Goal: Task Accomplishment & Management: Manage account settings

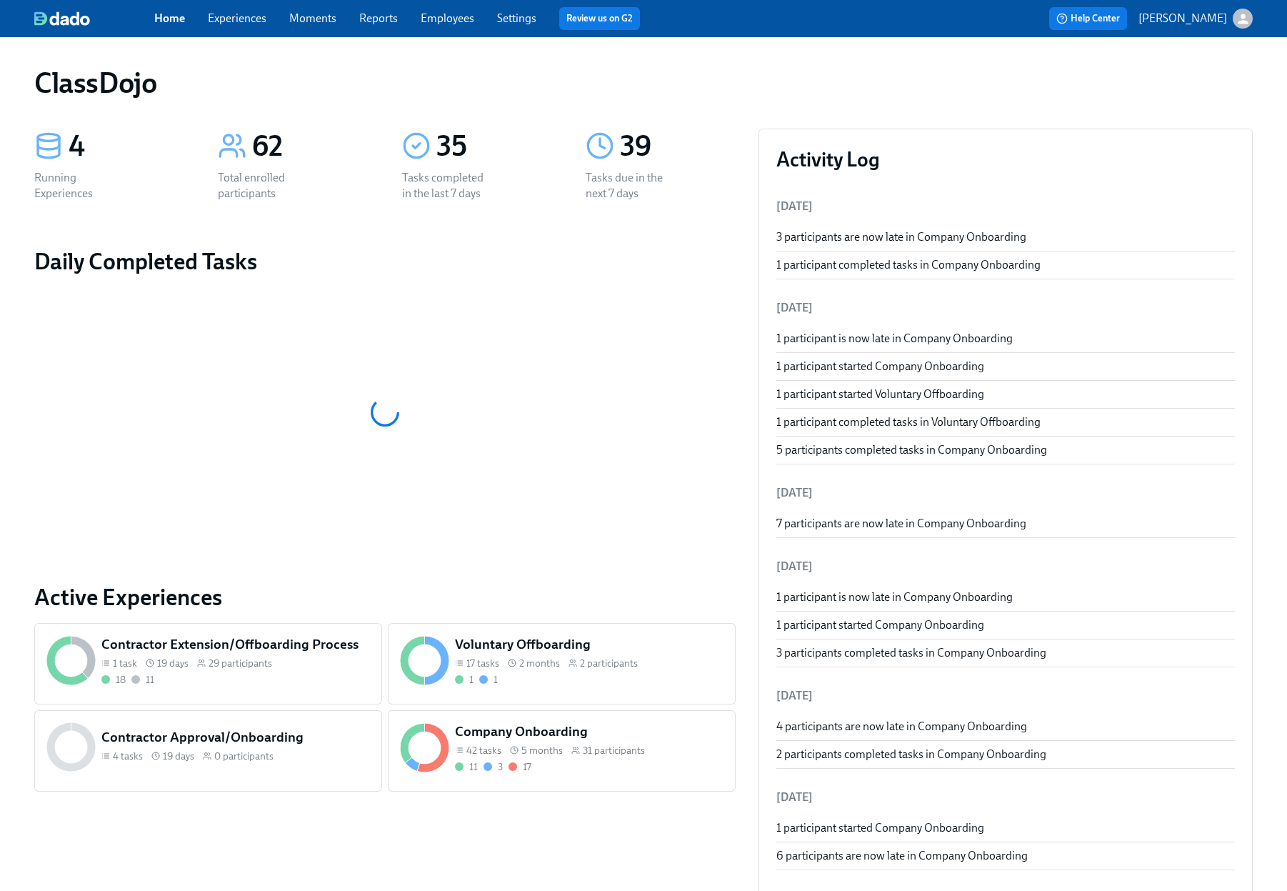
click at [597, 763] on div "11 3 17" at bounding box center [589, 767] width 269 height 14
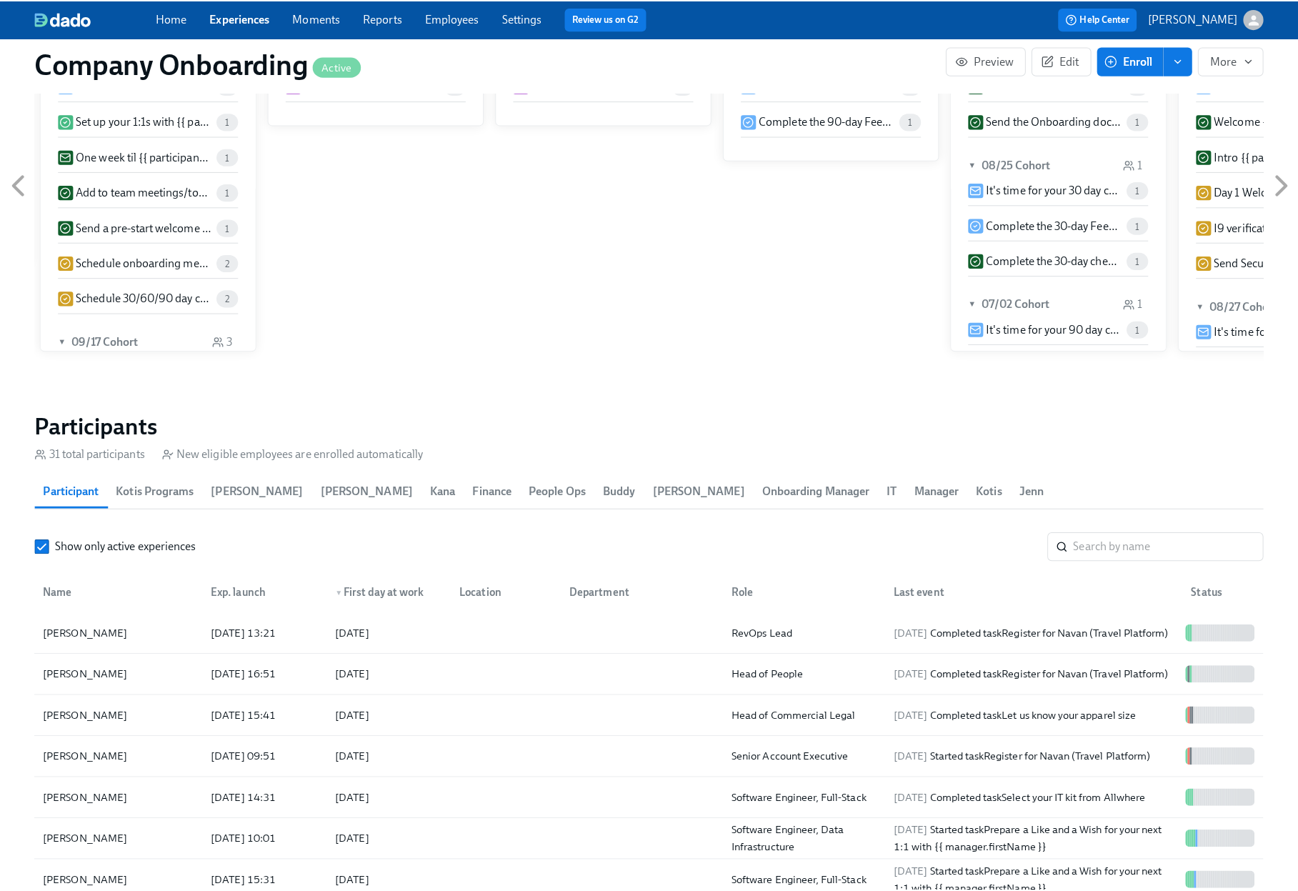
scroll to position [1813, 0]
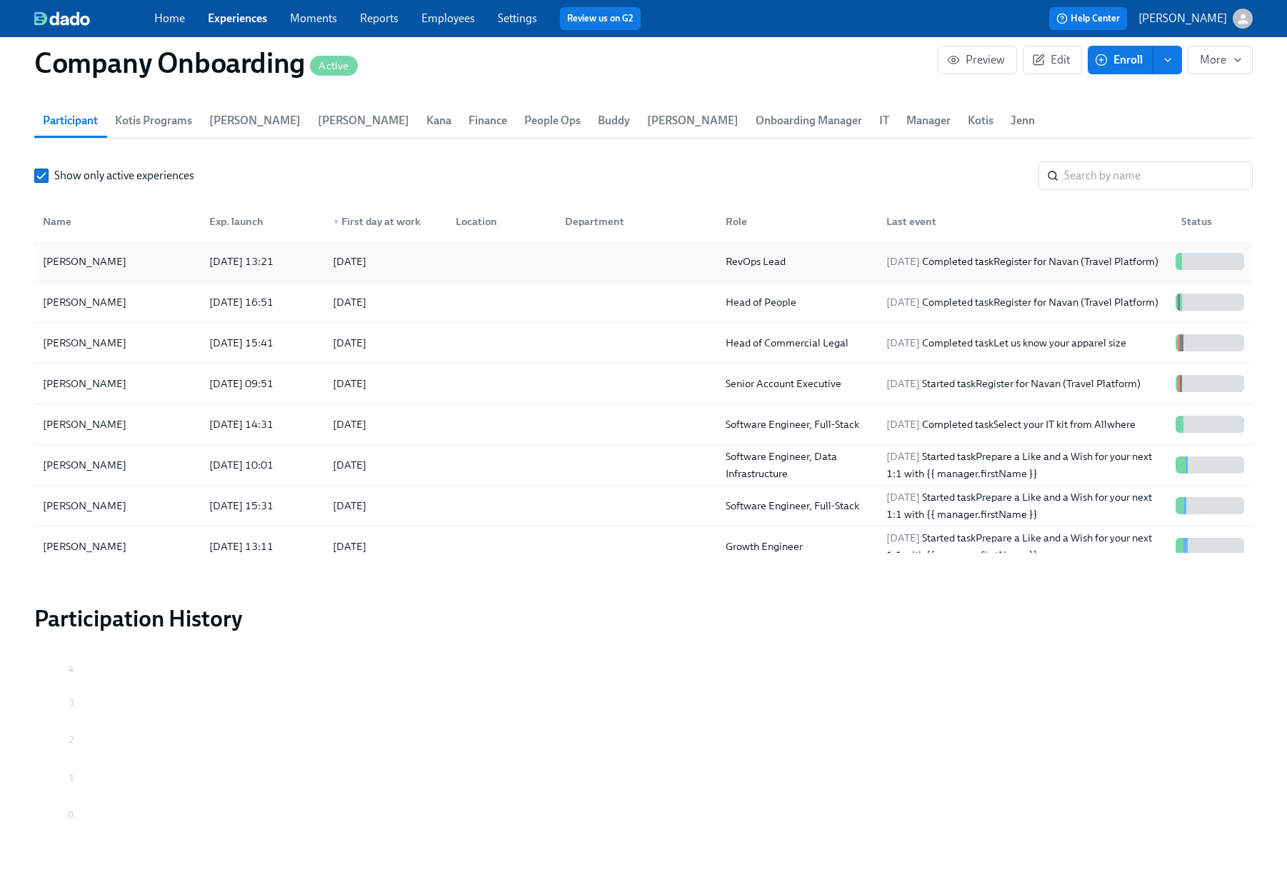
click at [495, 255] on div at bounding box center [498, 261] width 109 height 29
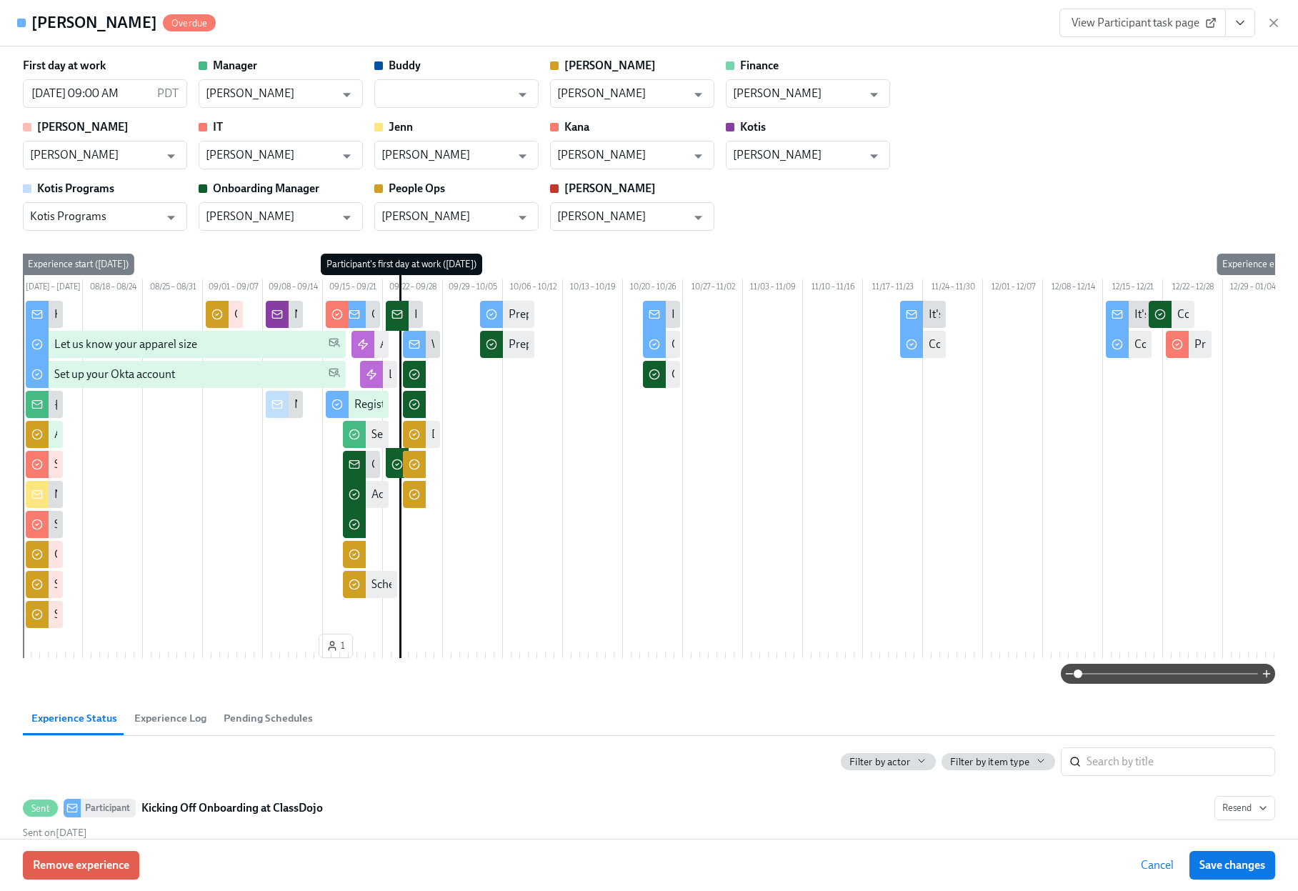
click at [1246, 28] on icon "View task page" at bounding box center [1240, 23] width 14 height 14
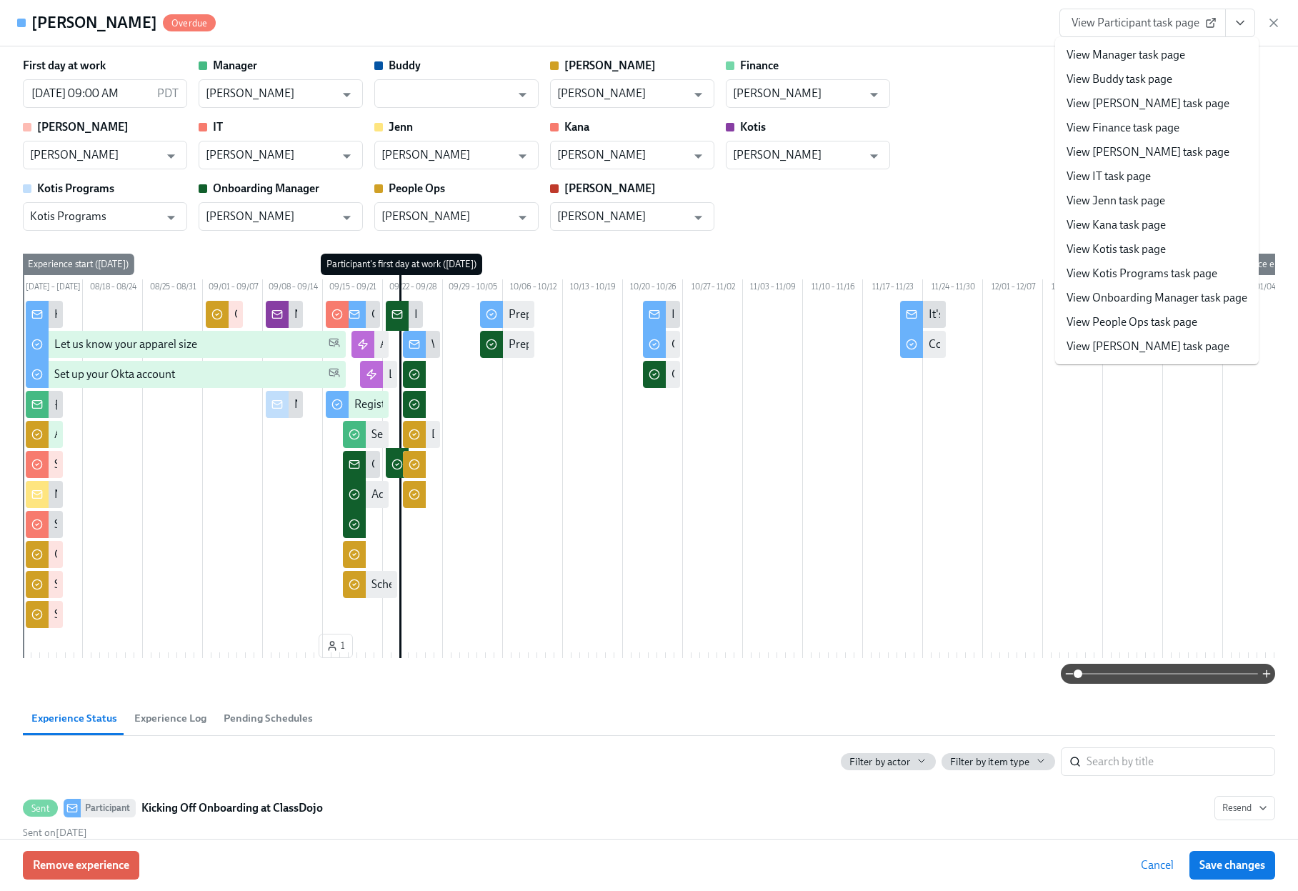
click at [1130, 329] on link "View People Ops task page" at bounding box center [1132, 322] width 131 height 16
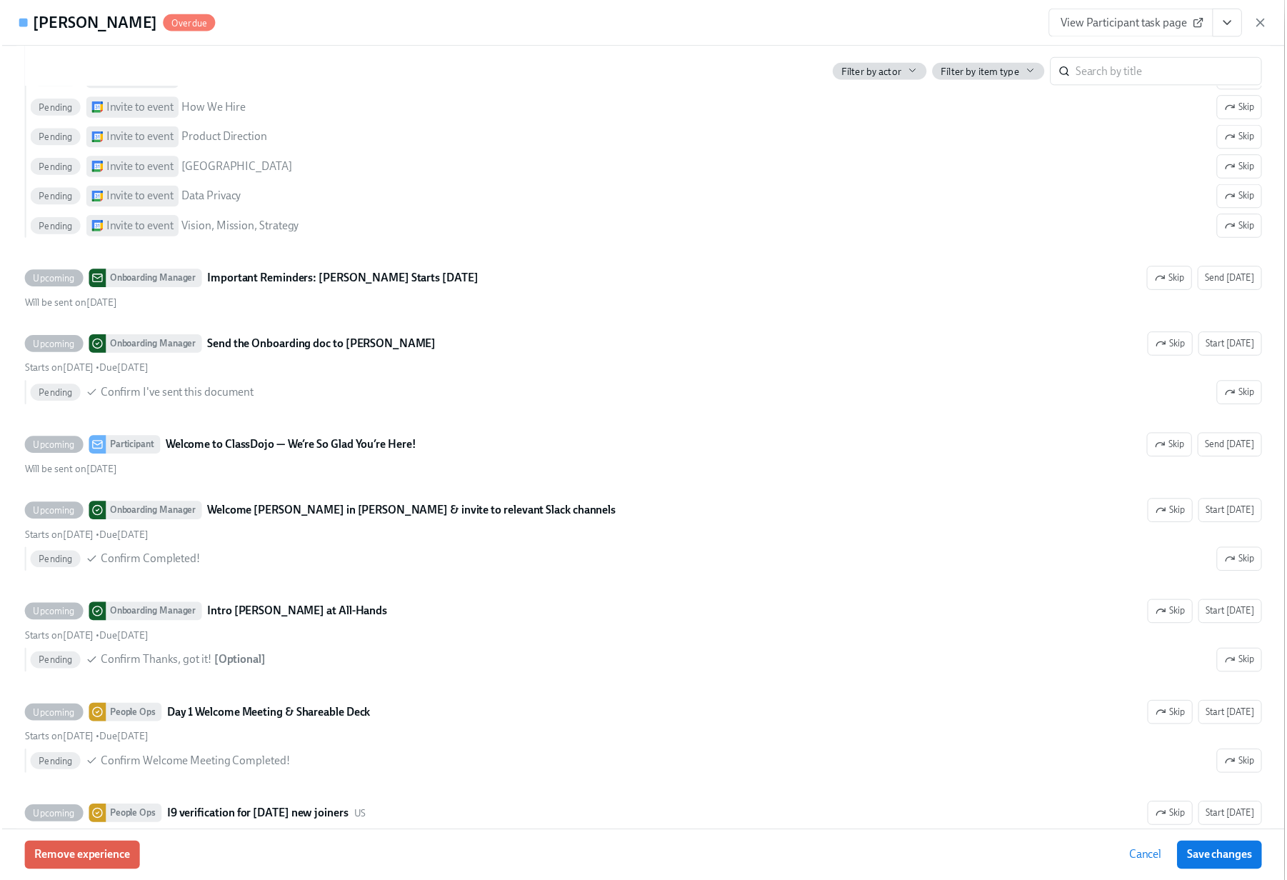
scroll to position [4328, 0]
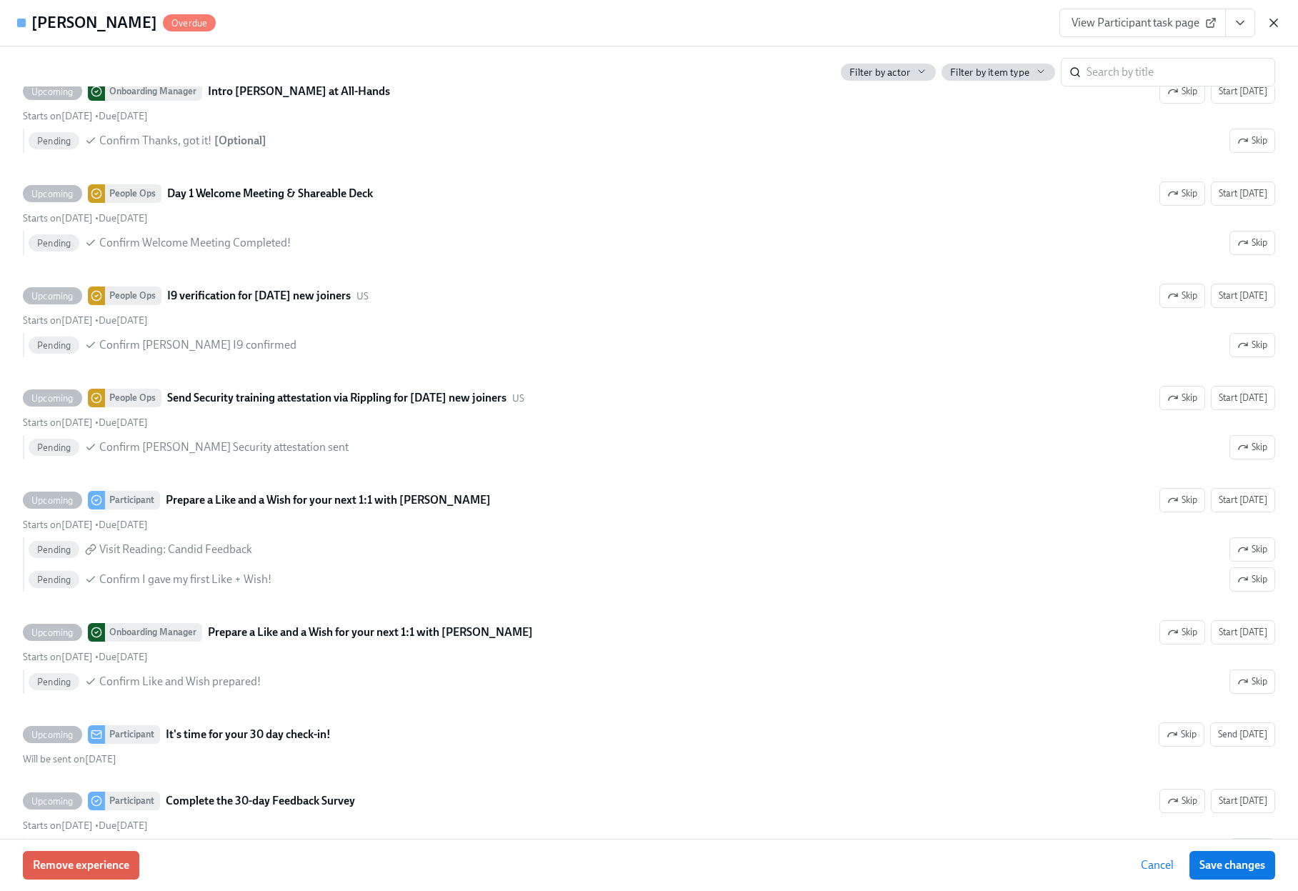
click at [1278, 21] on icon "button" at bounding box center [1274, 23] width 14 height 14
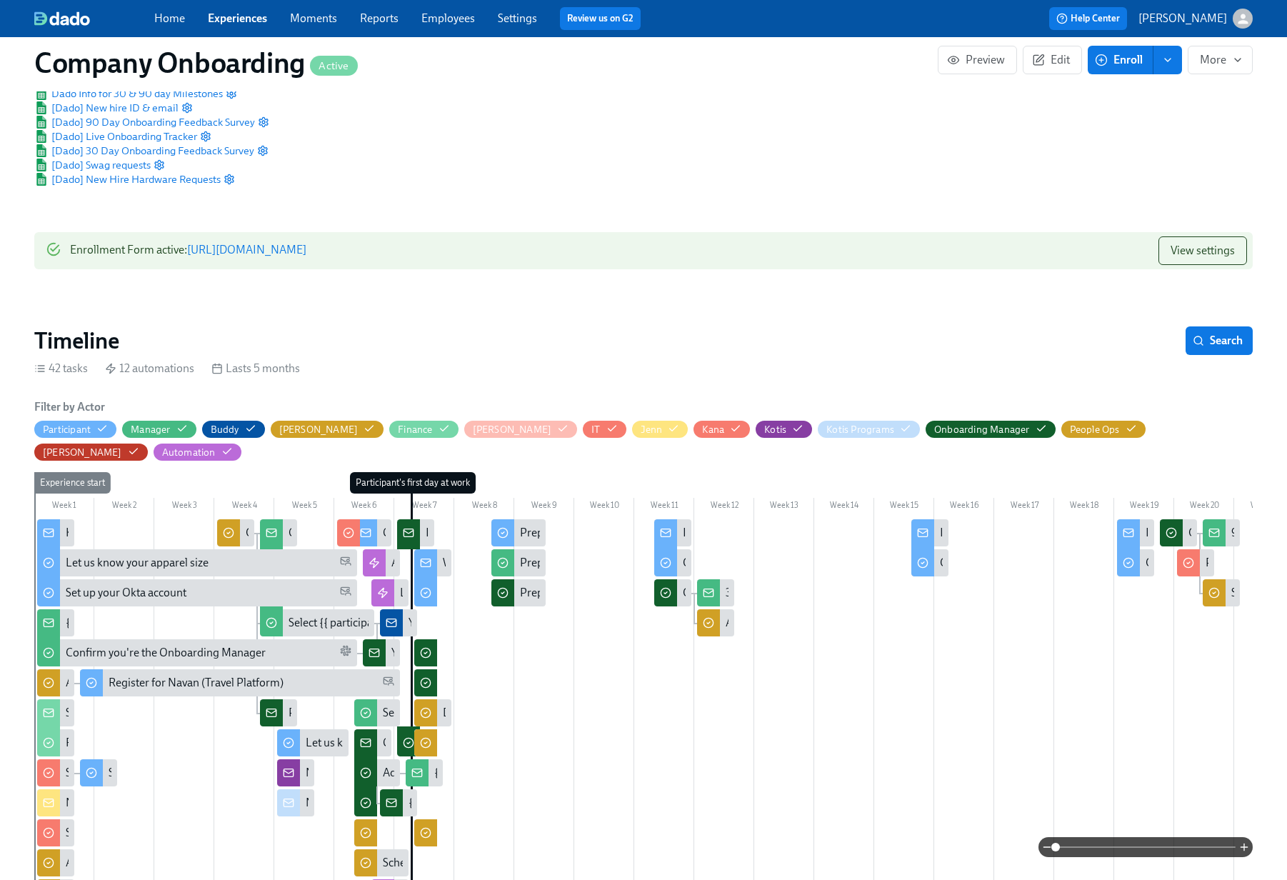
scroll to position [124, 0]
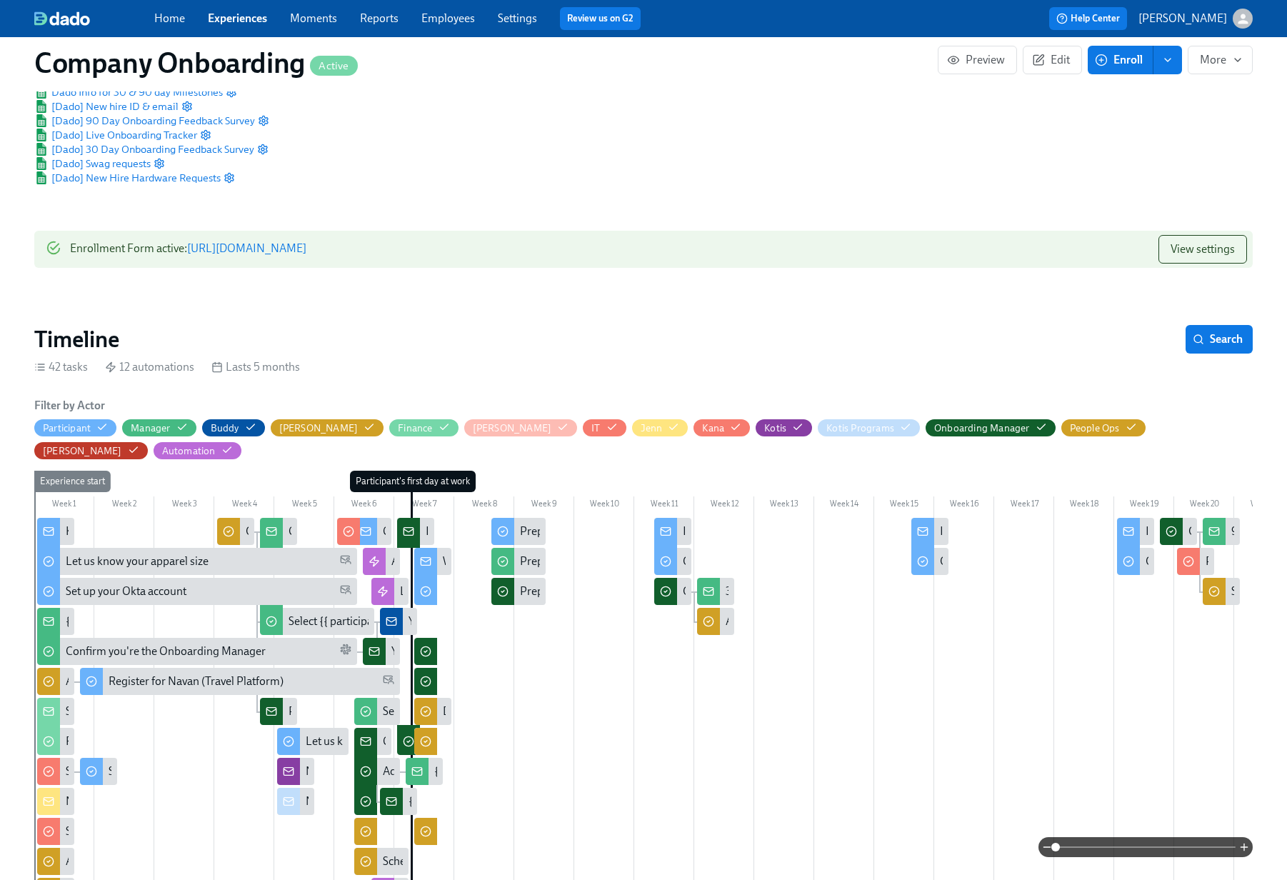
click at [70, 518] on div "Kicking Off Onboarding at ClassDojo" at bounding box center [55, 531] width 37 height 27
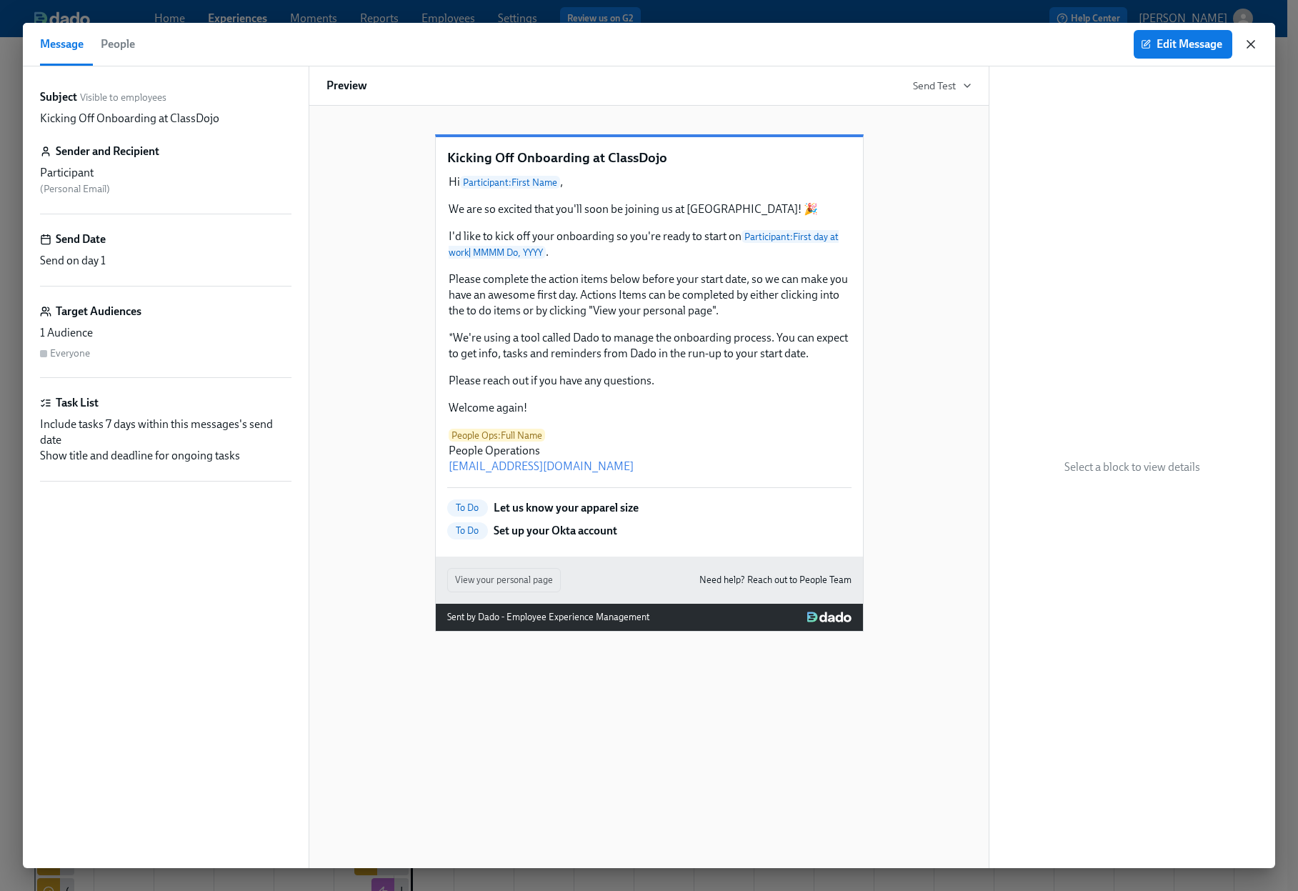
click at [1252, 47] on icon "button" at bounding box center [1251, 44] width 14 height 14
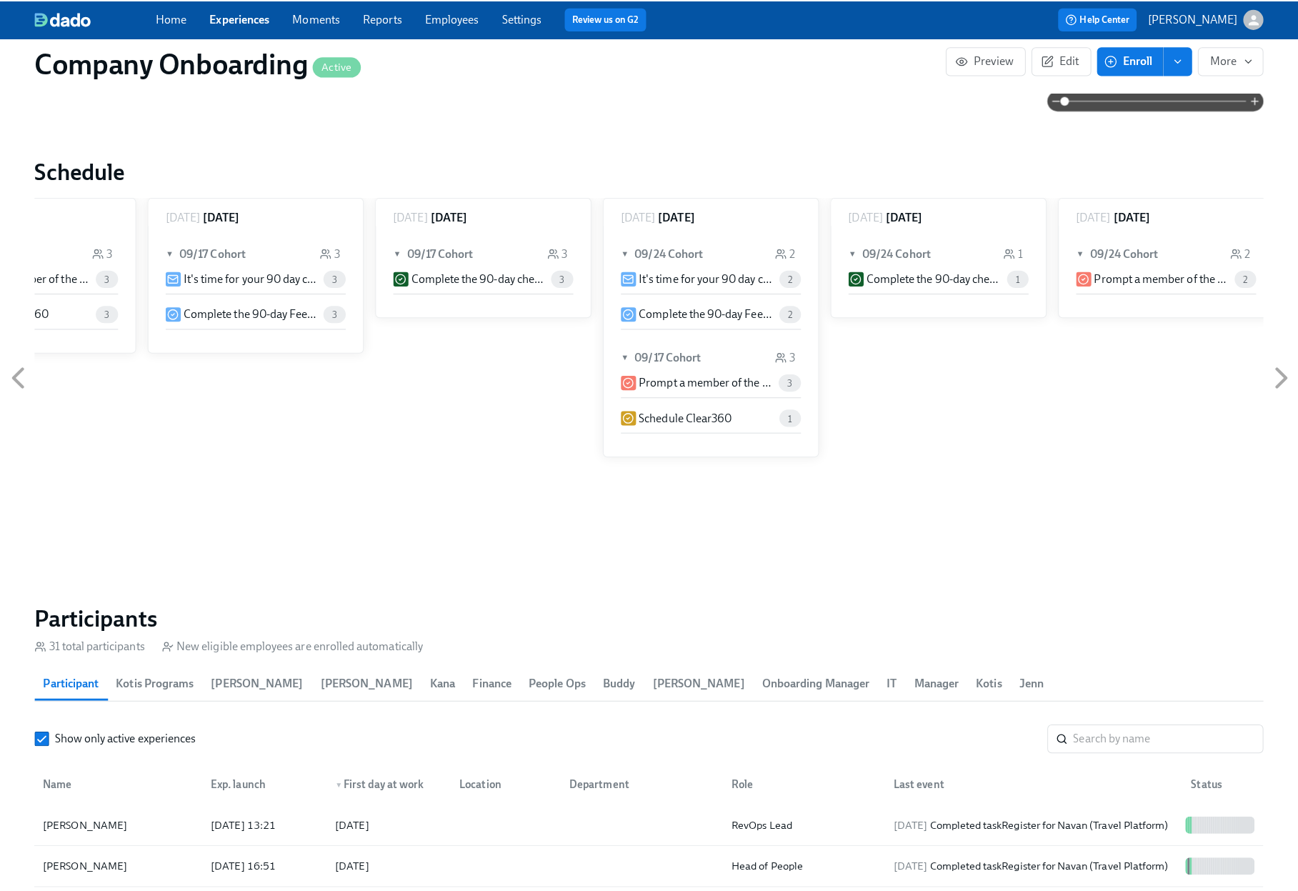
scroll to position [1533, 0]
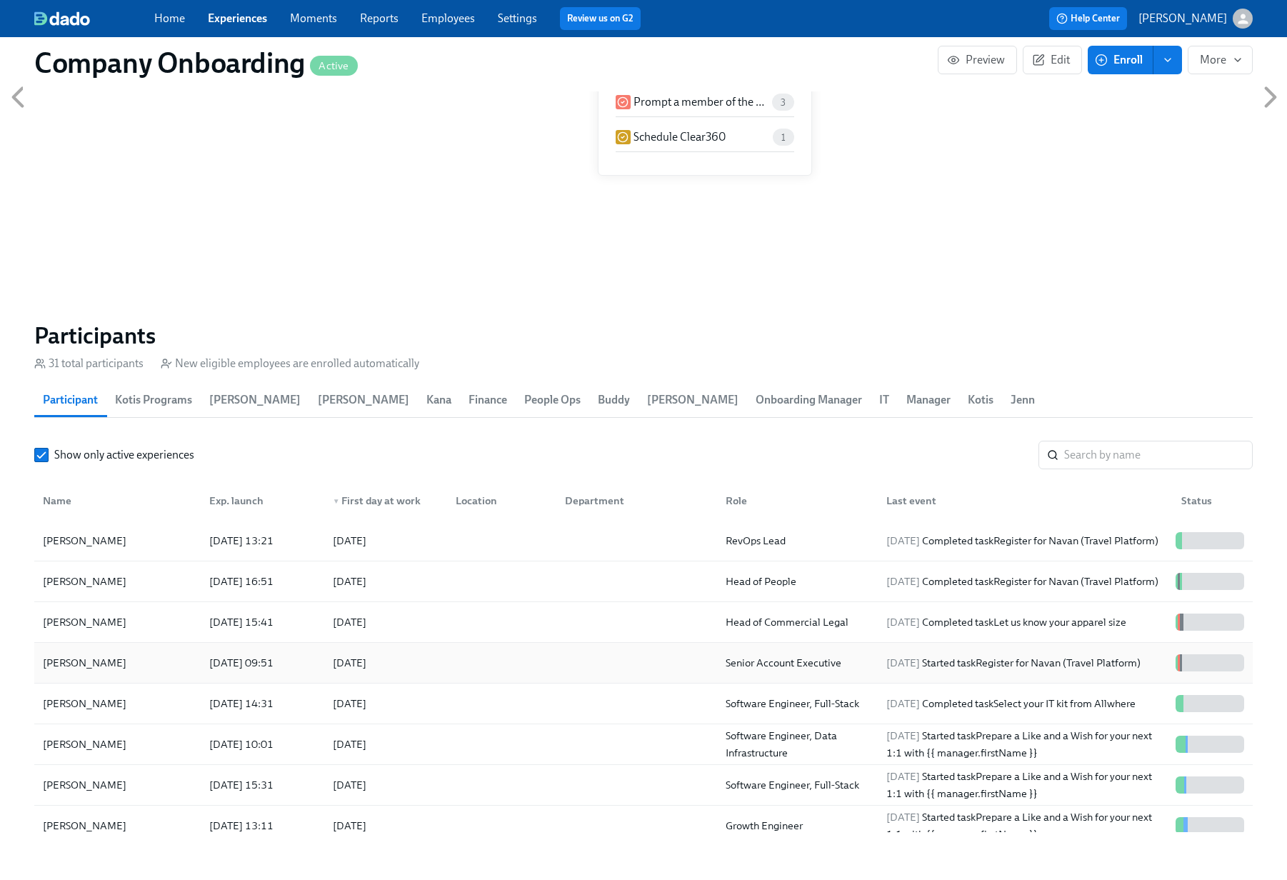
click at [459, 649] on div at bounding box center [498, 663] width 109 height 29
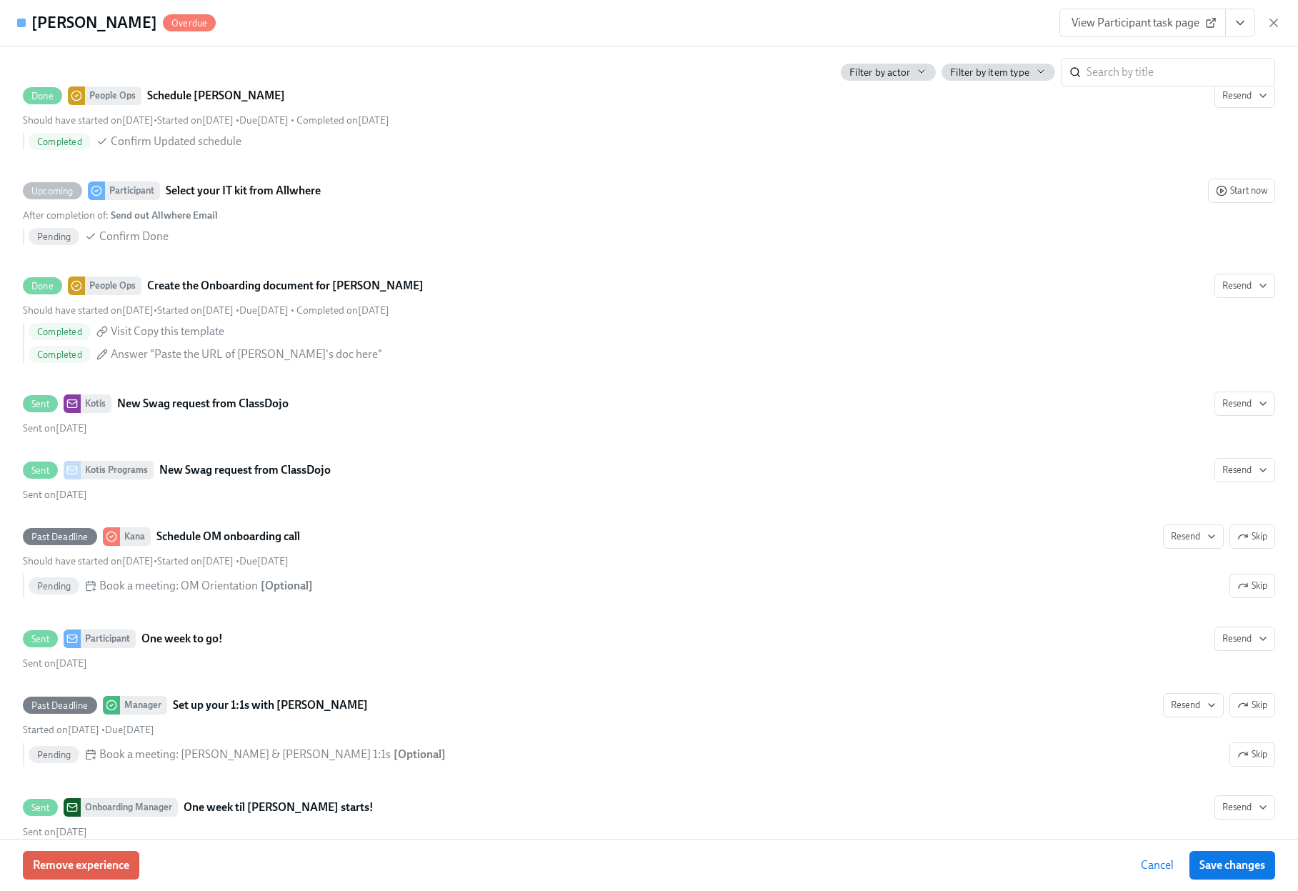
scroll to position [1100, 0]
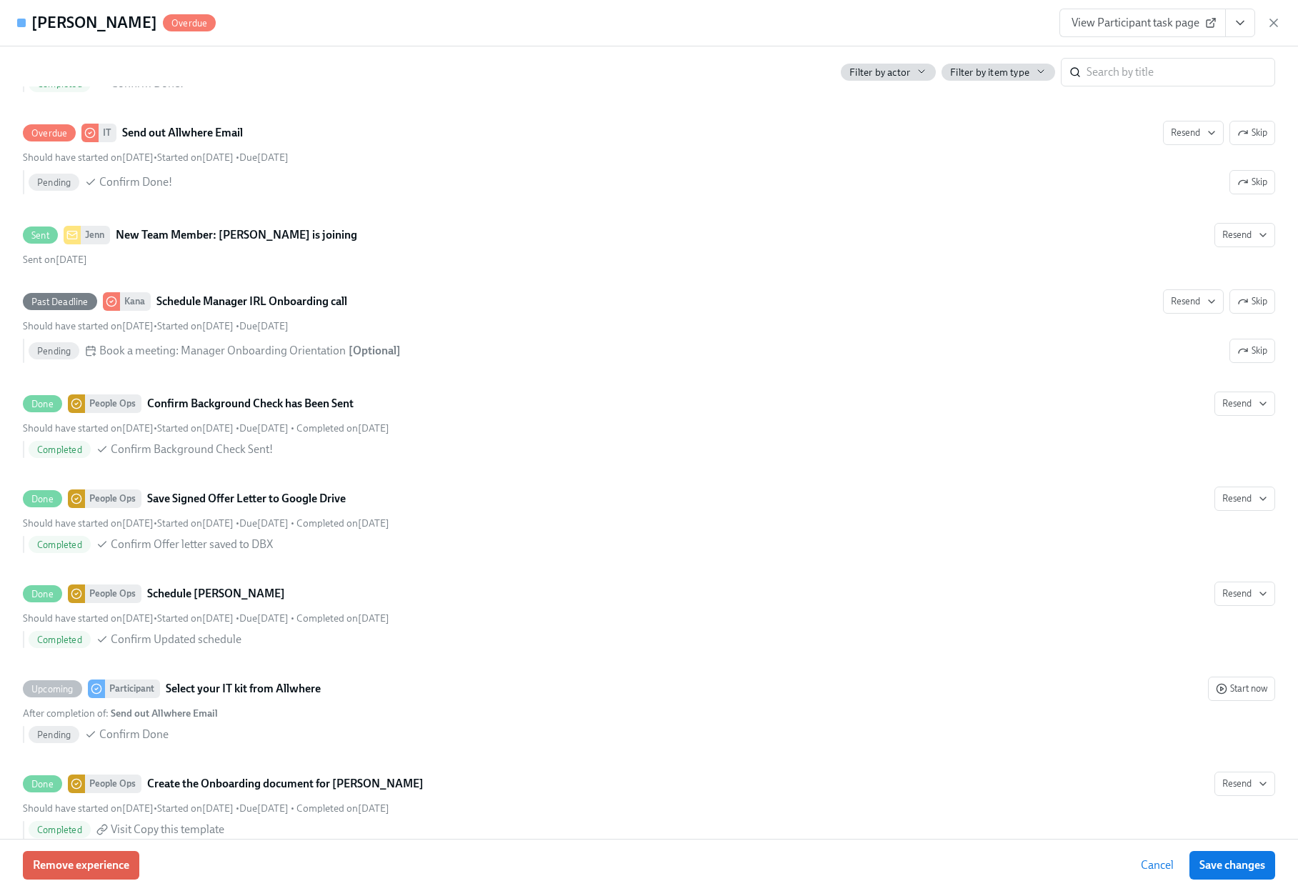
click at [1240, 16] on icon "View task page" at bounding box center [1240, 23] width 14 height 14
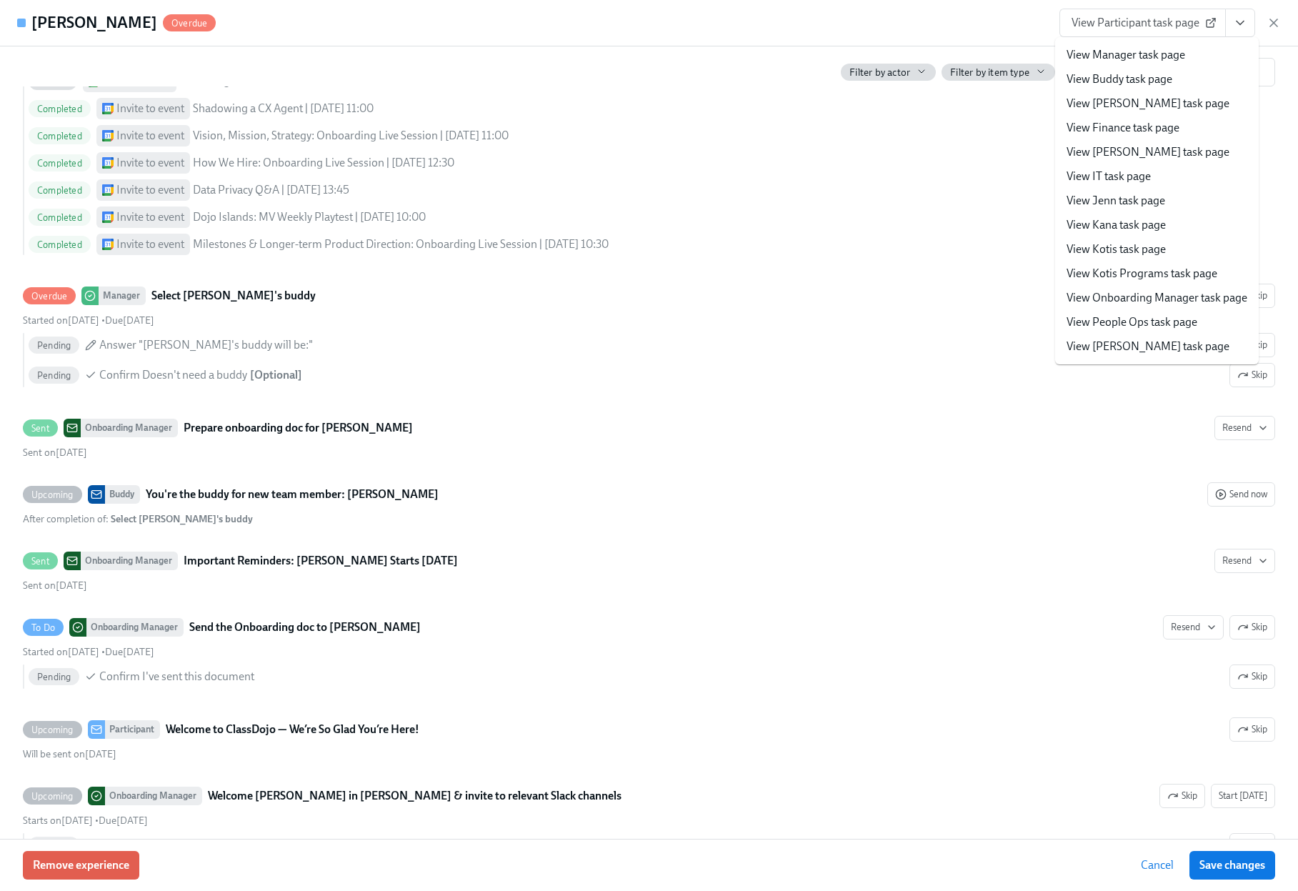
scroll to position [3421, 0]
click at [1140, 58] on link "View Manager task page" at bounding box center [1126, 55] width 119 height 16
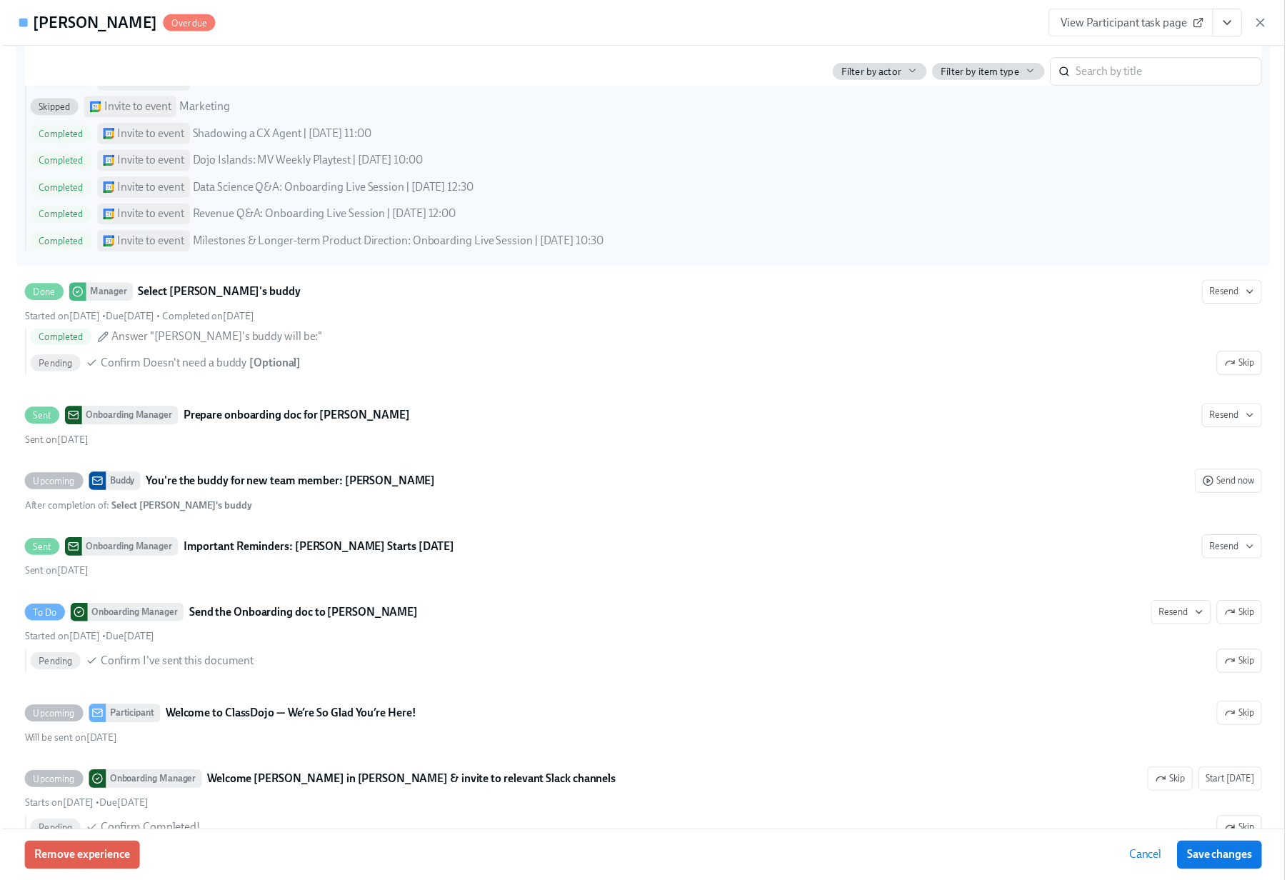
scroll to position [0, 35118]
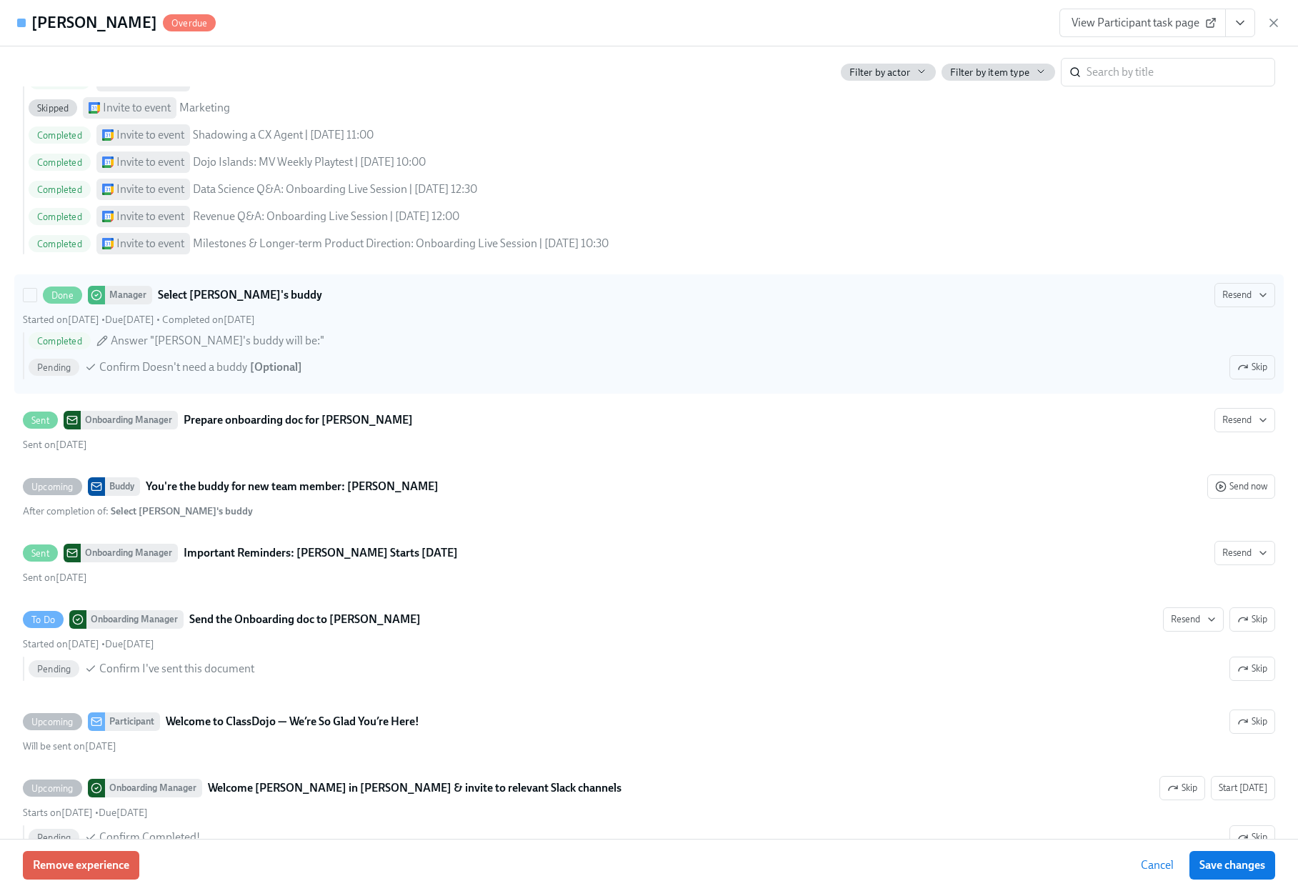
click at [462, 371] on div "Completed Answer "Angela's buddy will be:" Pending Confirm Doesn't need a buddy…" at bounding box center [649, 355] width 1252 height 47
click at [36, 301] on input "Done Manager Select Angela's buddy Resend Started on September 12th • Due Septe…" at bounding box center [30, 295] width 13 height 13
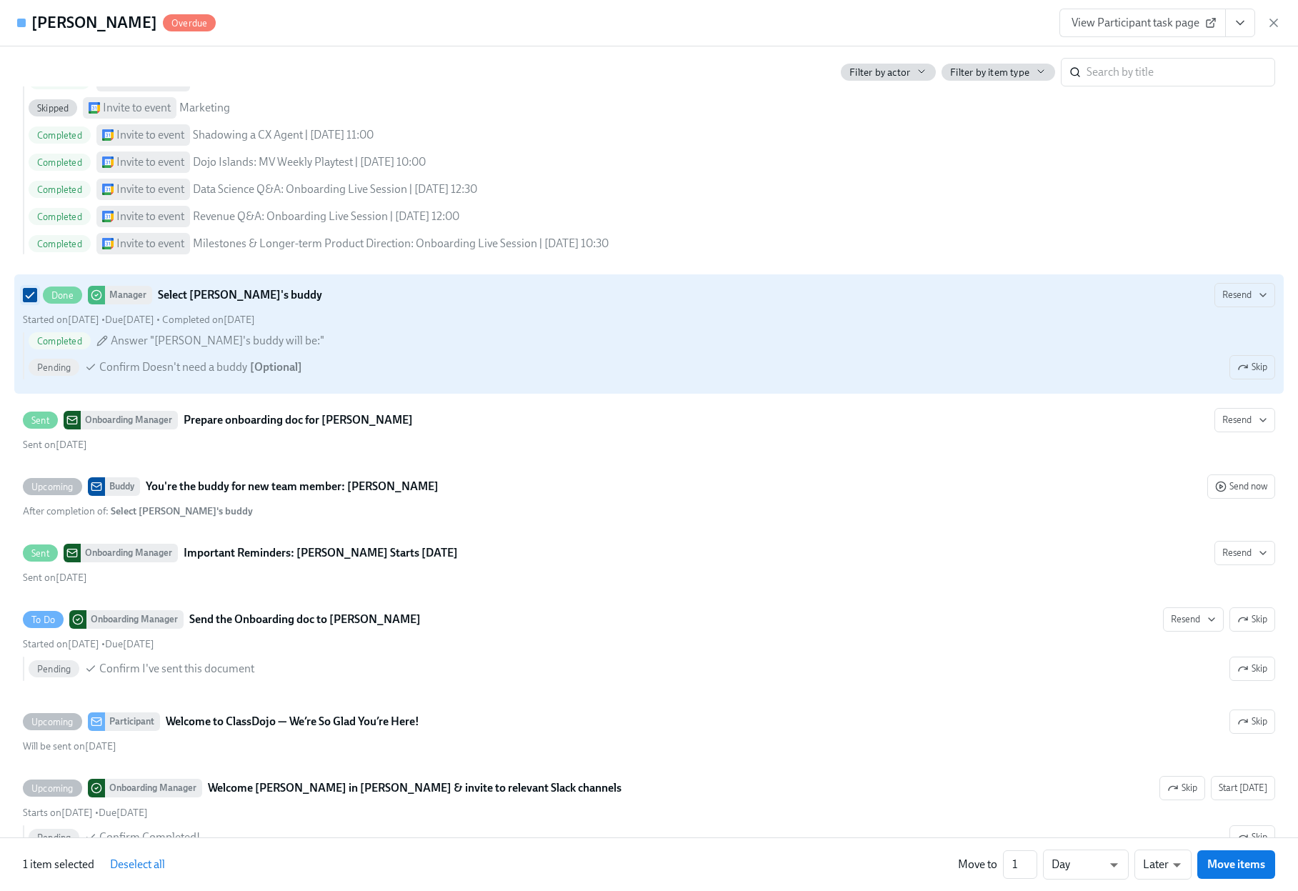
click at [29, 301] on input "Done Manager Select Angela's buddy Resend Started on September 12th • Due Septe…" at bounding box center [30, 295] width 13 height 13
checkbox input "false"
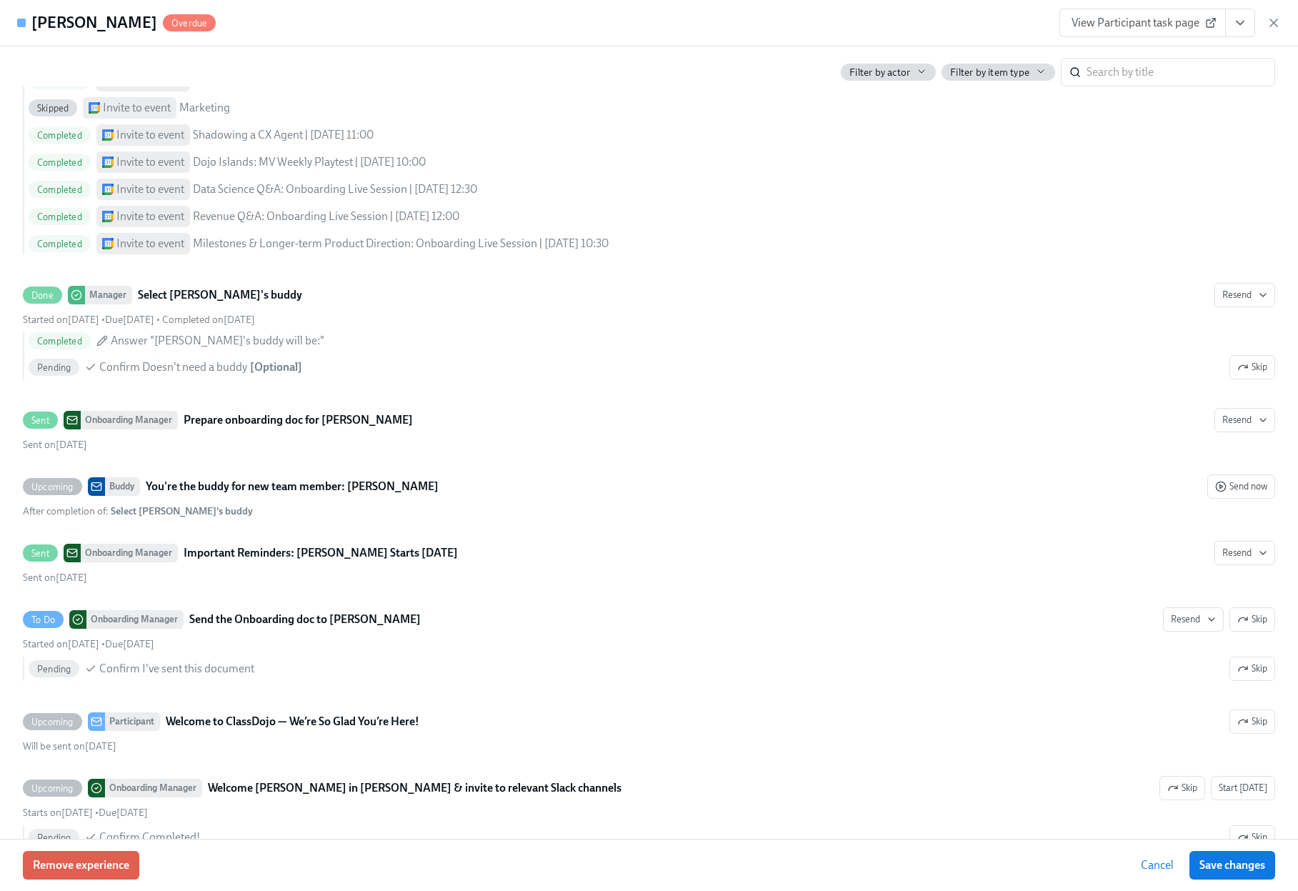
click at [1248, 22] on button "View task page" at bounding box center [1240, 23] width 30 height 29
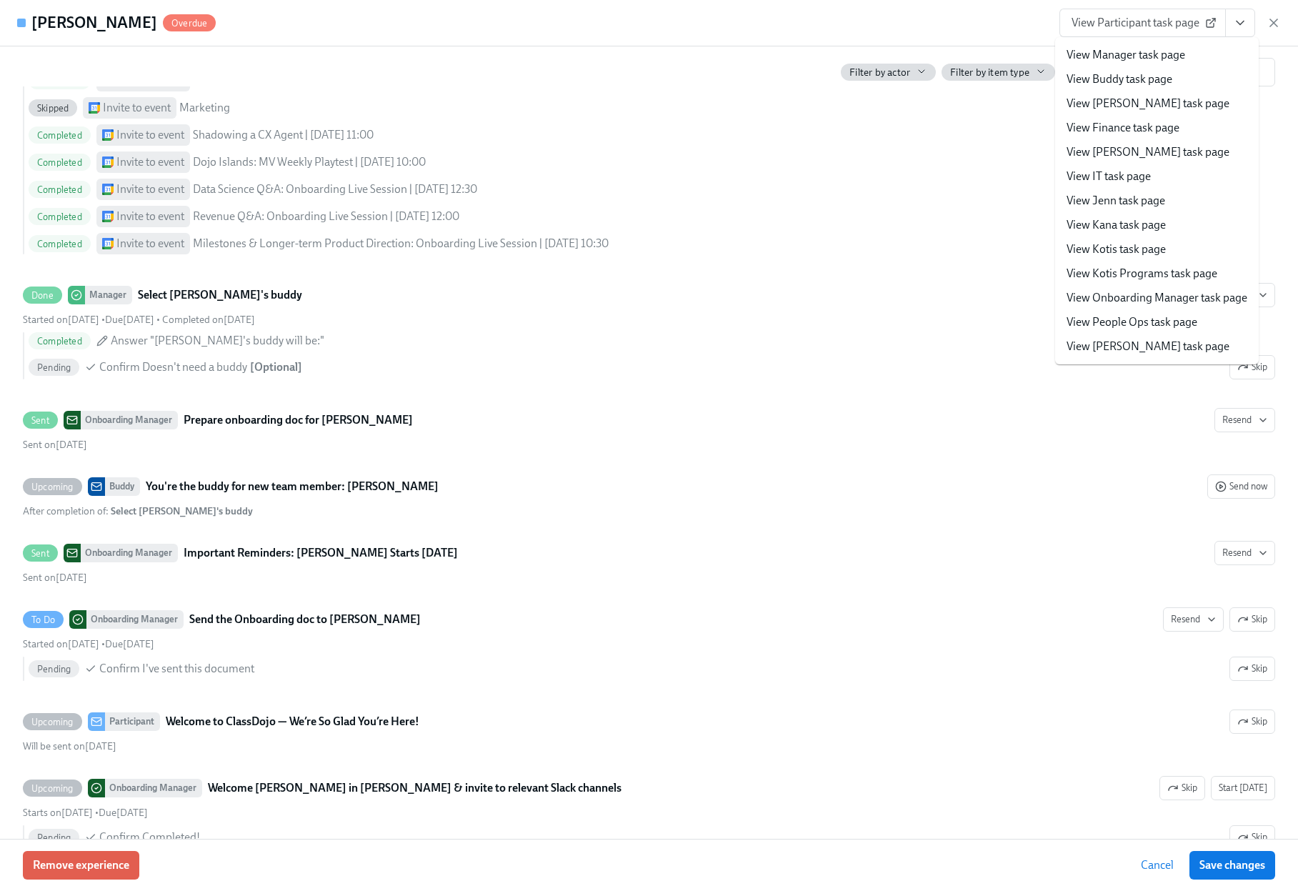
click at [1148, 58] on link "View Manager task page" at bounding box center [1126, 55] width 119 height 16
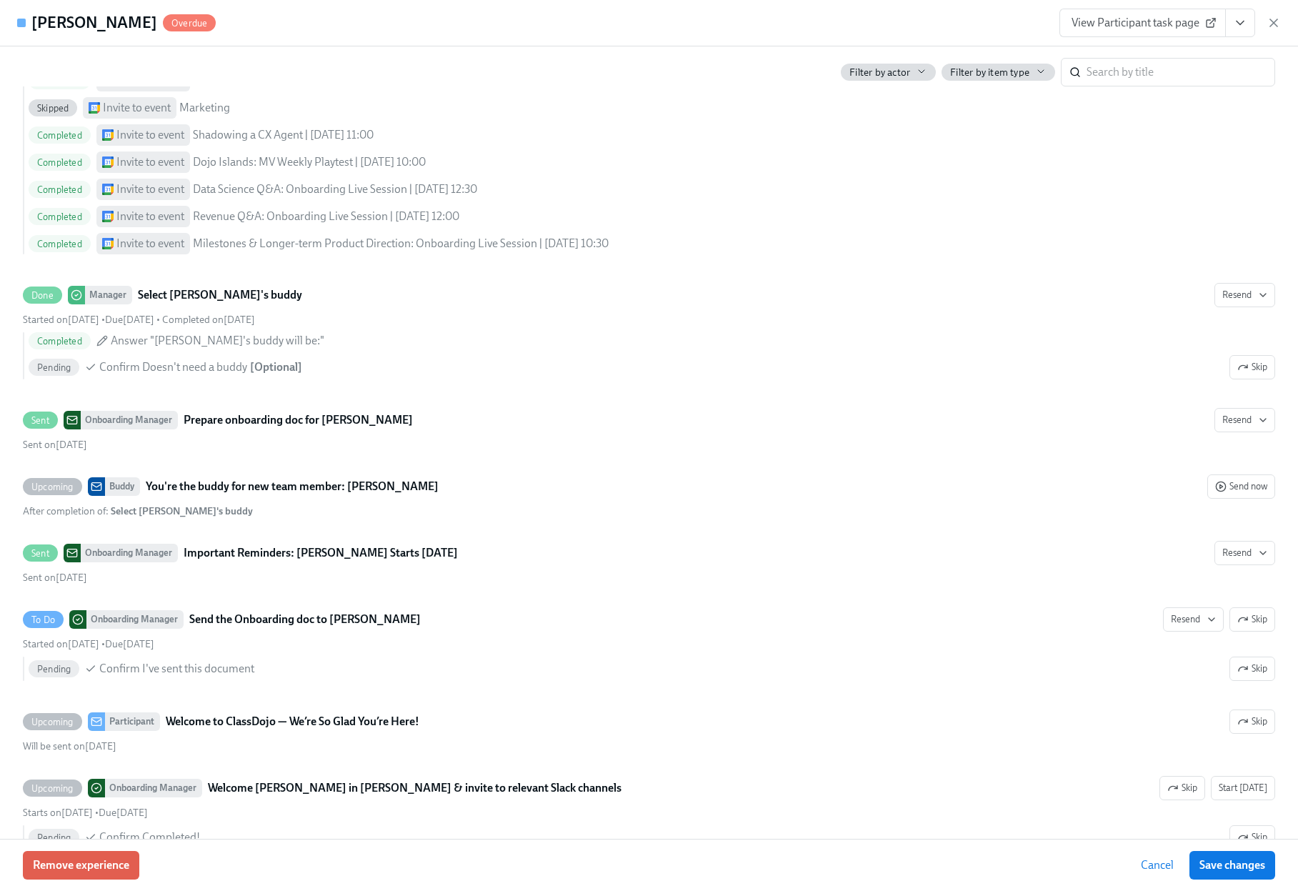
click at [1280, 19] on icon "button" at bounding box center [1274, 23] width 14 height 14
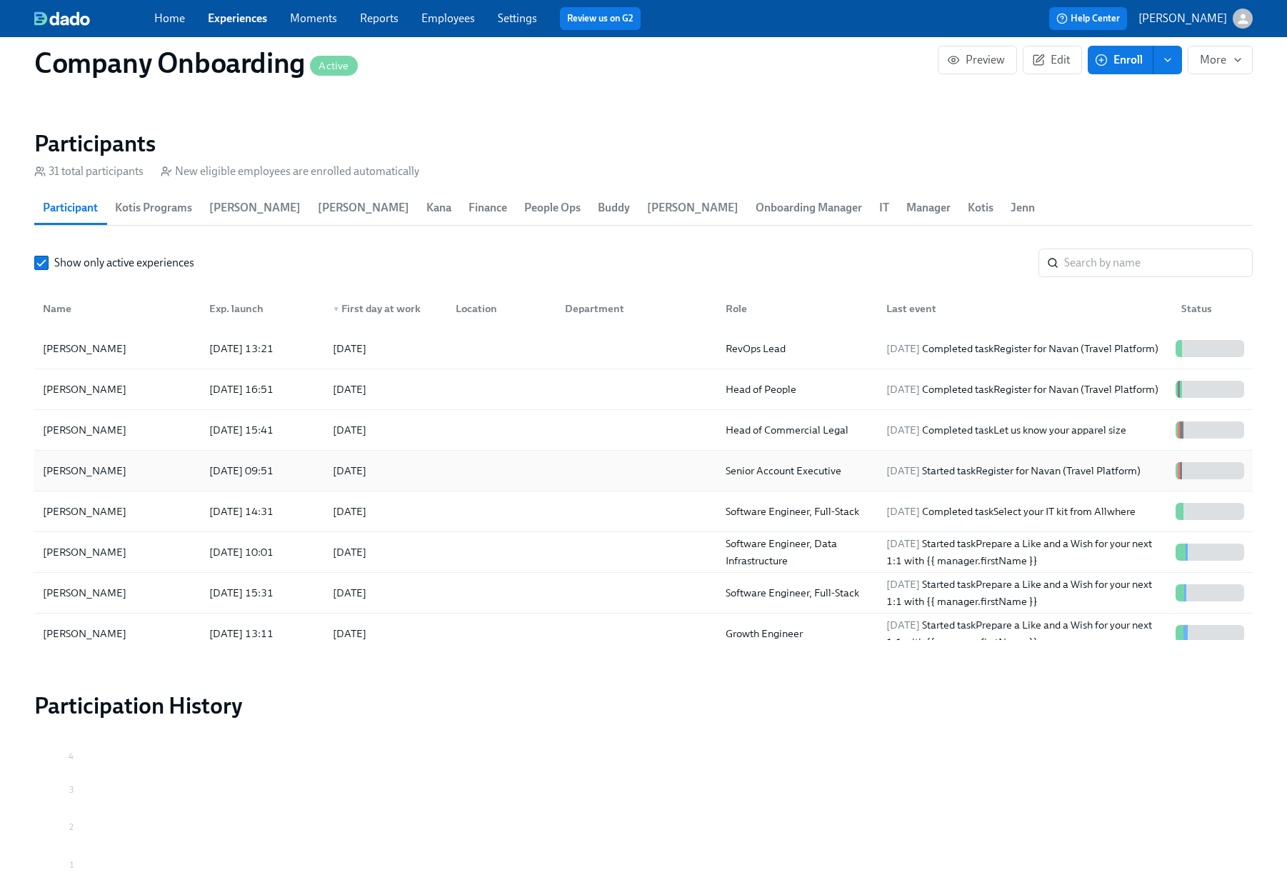
scroll to position [1723, 0]
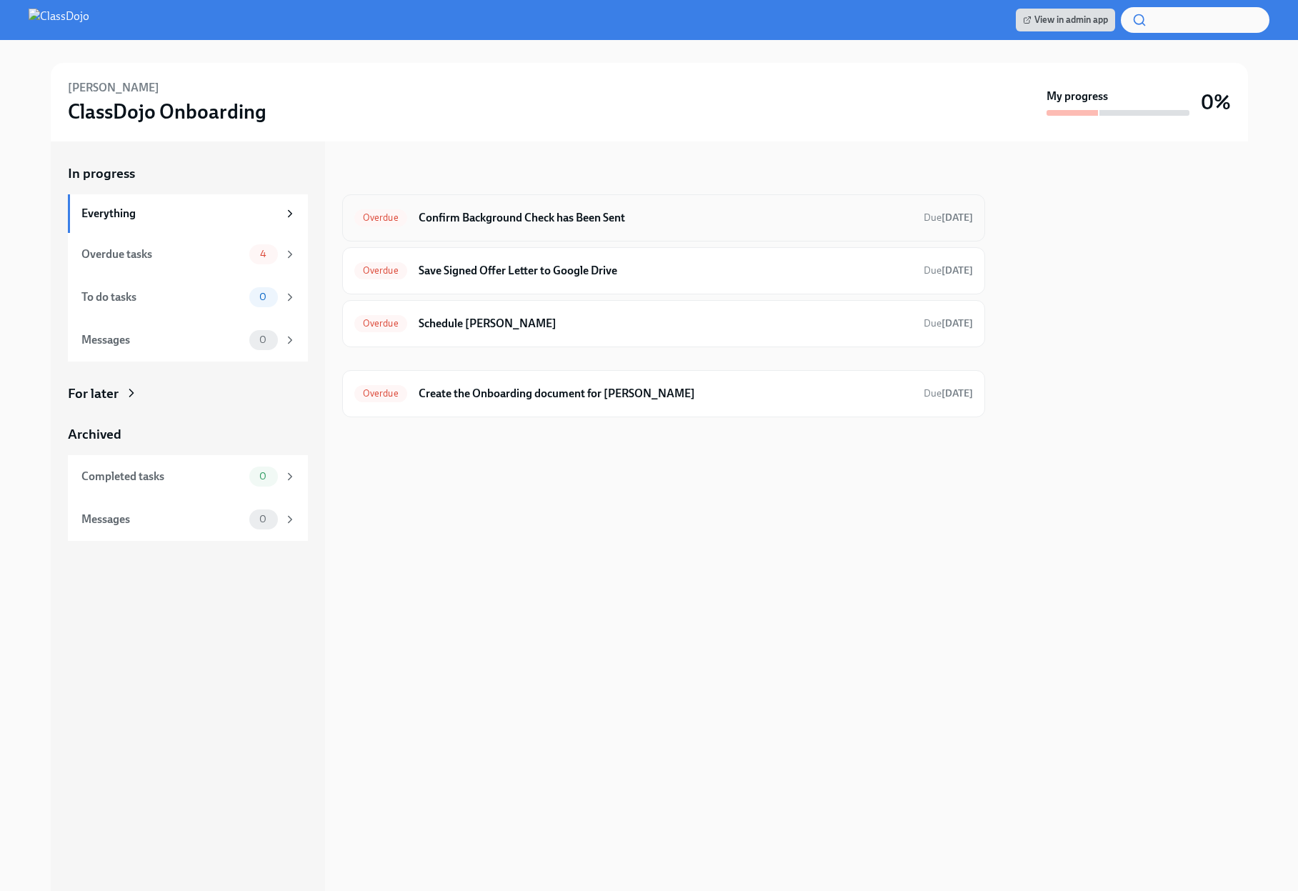
click at [498, 214] on h6 "Confirm Background Check has Been Sent" at bounding box center [666, 218] width 494 height 16
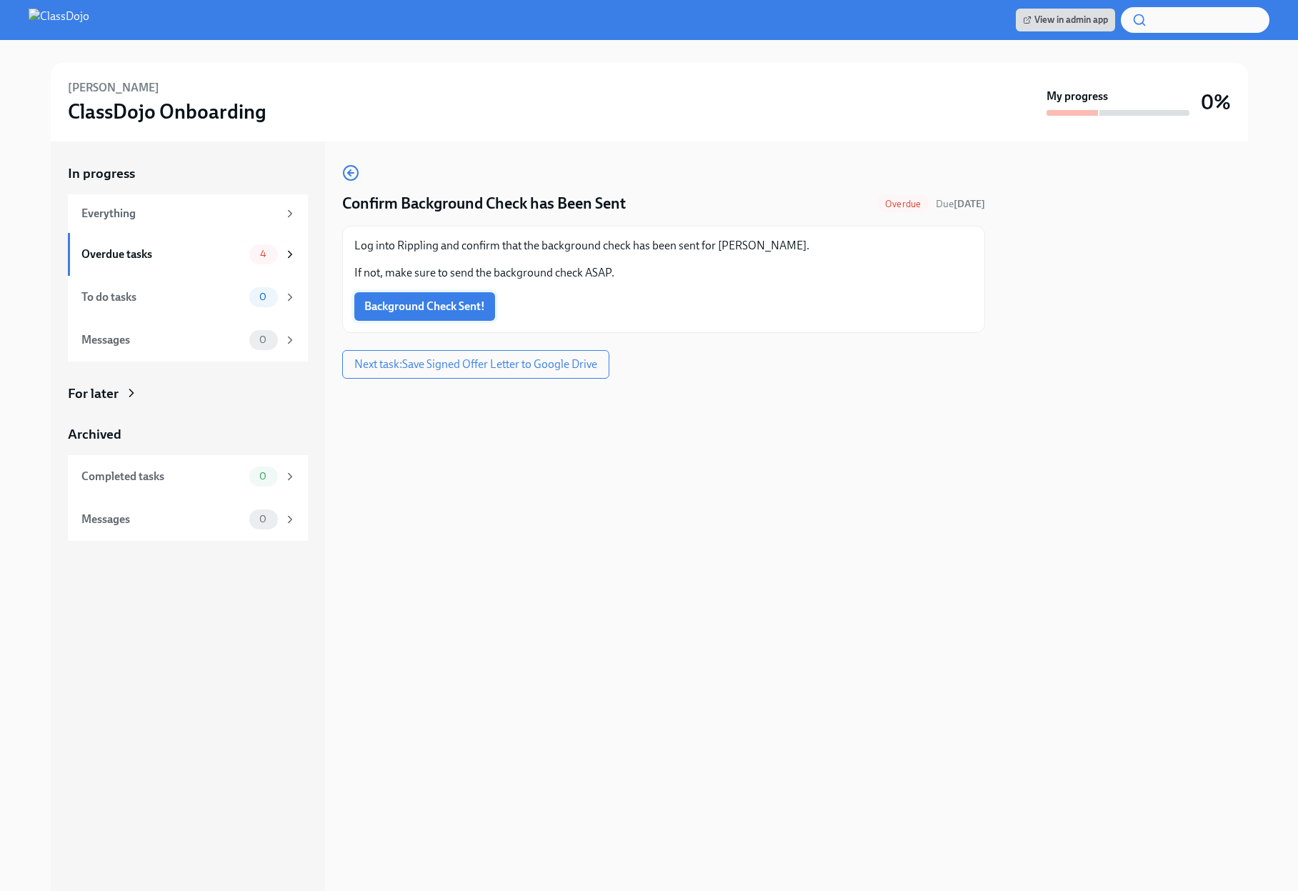
click at [423, 309] on span "Background Check Sent!" at bounding box center [424, 306] width 121 height 14
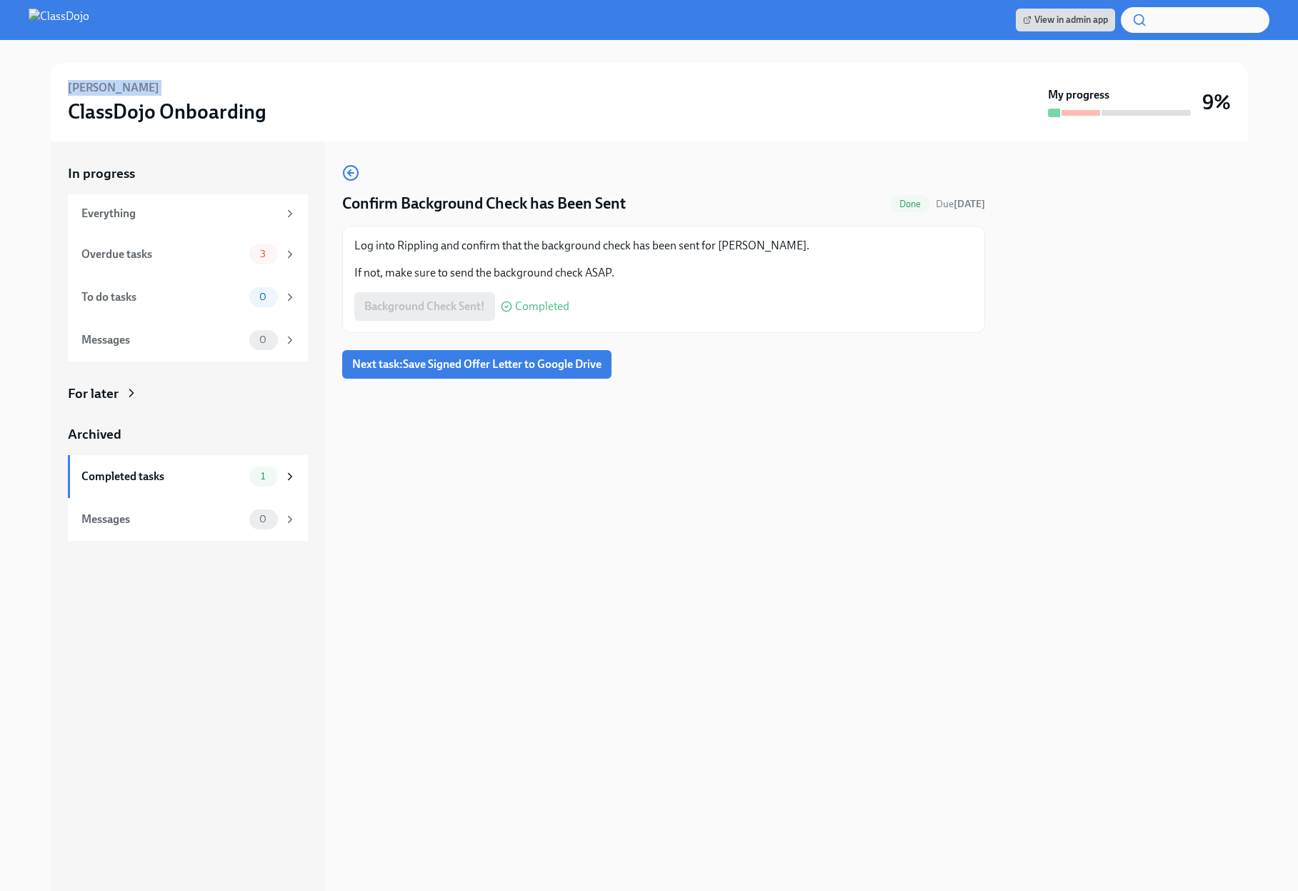
drag, startPoint x: 156, startPoint y: 88, endPoint x: 71, endPoint y: 94, distance: 85.3
click at [71, 94] on div "Michael Perekupka ClassDojo Onboarding" at bounding box center [555, 102] width 975 height 44
click at [723, 587] on div "Confirm Background Check has Been Sent Done Due Aug 16th Log into Rippling and …" at bounding box center [663, 515] width 643 height 749
click at [508, 362] on span "Next task : Save Signed Offer Letter to Google Drive" at bounding box center [476, 364] width 249 height 14
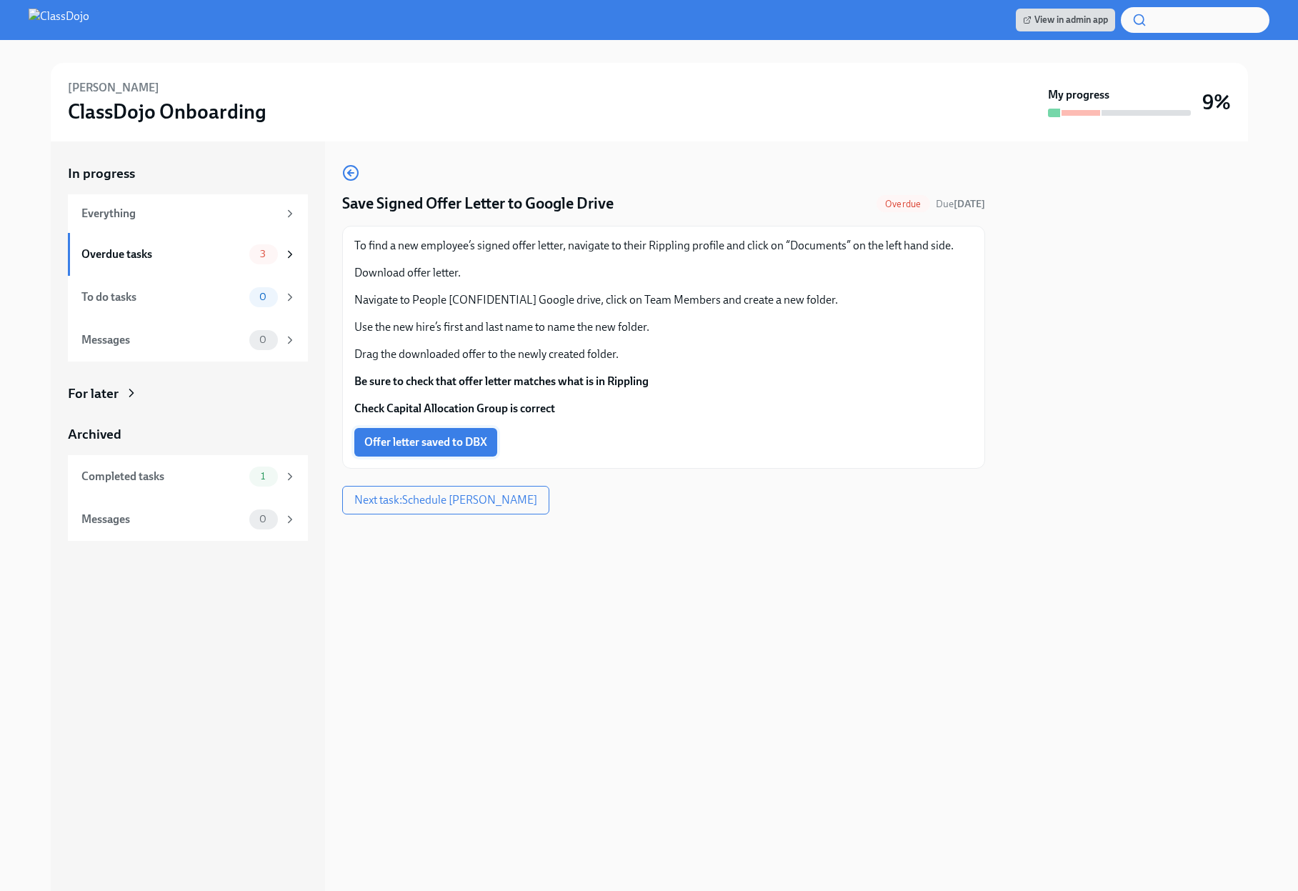
click at [409, 442] on span "Offer letter saved to DBX" at bounding box center [425, 442] width 123 height 14
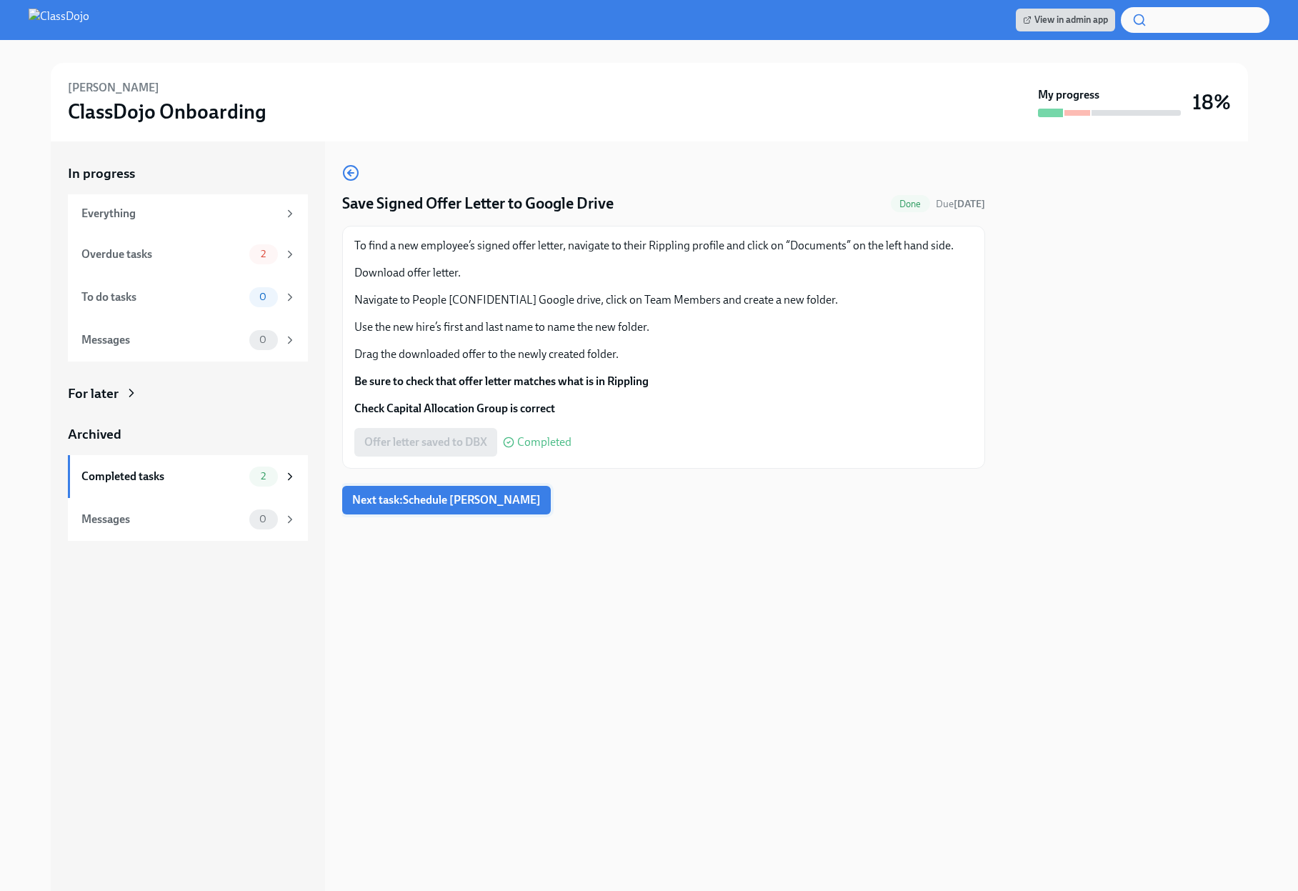
click at [469, 502] on span "Next task : Schedule Pecha Kucha" at bounding box center [446, 500] width 189 height 14
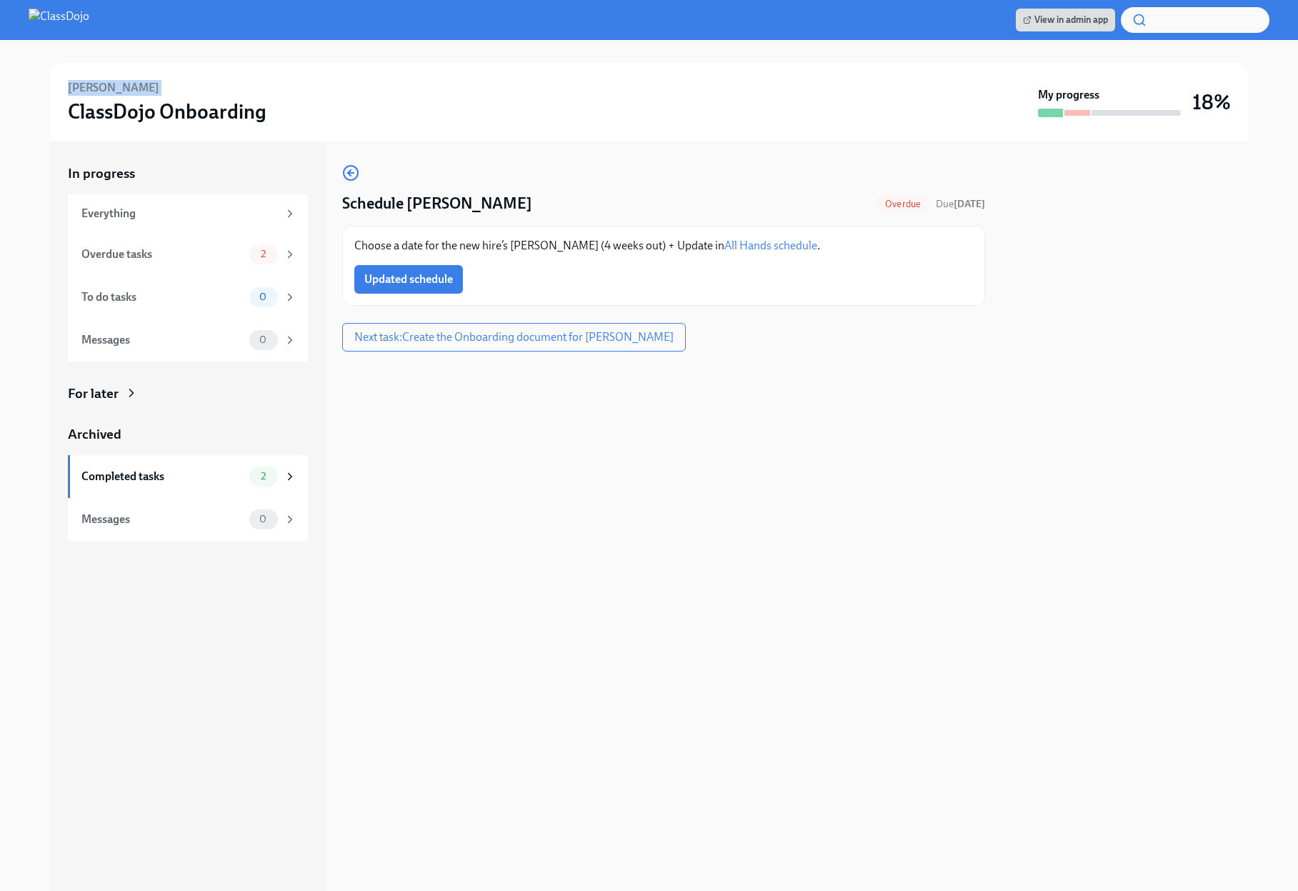
drag, startPoint x: 174, startPoint y: 88, endPoint x: 68, endPoint y: 89, distance: 105.7
click at [68, 89] on div "[PERSON_NAME] ClassDojo Onboarding" at bounding box center [550, 102] width 965 height 44
copy h6 "[PERSON_NAME]"
click at [402, 283] on span "Updated schedule" at bounding box center [408, 279] width 89 height 14
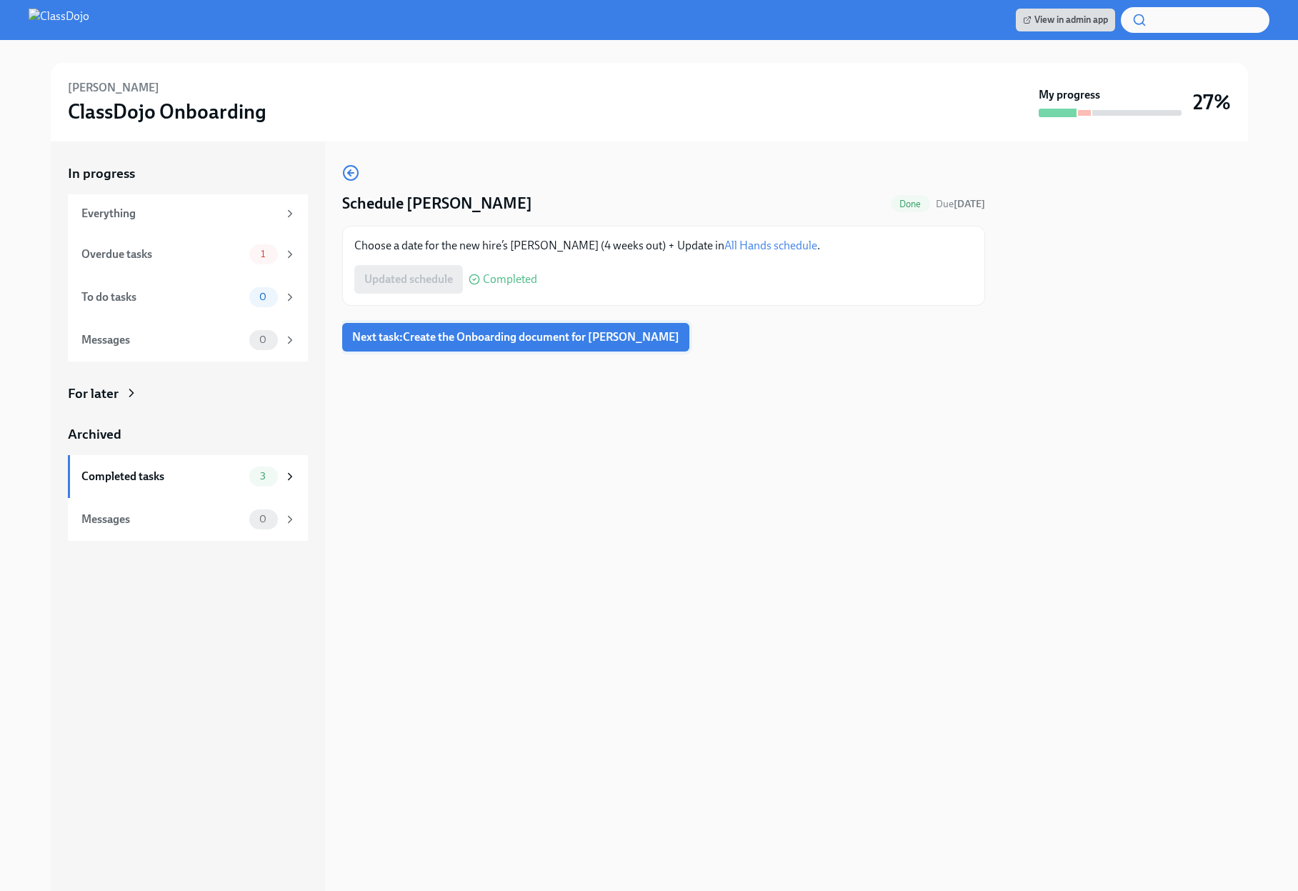
click at [546, 338] on span "Next task : Create the Onboarding document for Michael Perekupka" at bounding box center [515, 337] width 327 height 14
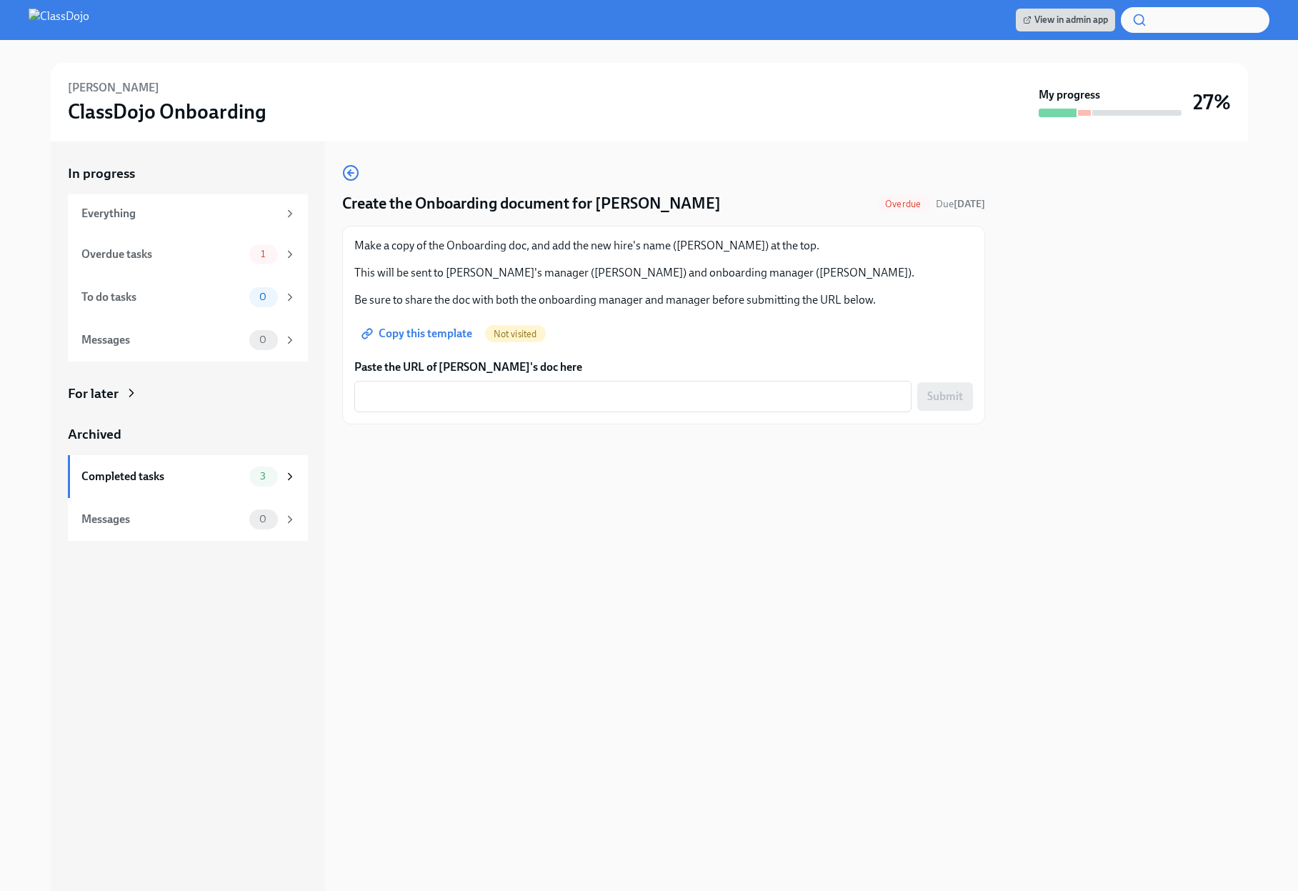
click at [427, 330] on span "Copy this template" at bounding box center [418, 334] width 108 height 14
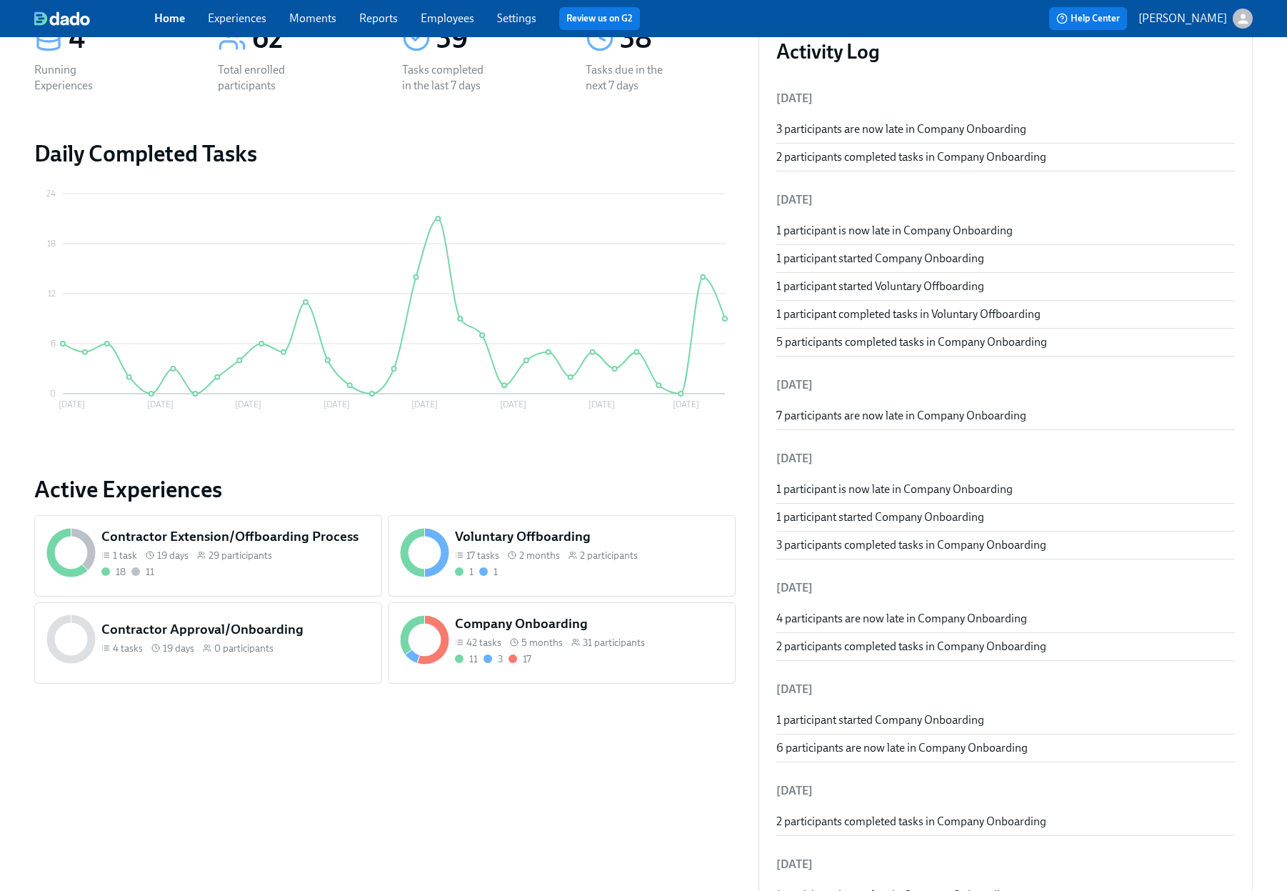
scroll to position [111, 0]
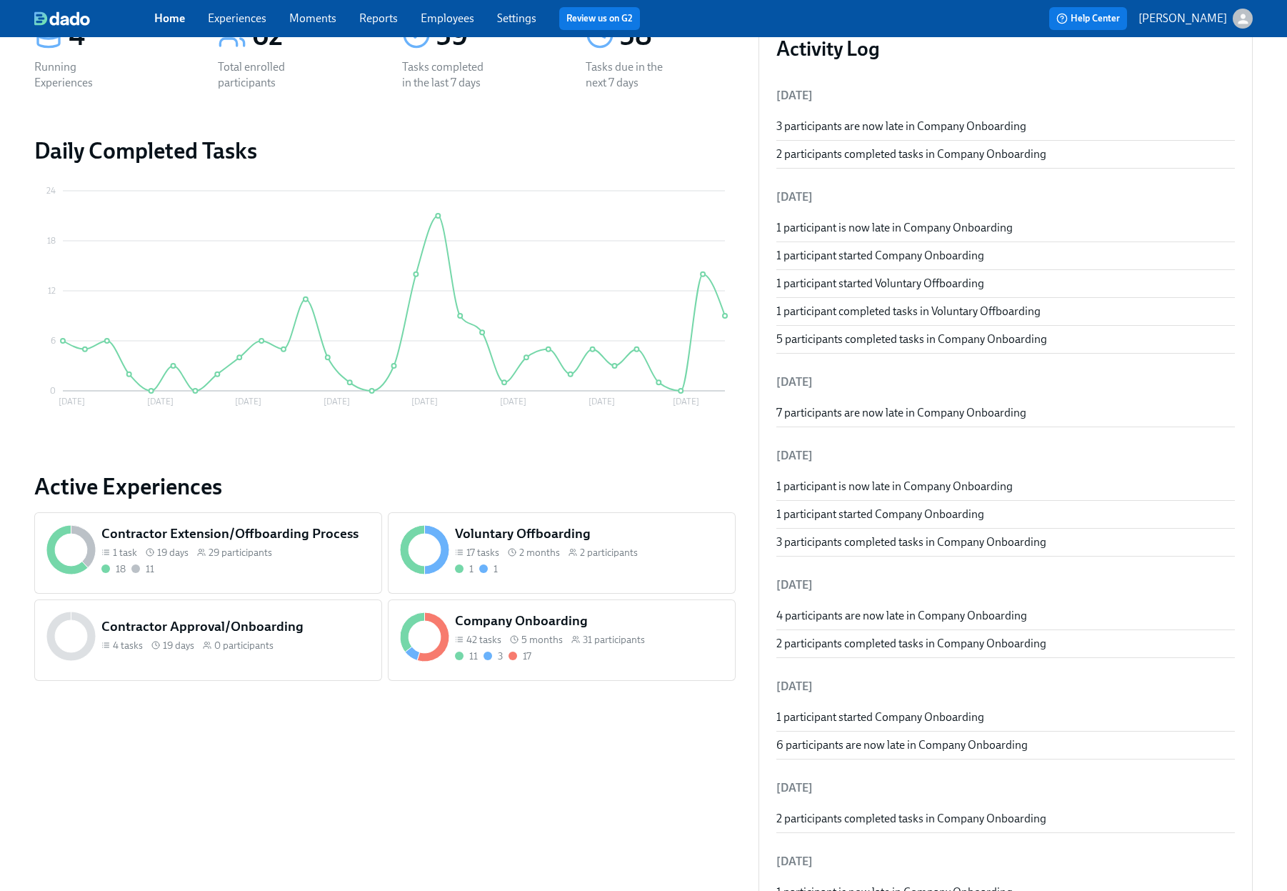
click at [622, 639] on span "31 participants" at bounding box center [614, 640] width 62 height 14
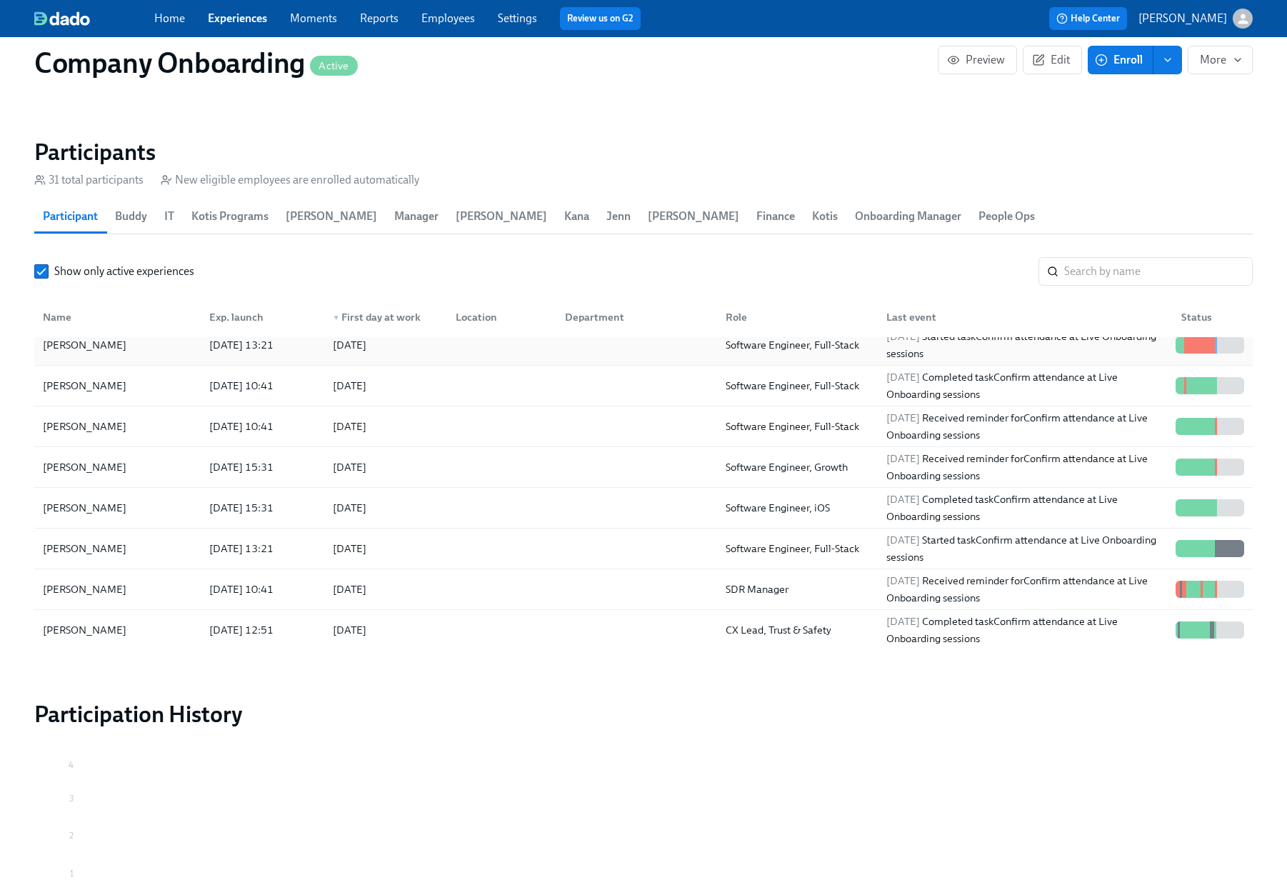
scroll to position [800, 0]
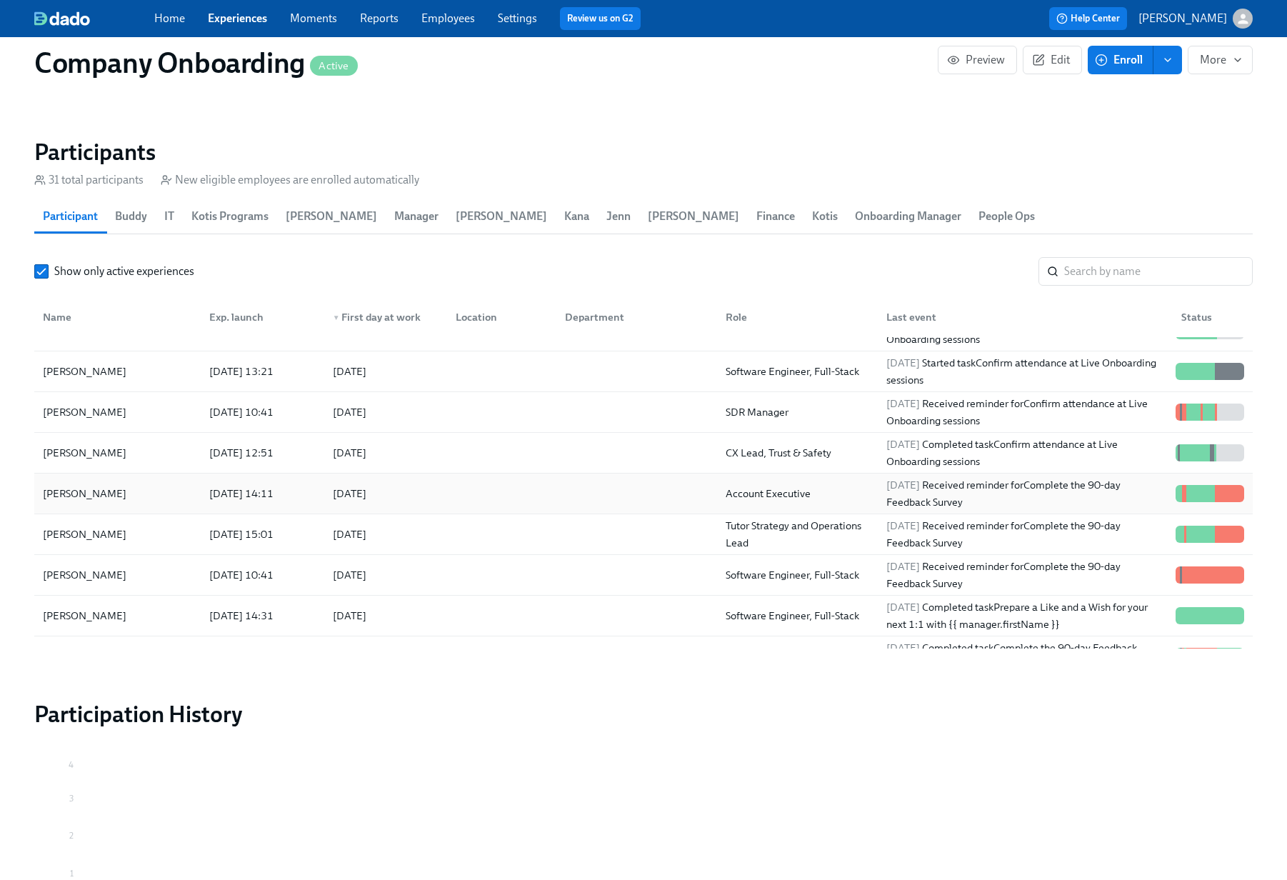
click at [554, 479] on div at bounding box center [634, 493] width 161 height 29
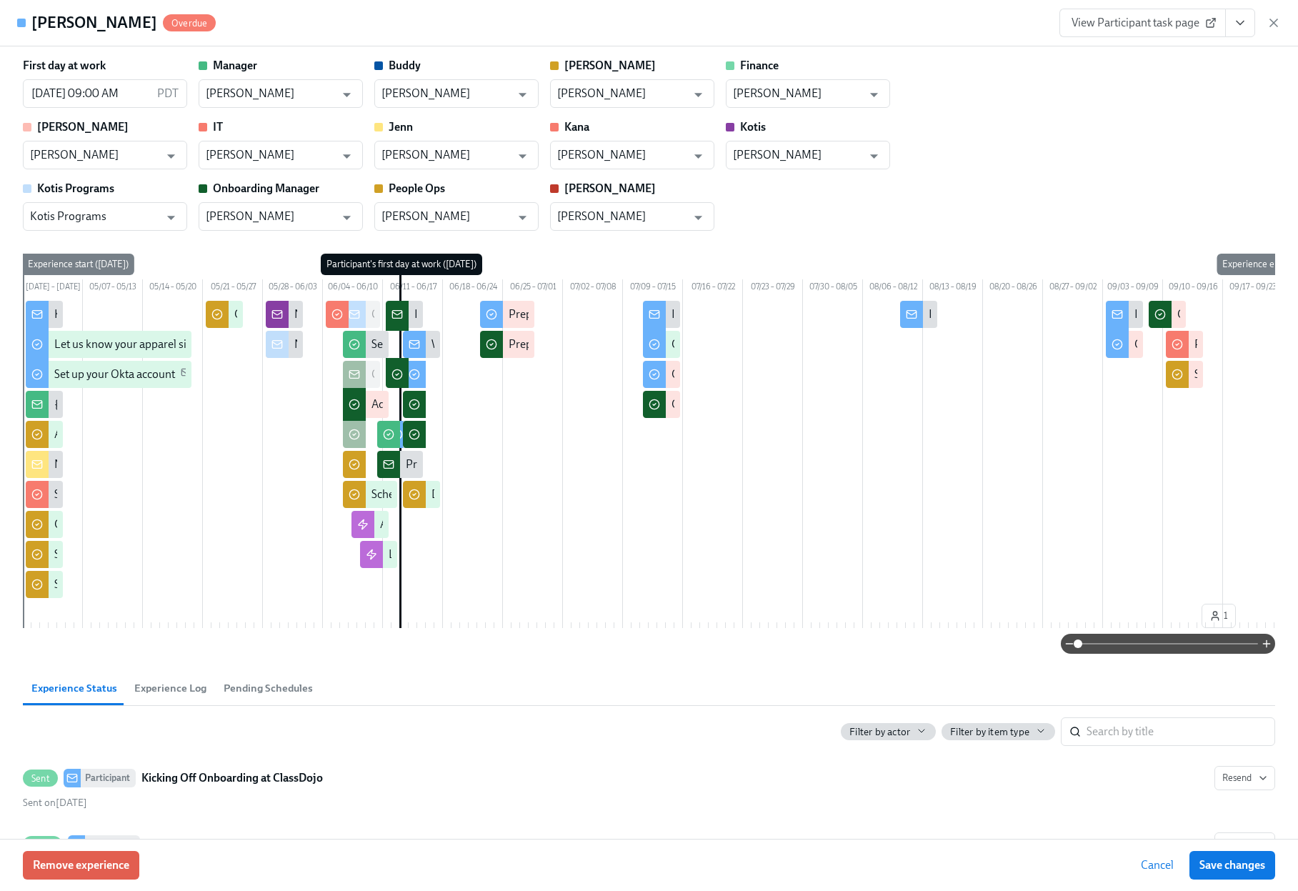
click at [1265, 21] on div "View Participant task page" at bounding box center [1170, 23] width 221 height 29
click at [1275, 24] on icon "button" at bounding box center [1273, 22] width 7 height 7
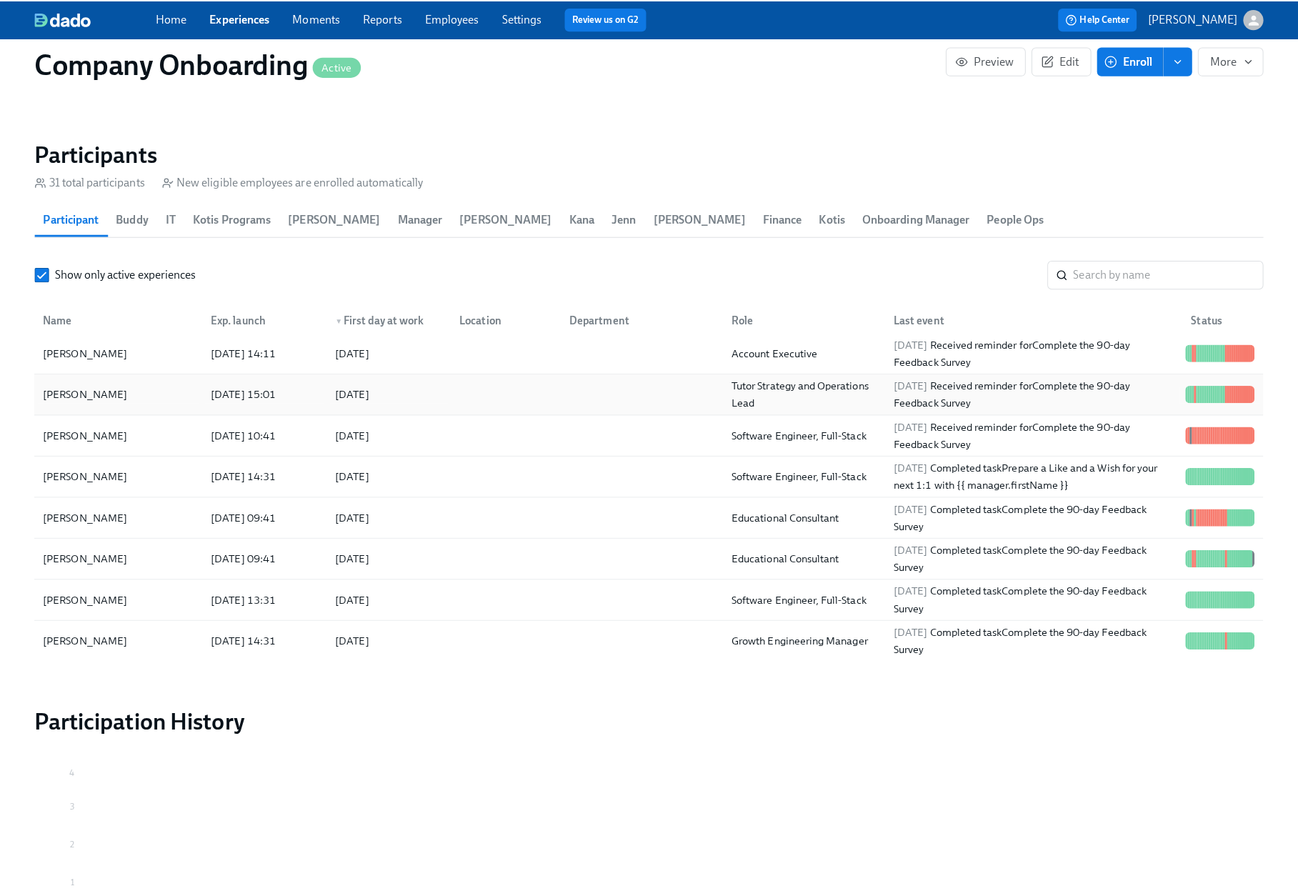
scroll to position [950, 0]
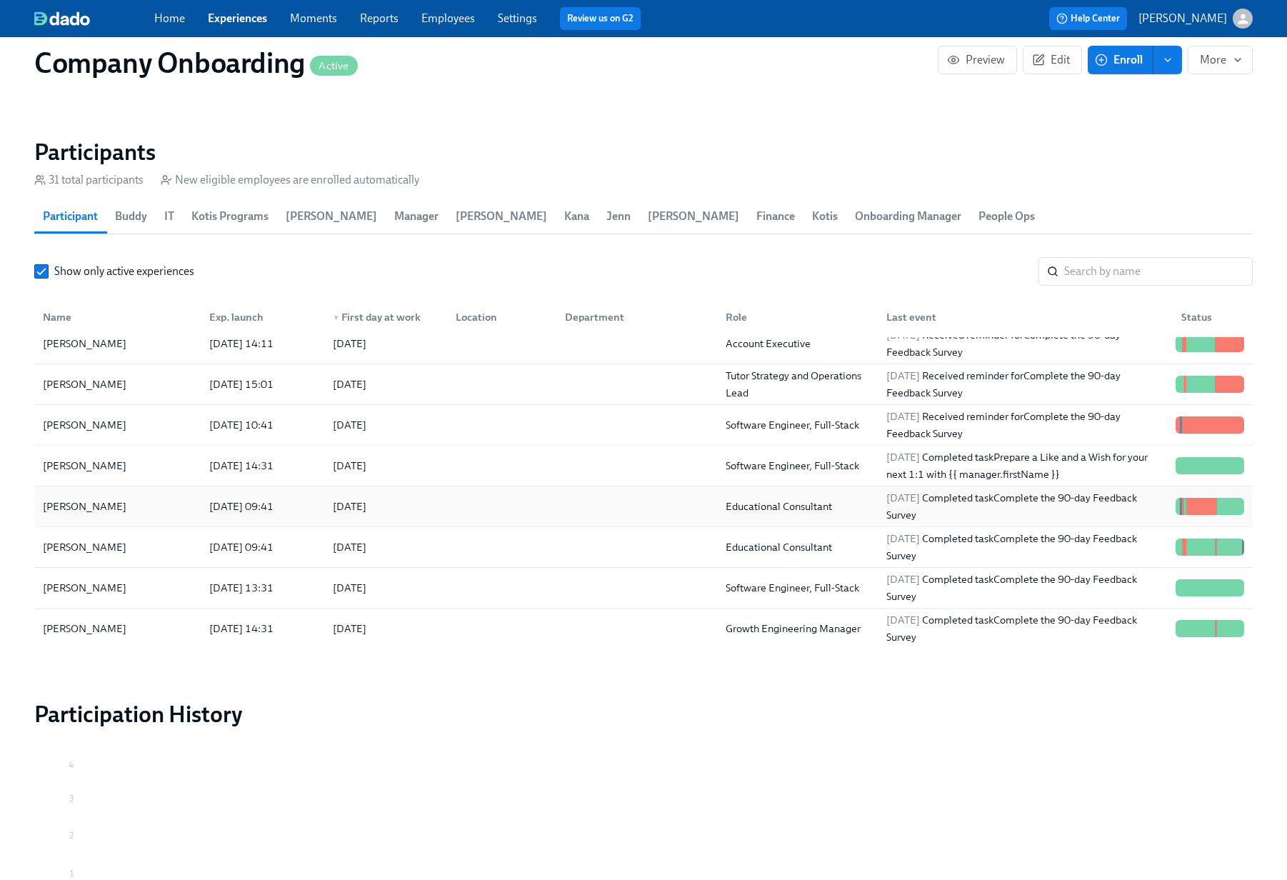
click at [527, 495] on div at bounding box center [498, 506] width 109 height 29
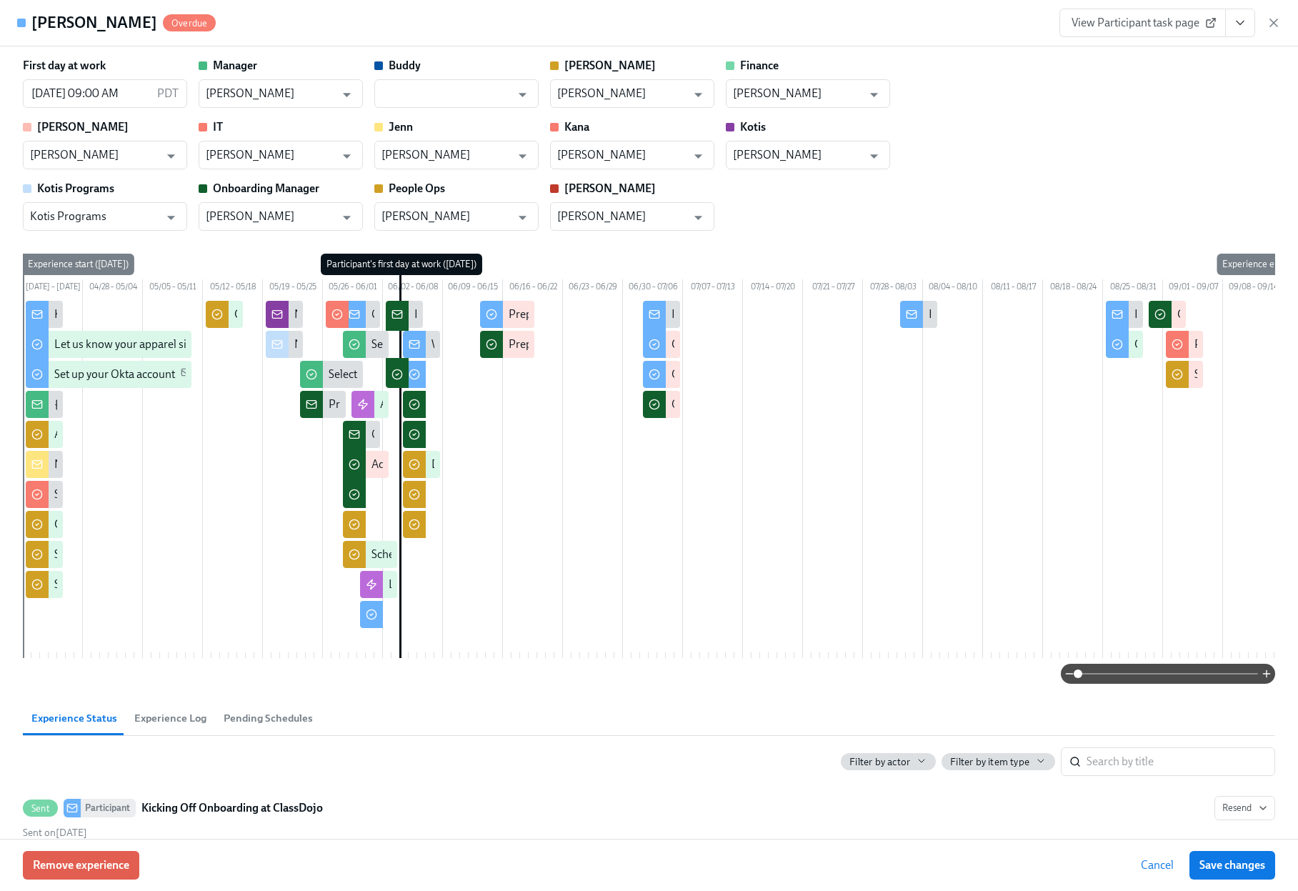
scroll to position [0, 79]
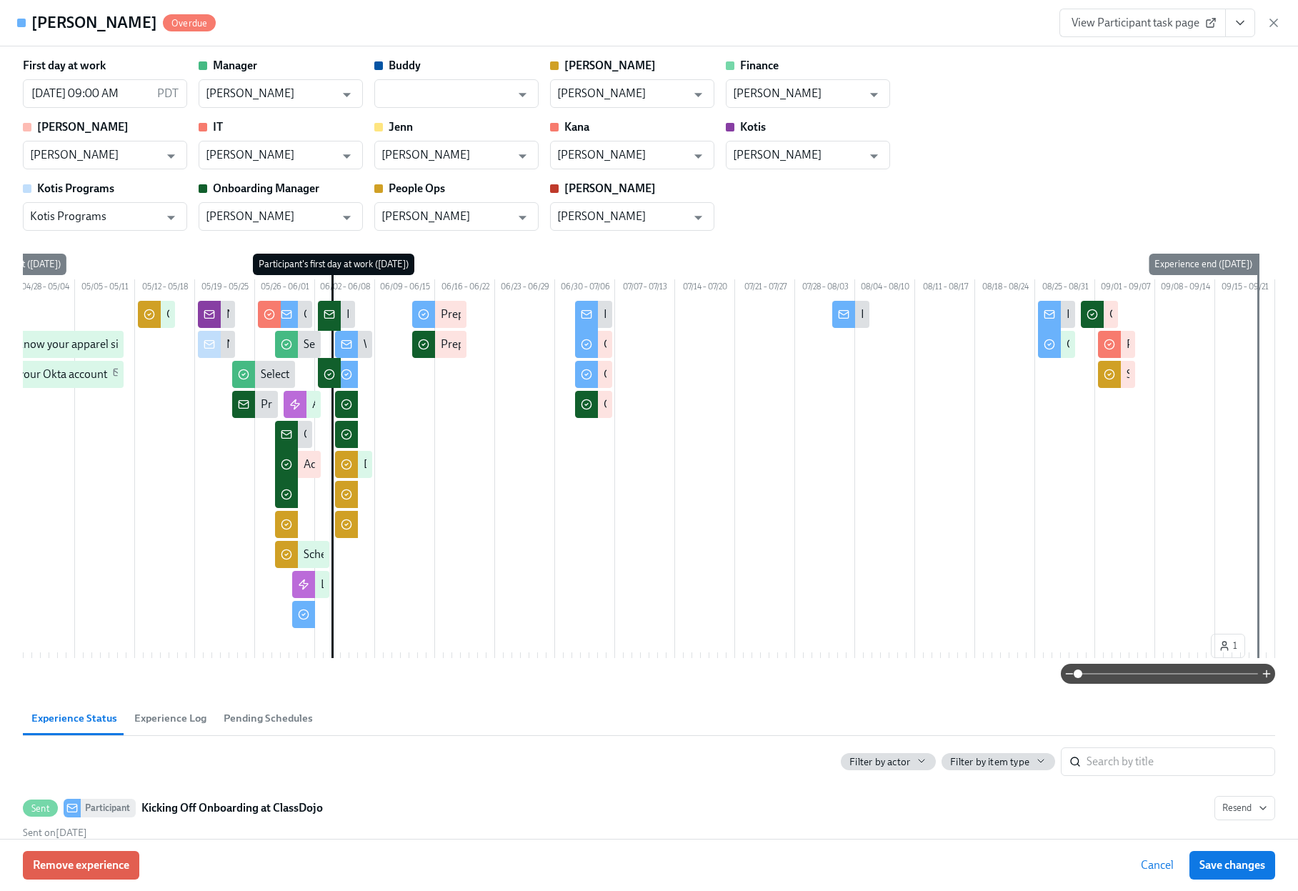
click at [1244, 26] on icon "View task page" at bounding box center [1240, 23] width 14 height 14
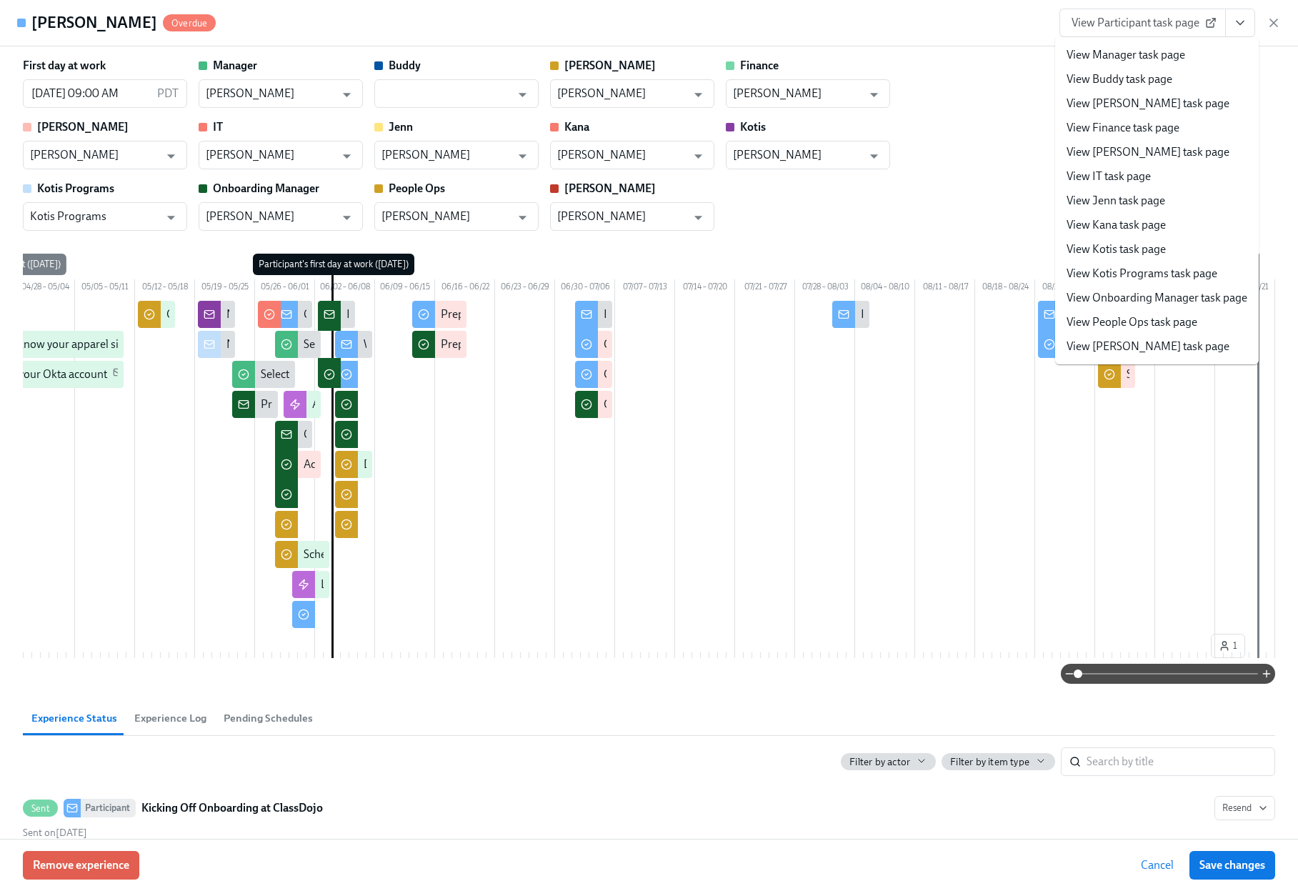
click at [1126, 26] on span "View Participant task page" at bounding box center [1143, 23] width 142 height 14
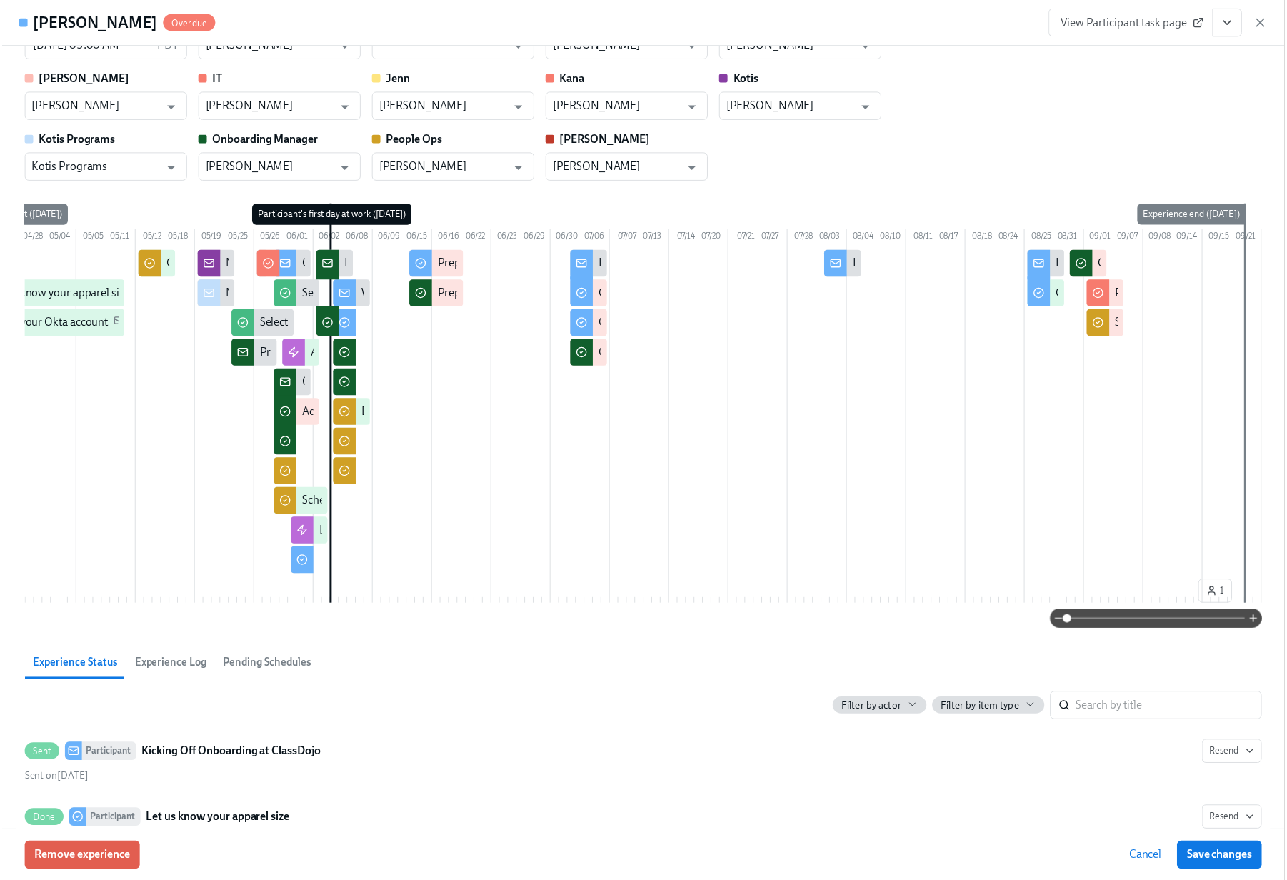
scroll to position [0, 0]
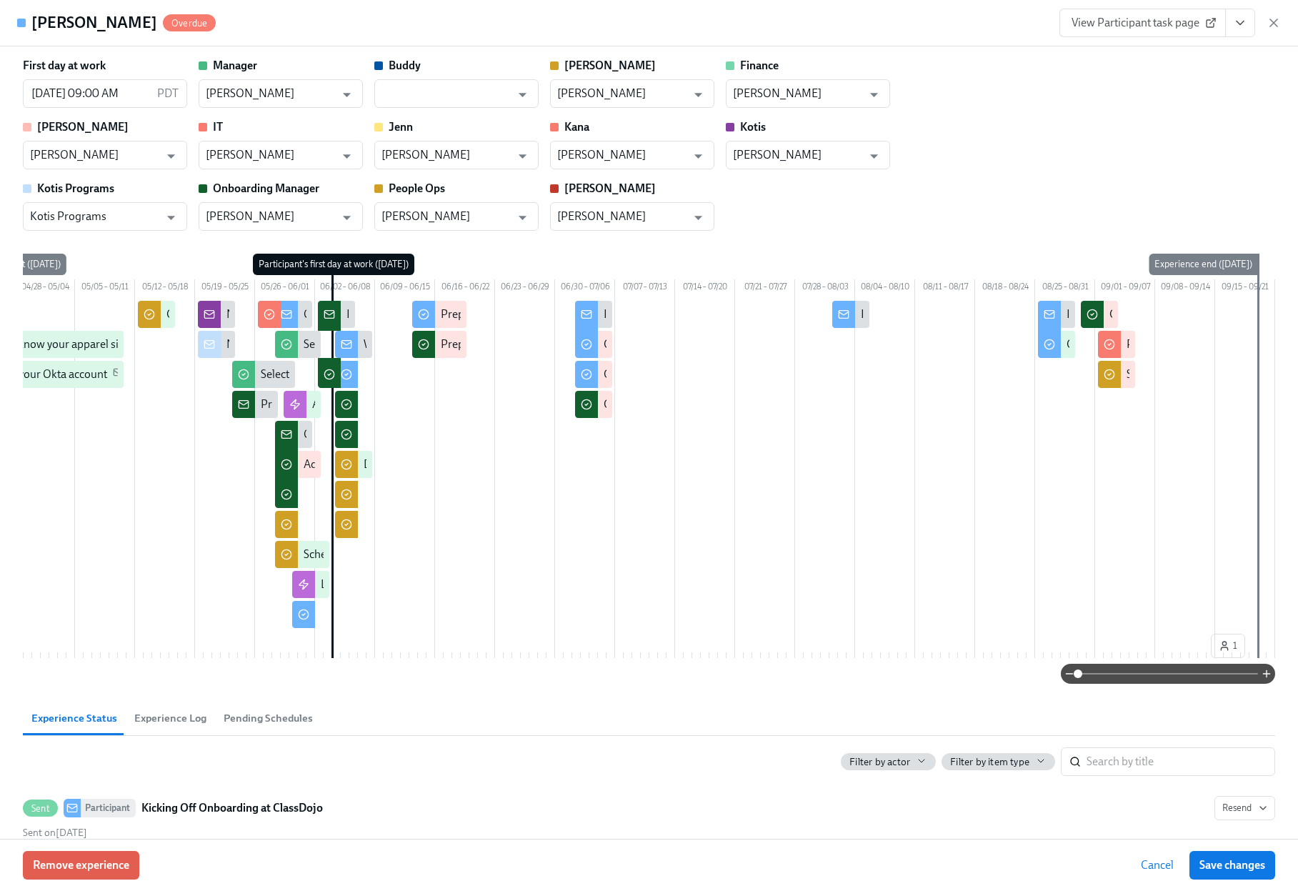
click at [1275, 19] on icon "button" at bounding box center [1274, 23] width 14 height 14
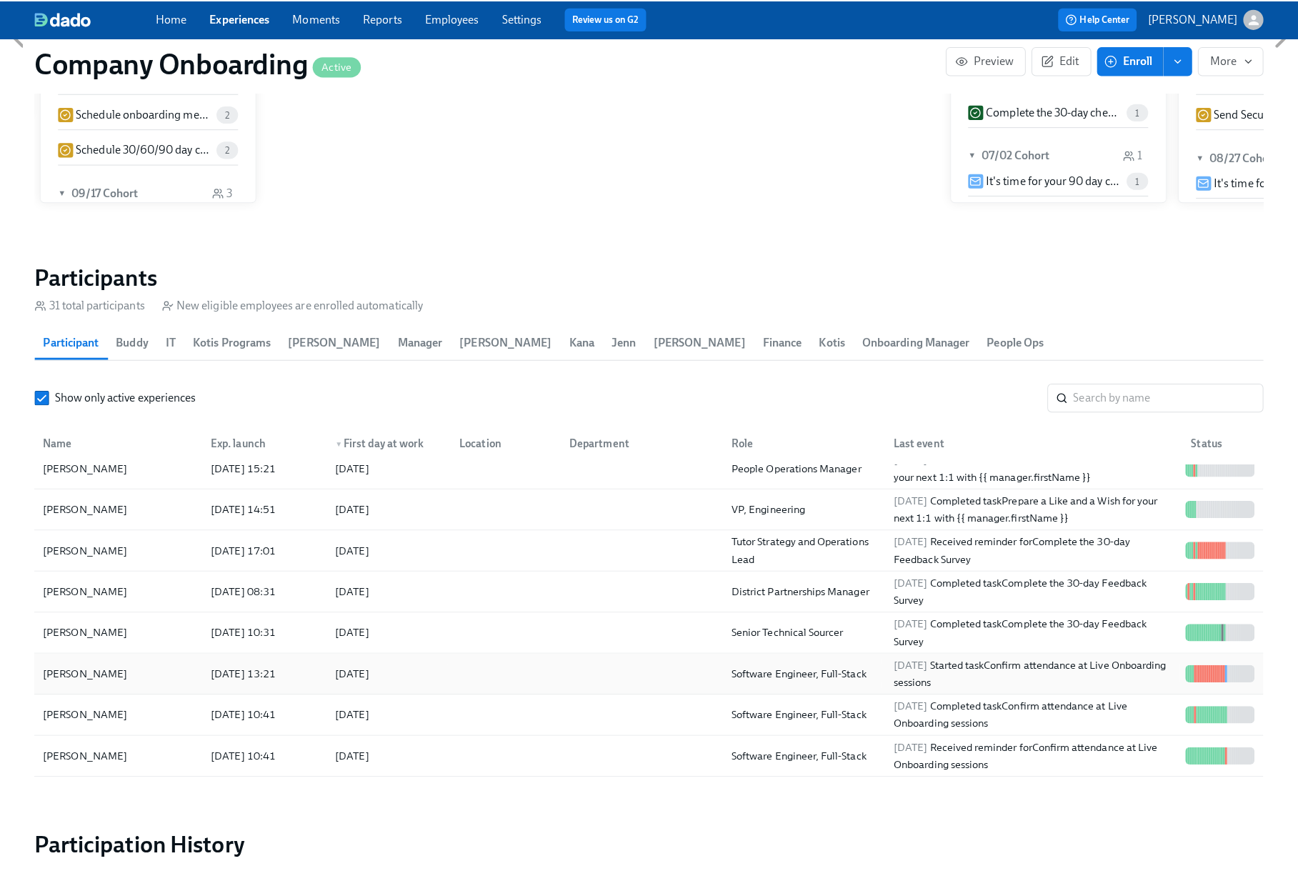
scroll to position [419, 0]
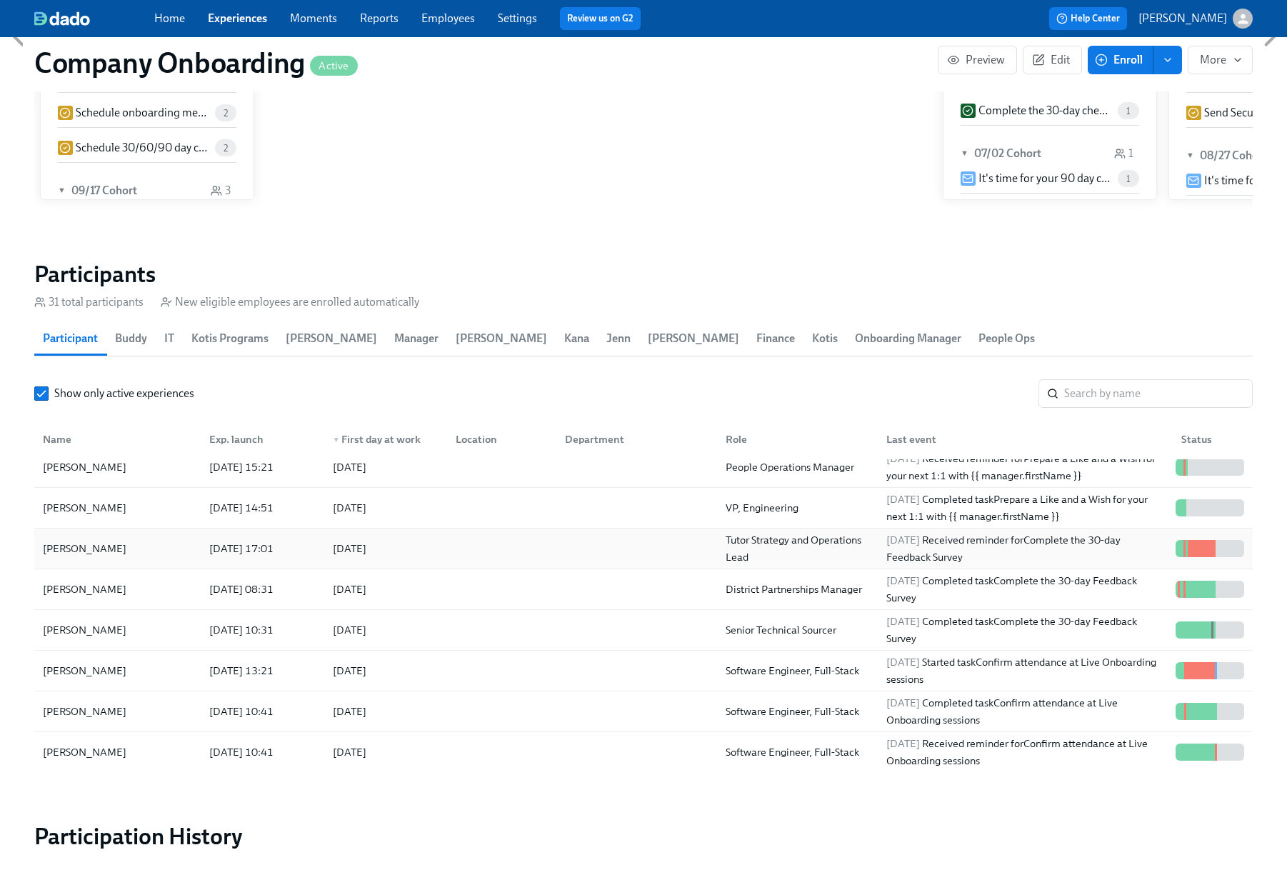
click at [556, 539] on div at bounding box center [634, 548] width 161 height 29
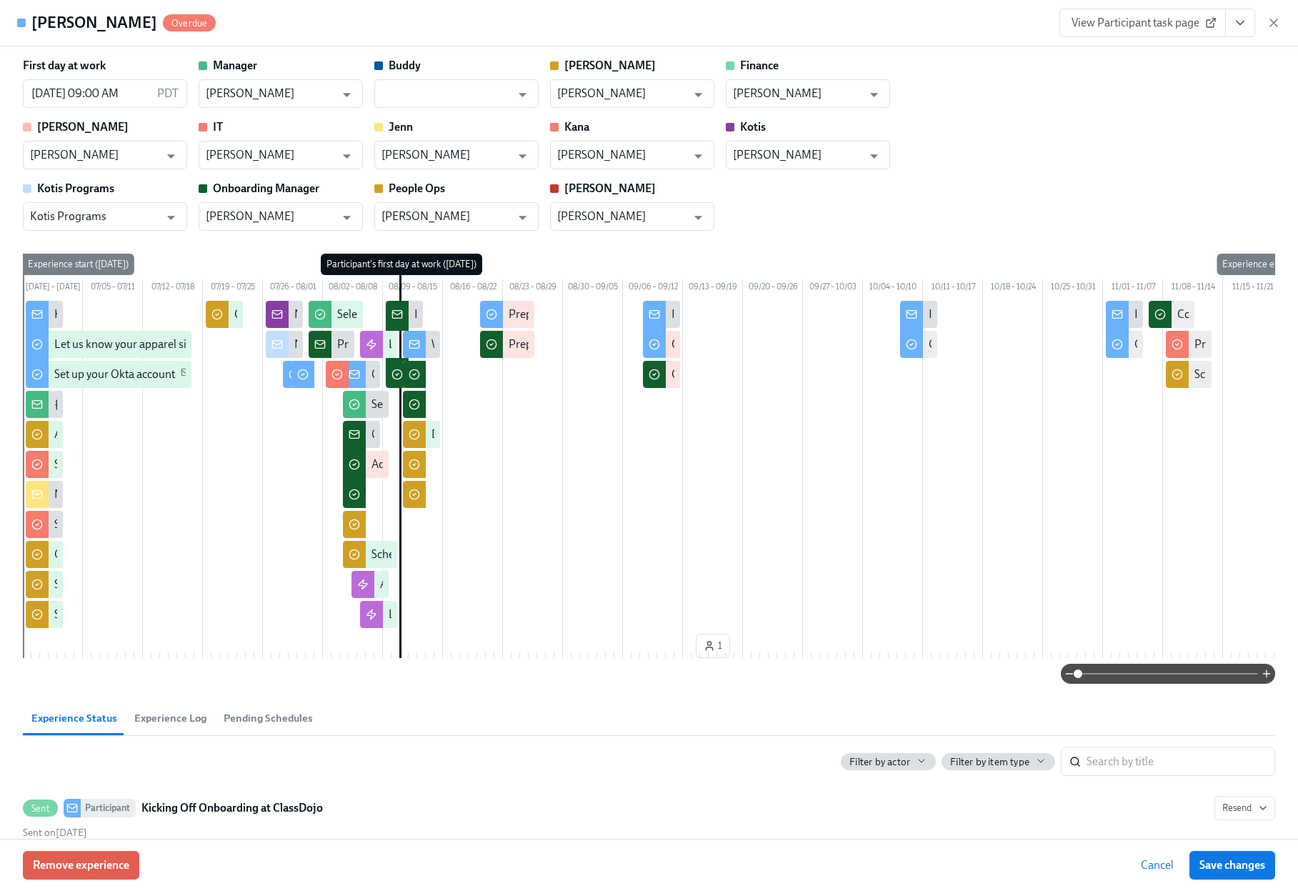
click at [1247, 29] on icon "View task page" at bounding box center [1240, 23] width 14 height 14
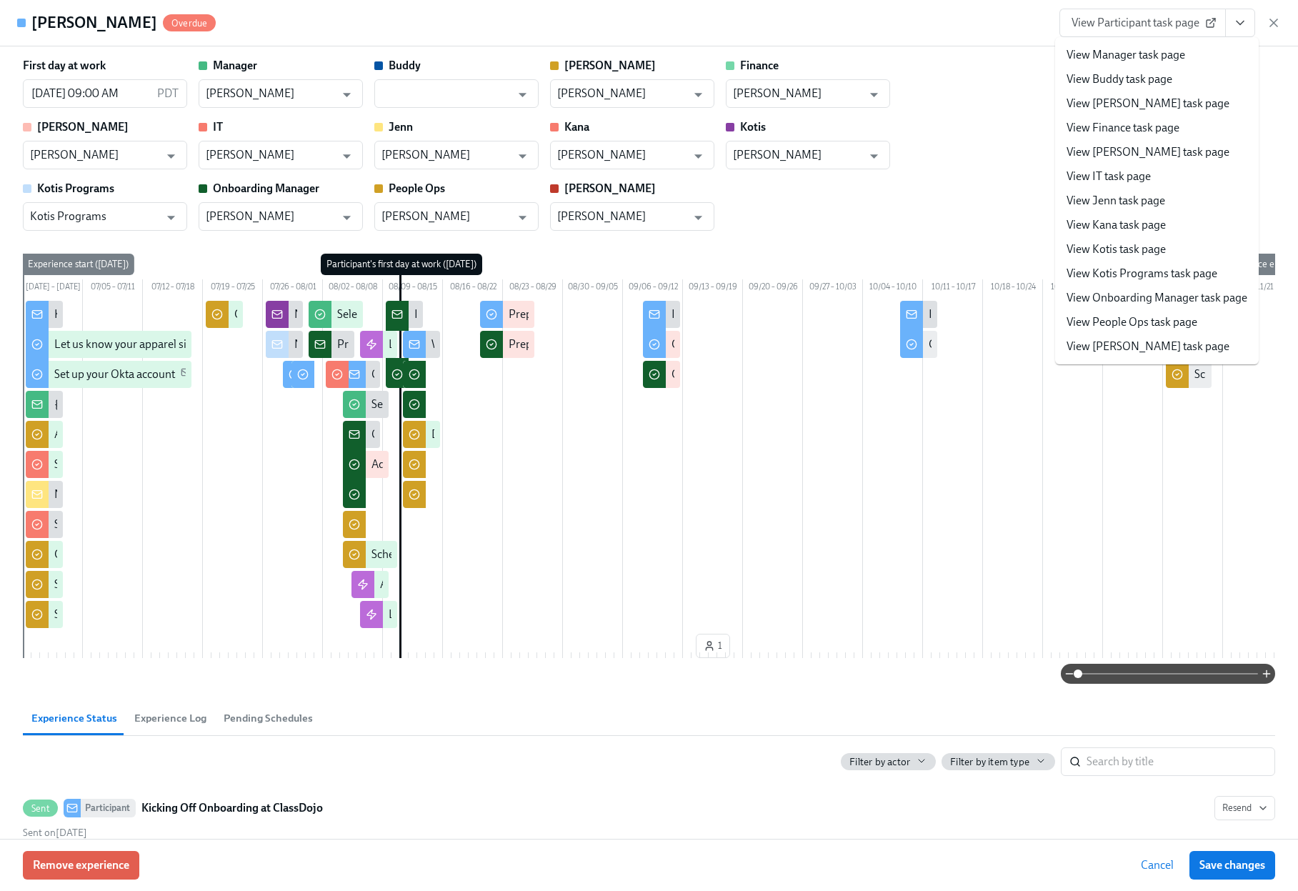
click at [1144, 311] on li "View People Ops task page" at bounding box center [1157, 322] width 204 height 24
click at [1125, 314] on link "View People Ops task page" at bounding box center [1132, 322] width 131 height 16
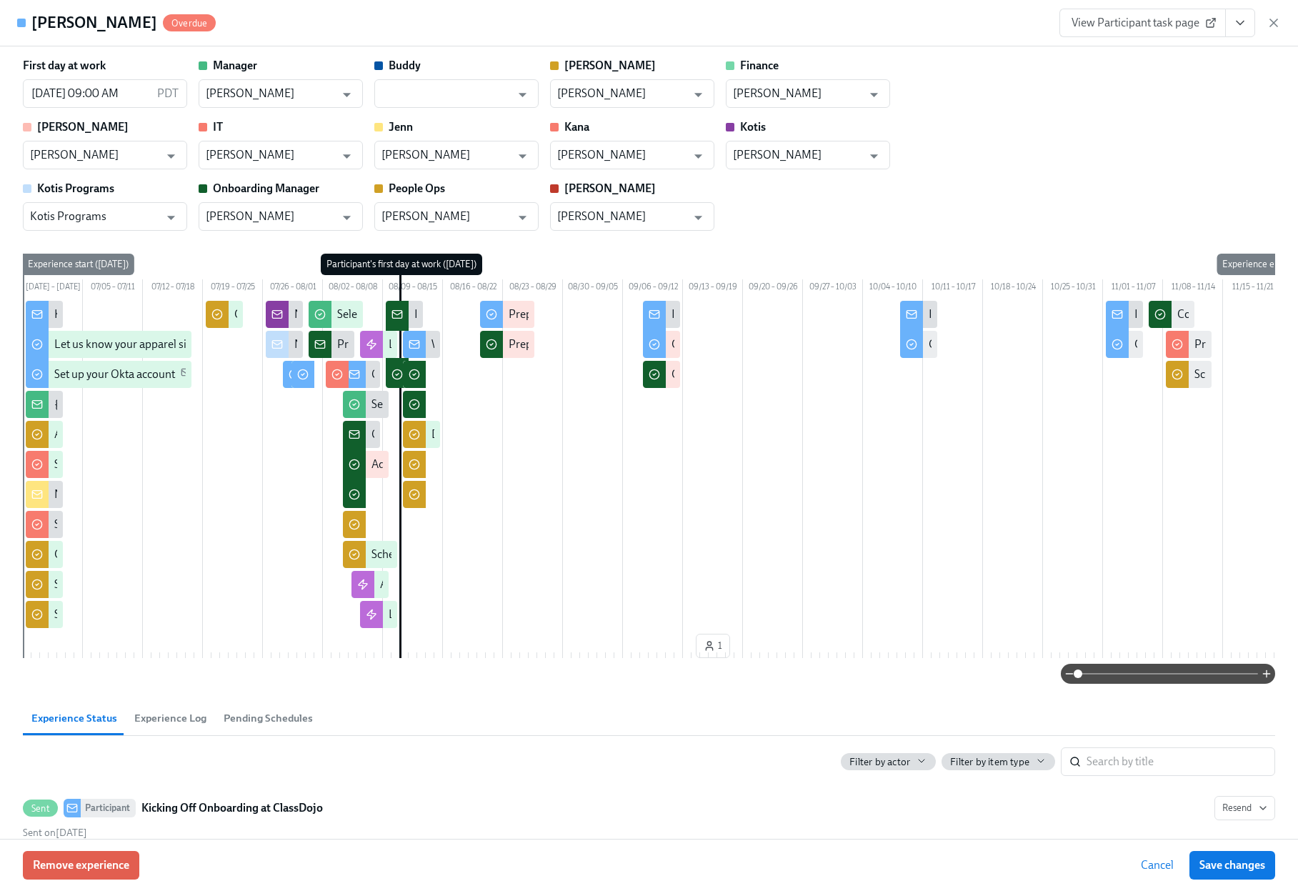
scroll to position [419, 0]
click at [1149, 22] on span "View Participant task page" at bounding box center [1143, 23] width 142 height 14
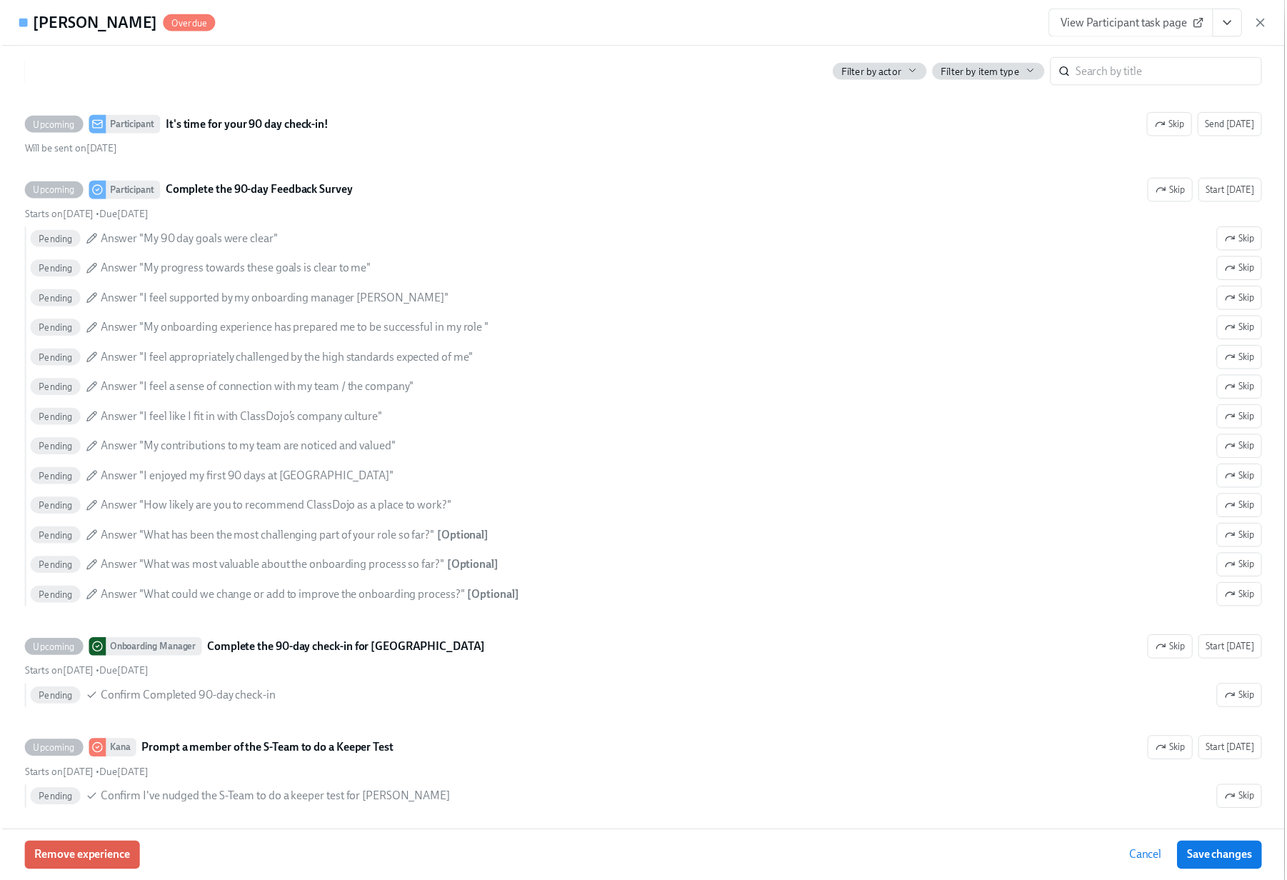
scroll to position [5895, 0]
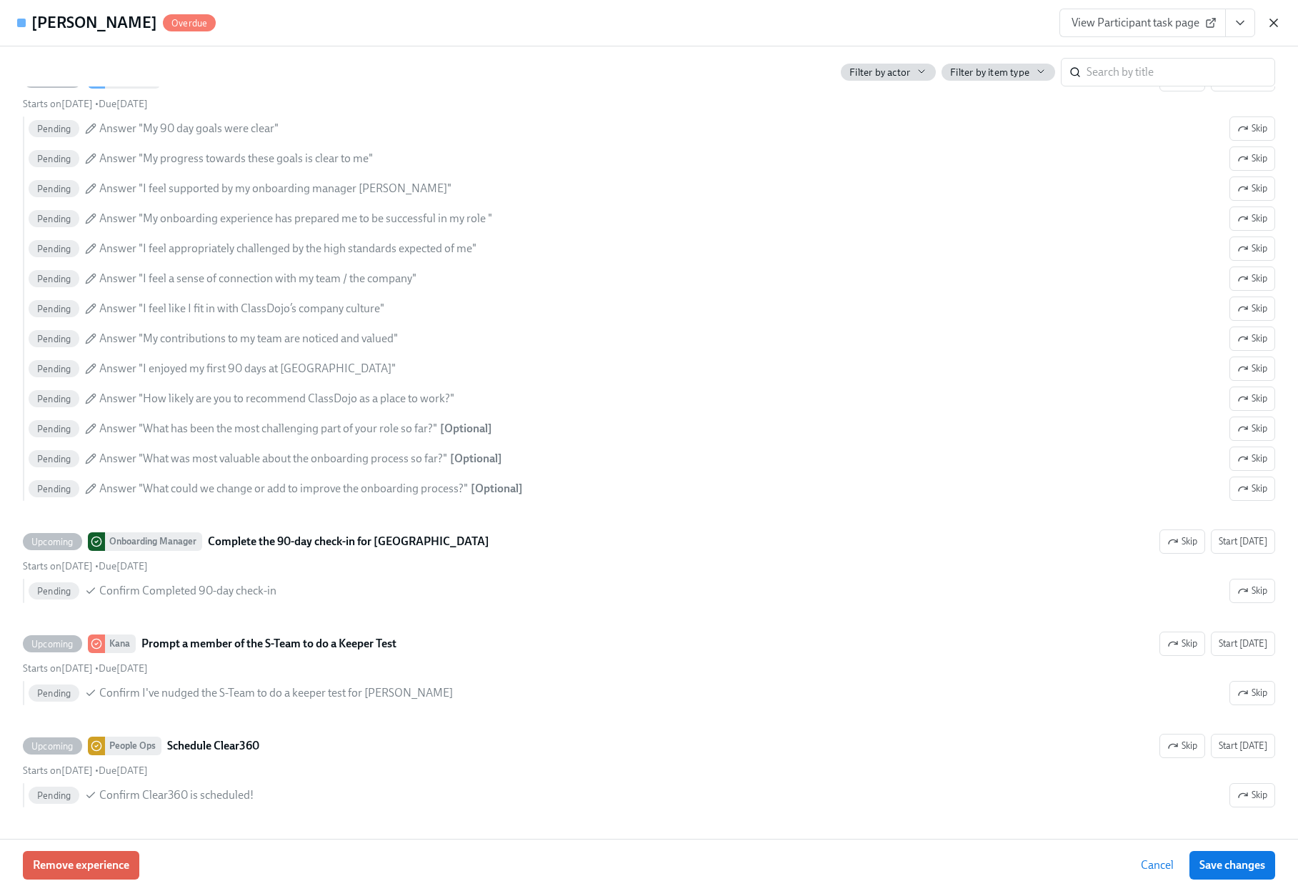
click at [1277, 25] on icon "button" at bounding box center [1273, 22] width 7 height 7
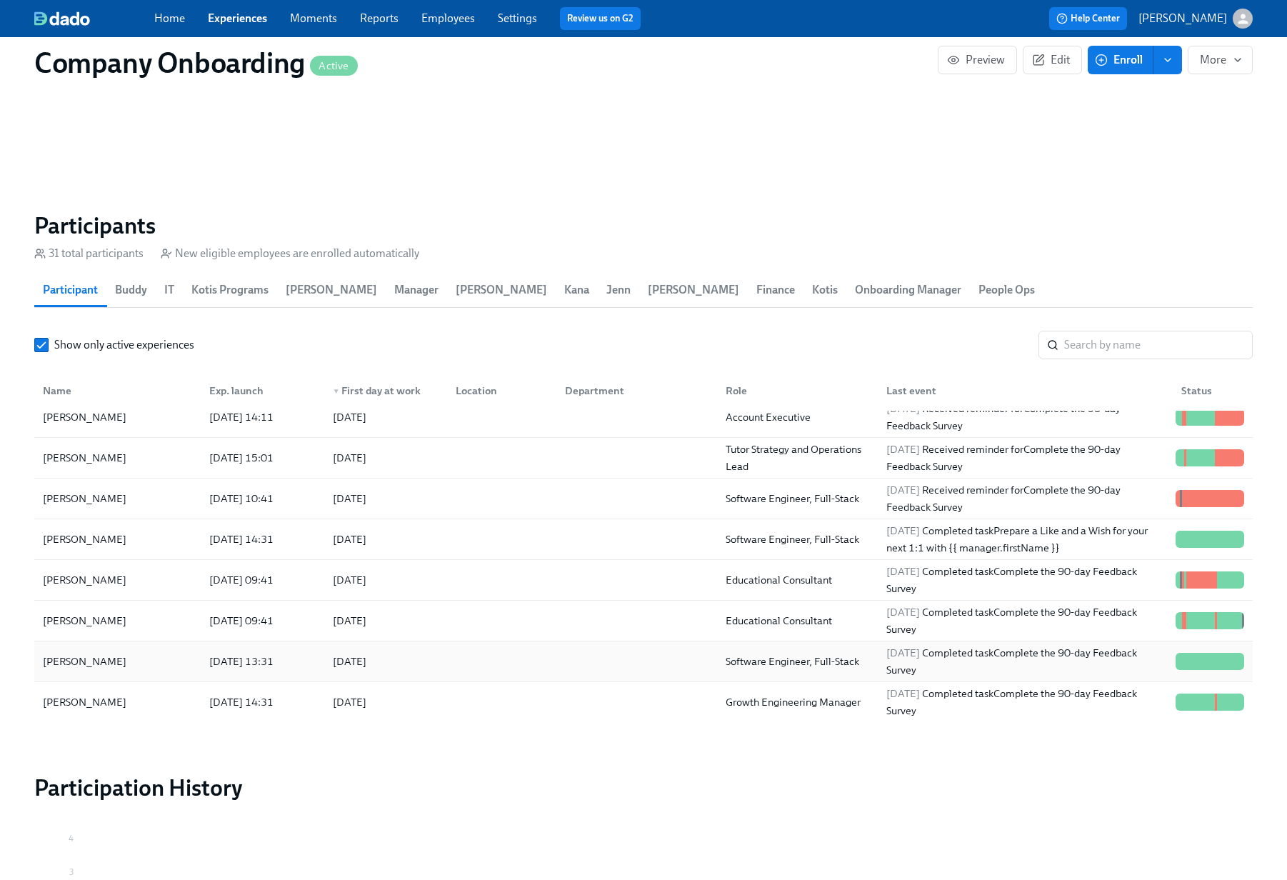
scroll to position [1645, 0]
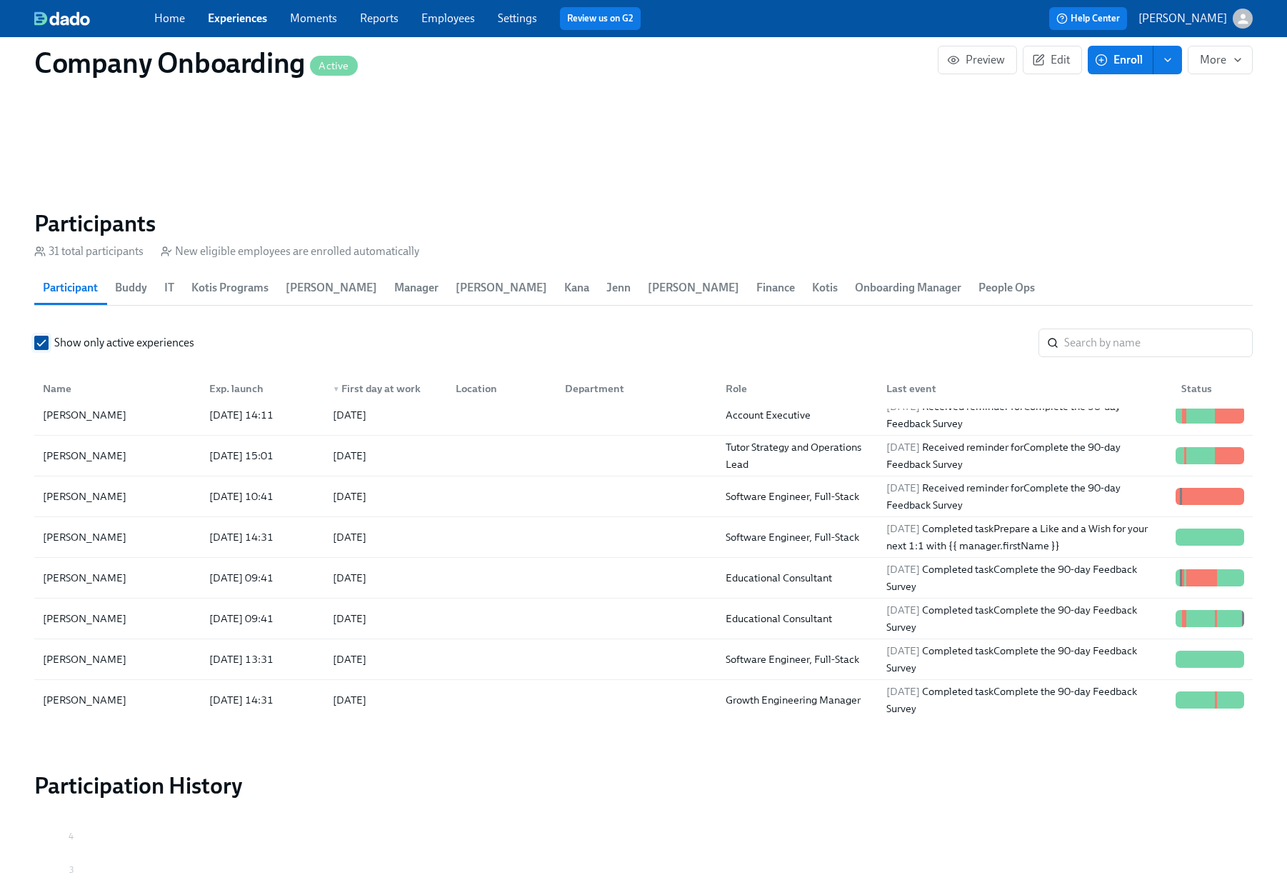
click at [49, 335] on label "Show only active experiences" at bounding box center [114, 343] width 160 height 16
click at [48, 337] on input "Show only active experiences" at bounding box center [41, 343] width 13 height 13
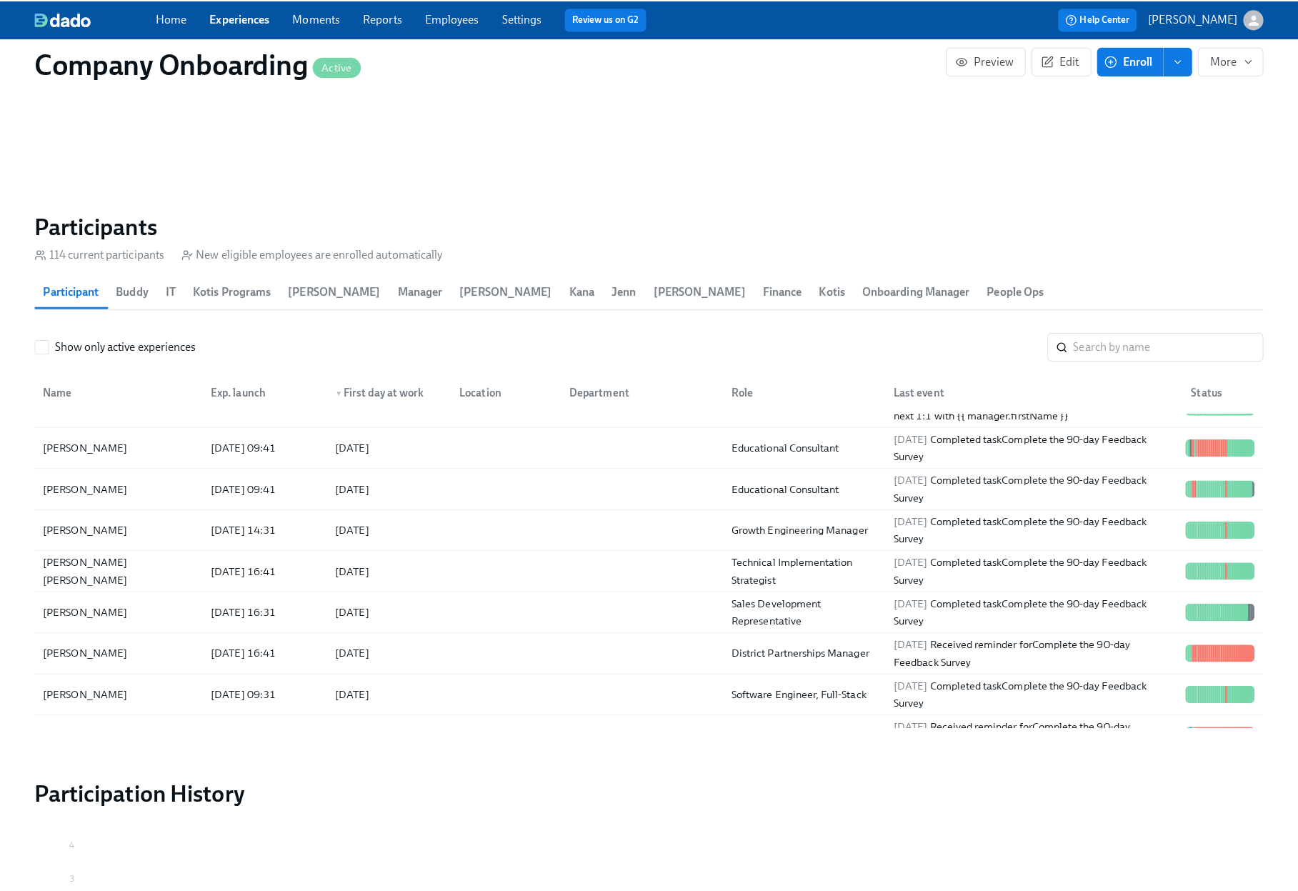
scroll to position [1154, 0]
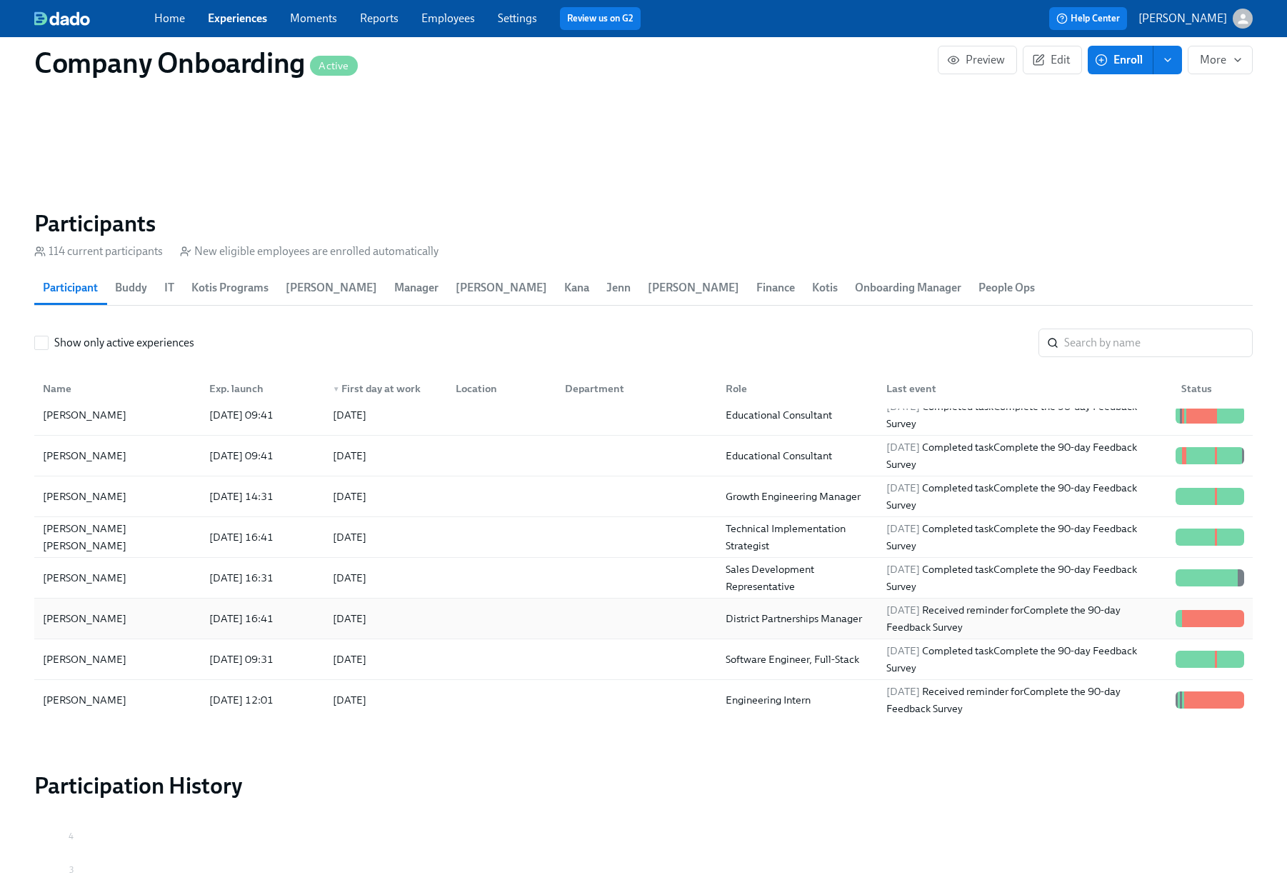
click at [1039, 612] on div "2025/08/25 Received reminder for Complete the 90-day Feedback Survey" at bounding box center [1025, 619] width 289 height 34
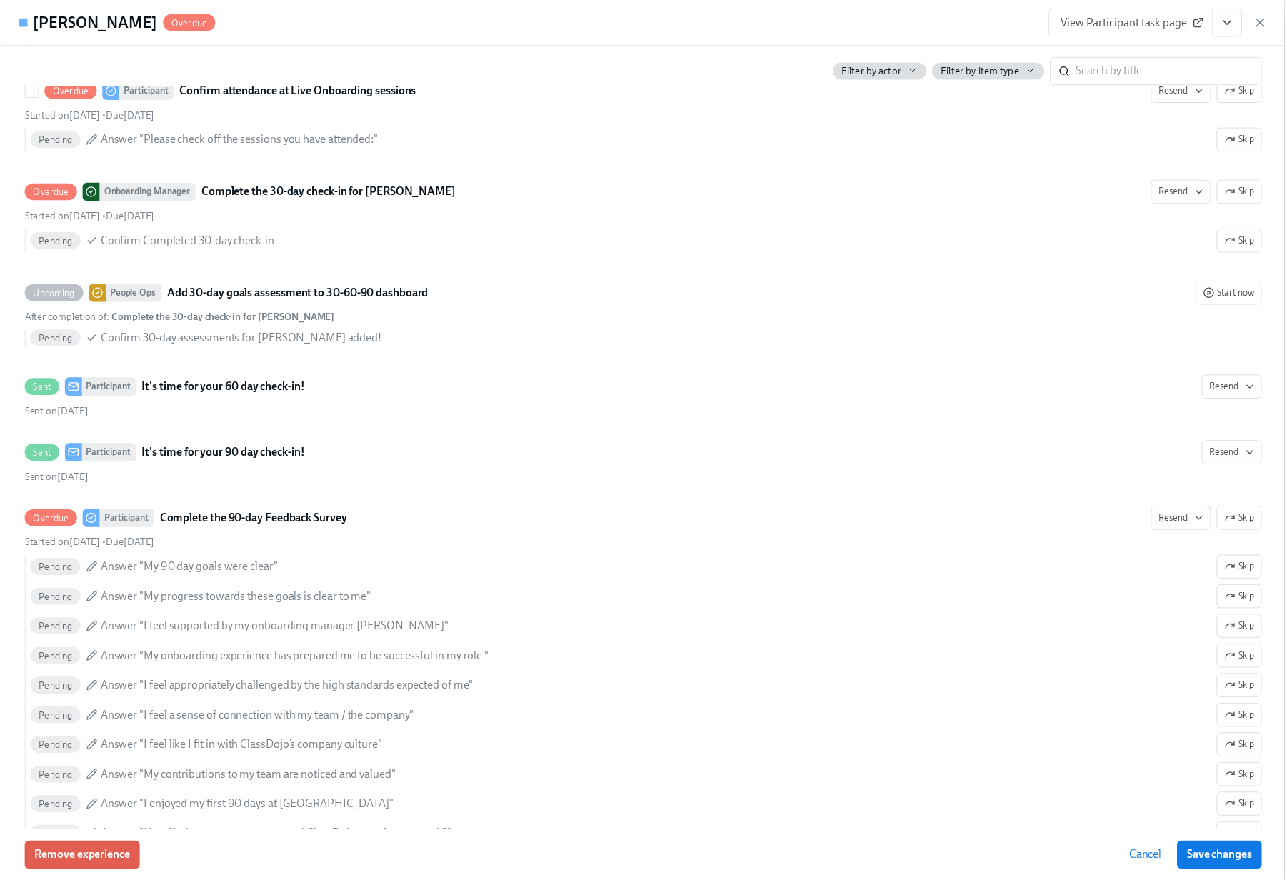
scroll to position [5569, 0]
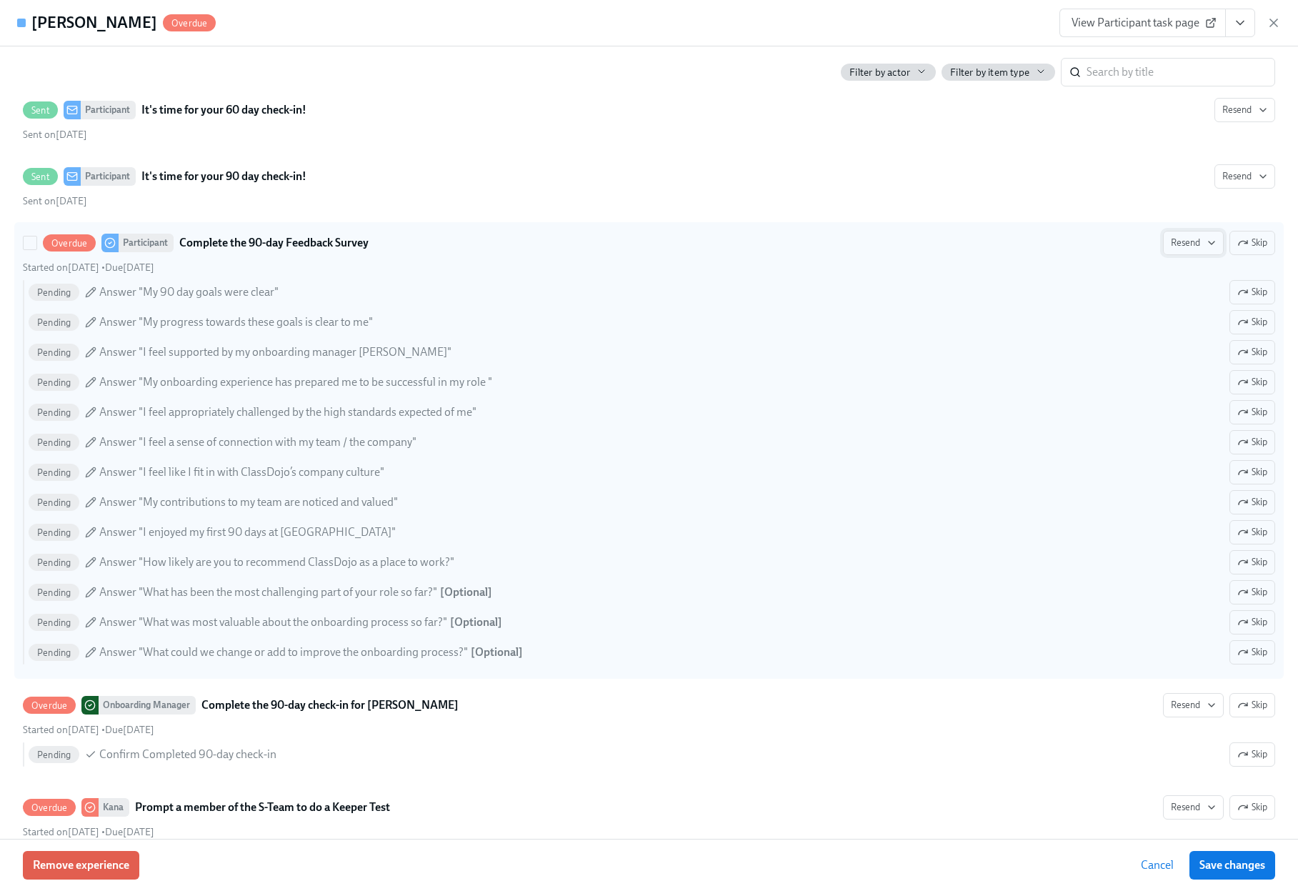
click at [1209, 244] on icon "button" at bounding box center [1212, 242] width 6 height 3
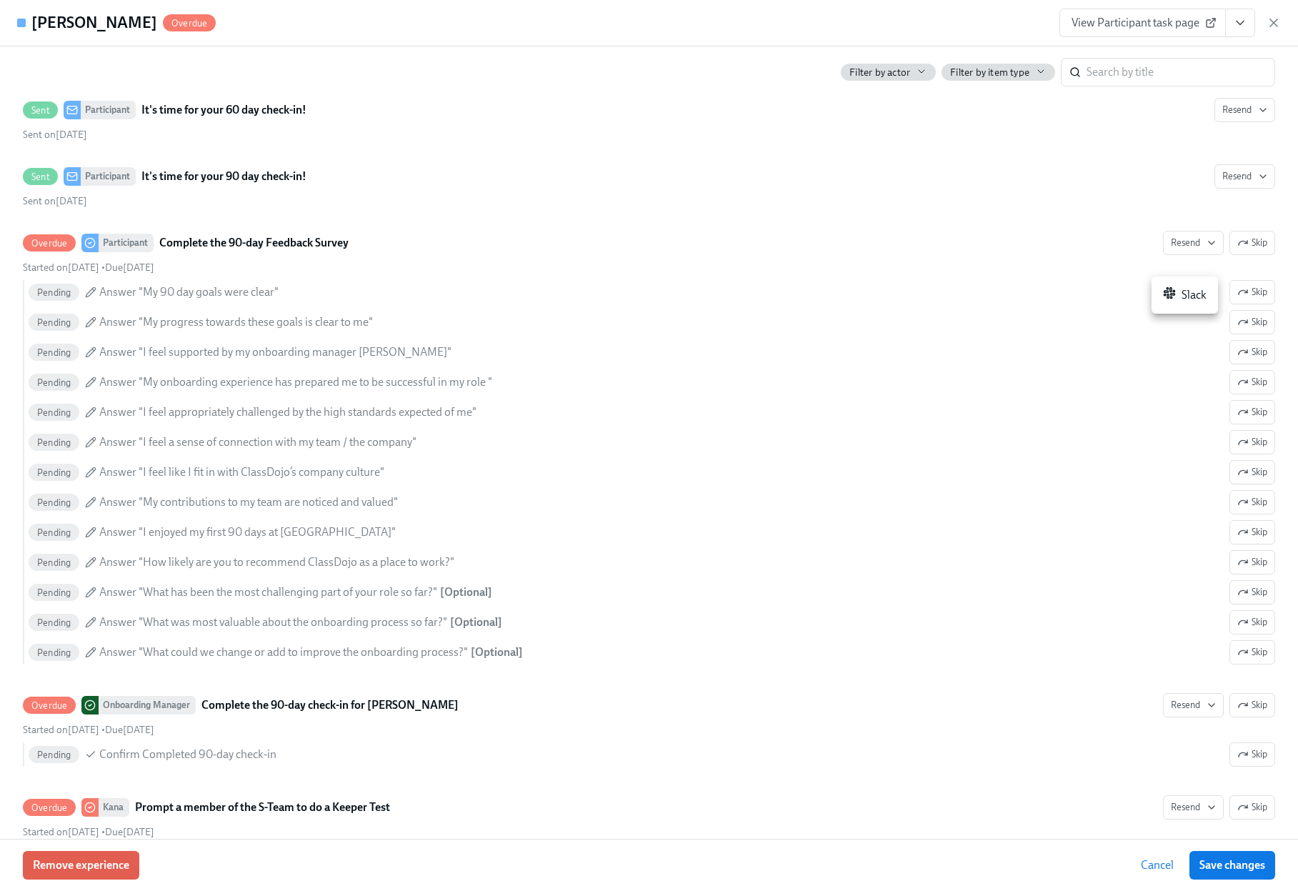
click at [1277, 23] on div at bounding box center [649, 445] width 1298 height 891
click at [1273, 22] on icon "button" at bounding box center [1273, 22] width 7 height 7
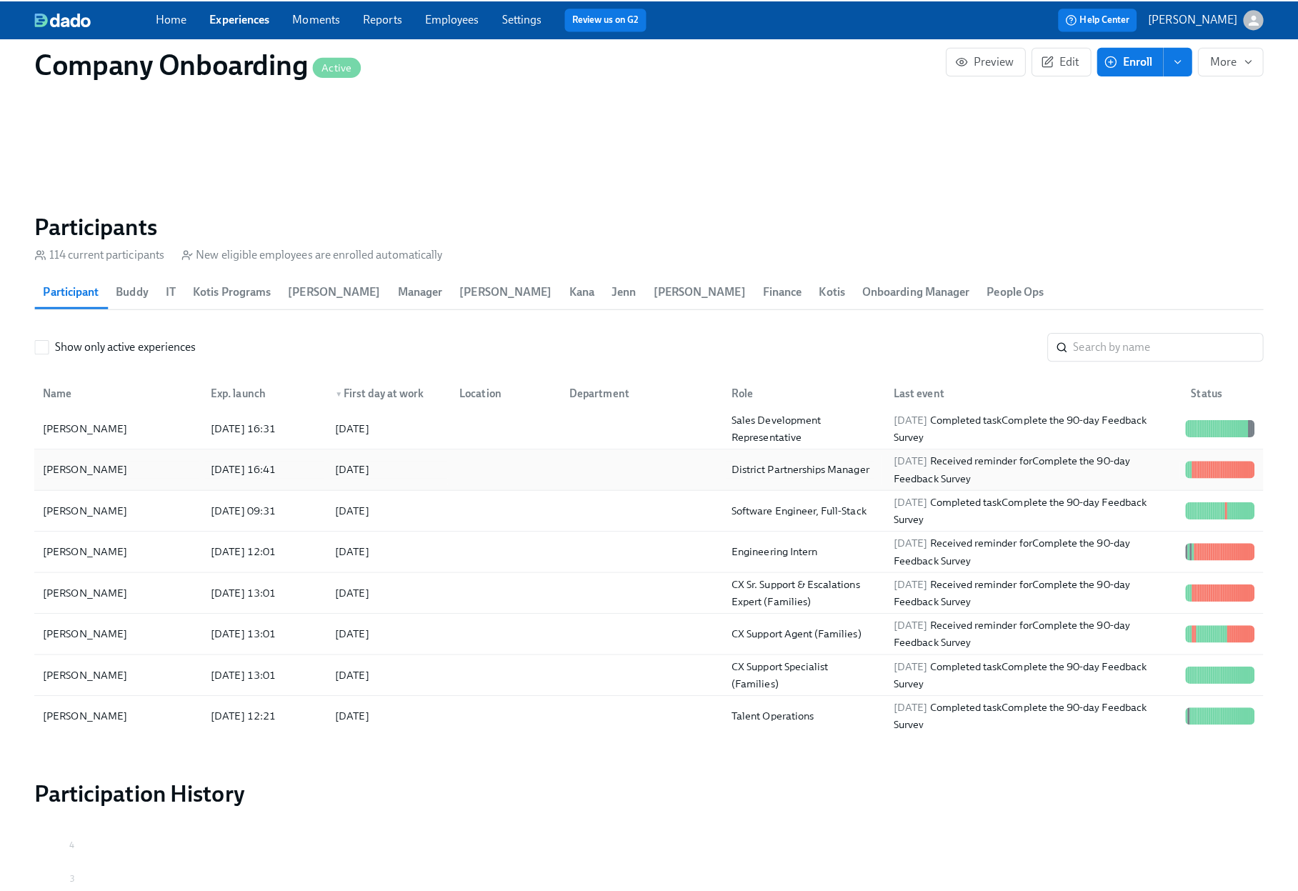
scroll to position [1397, 0]
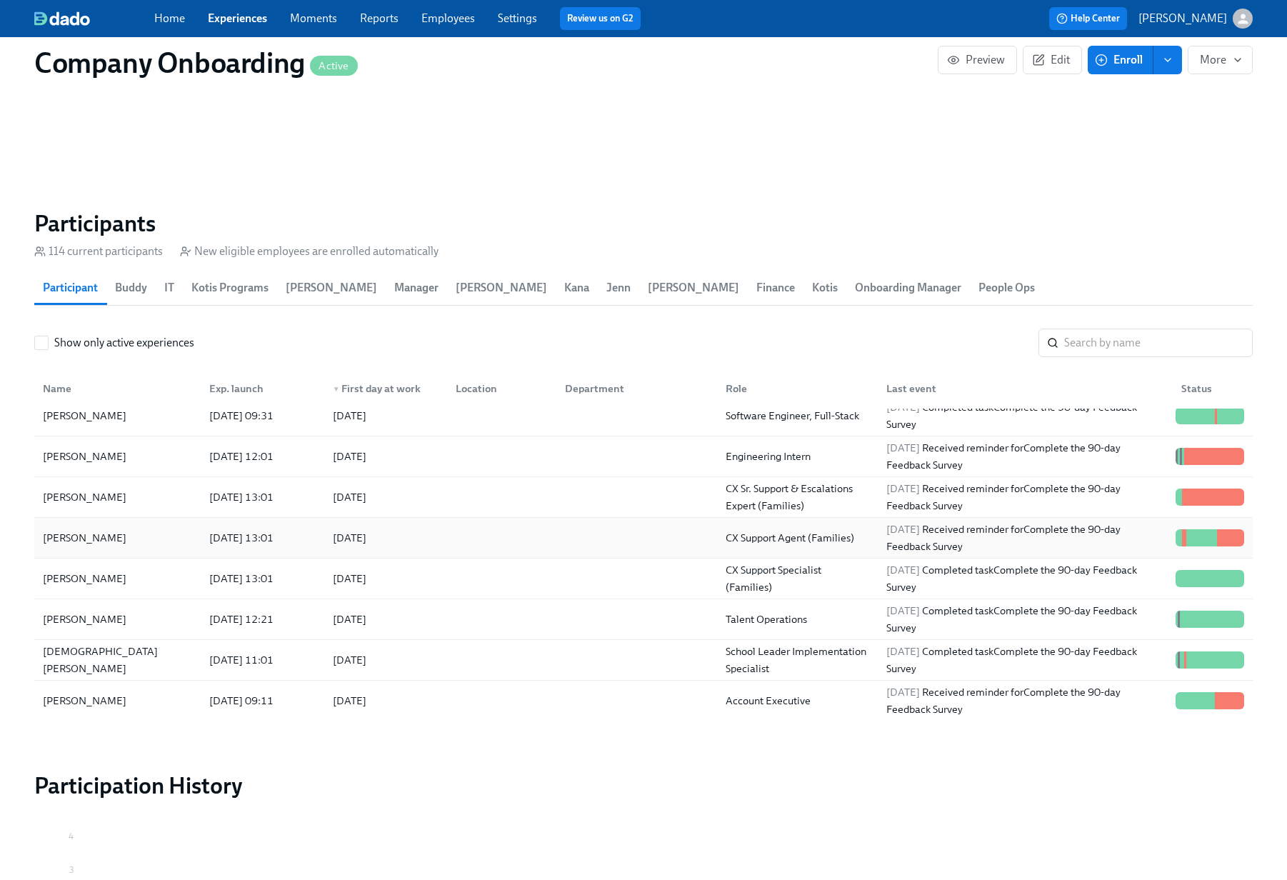
click at [1083, 523] on div "2025/09/04 Received reminder for Complete the 90-day Feedback Survey" at bounding box center [1025, 538] width 289 height 34
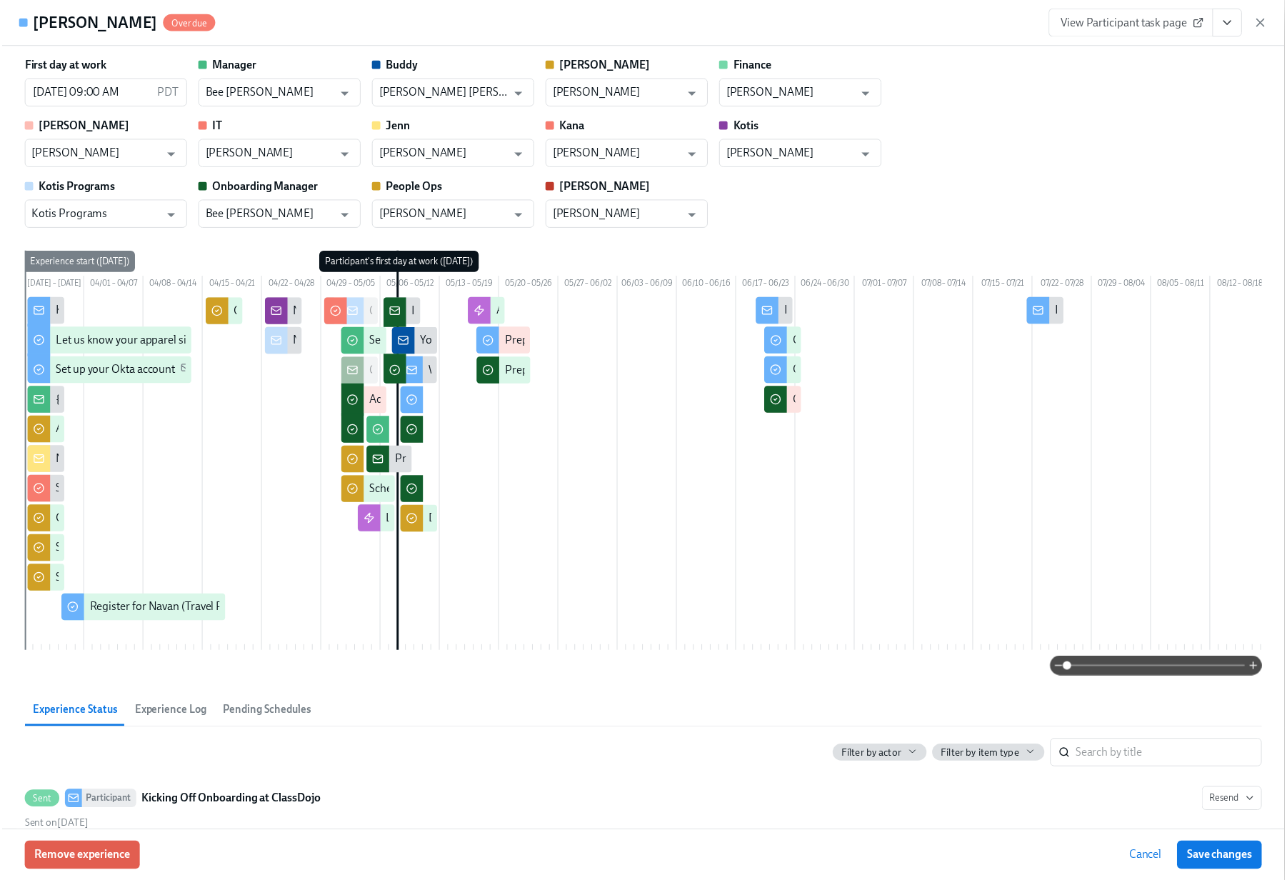
scroll to position [0, 240]
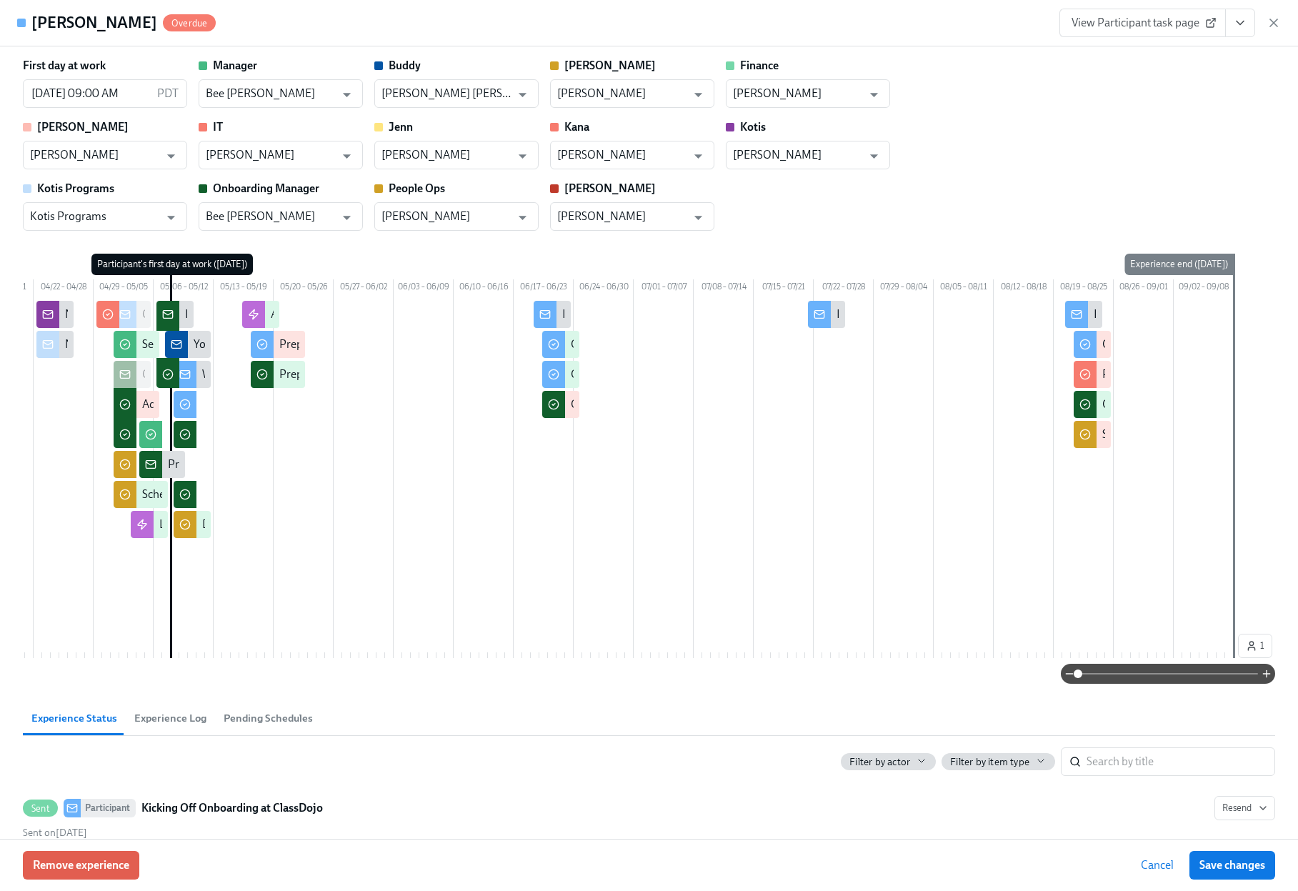
click at [1242, 23] on icon "View task page" at bounding box center [1240, 23] width 7 height 4
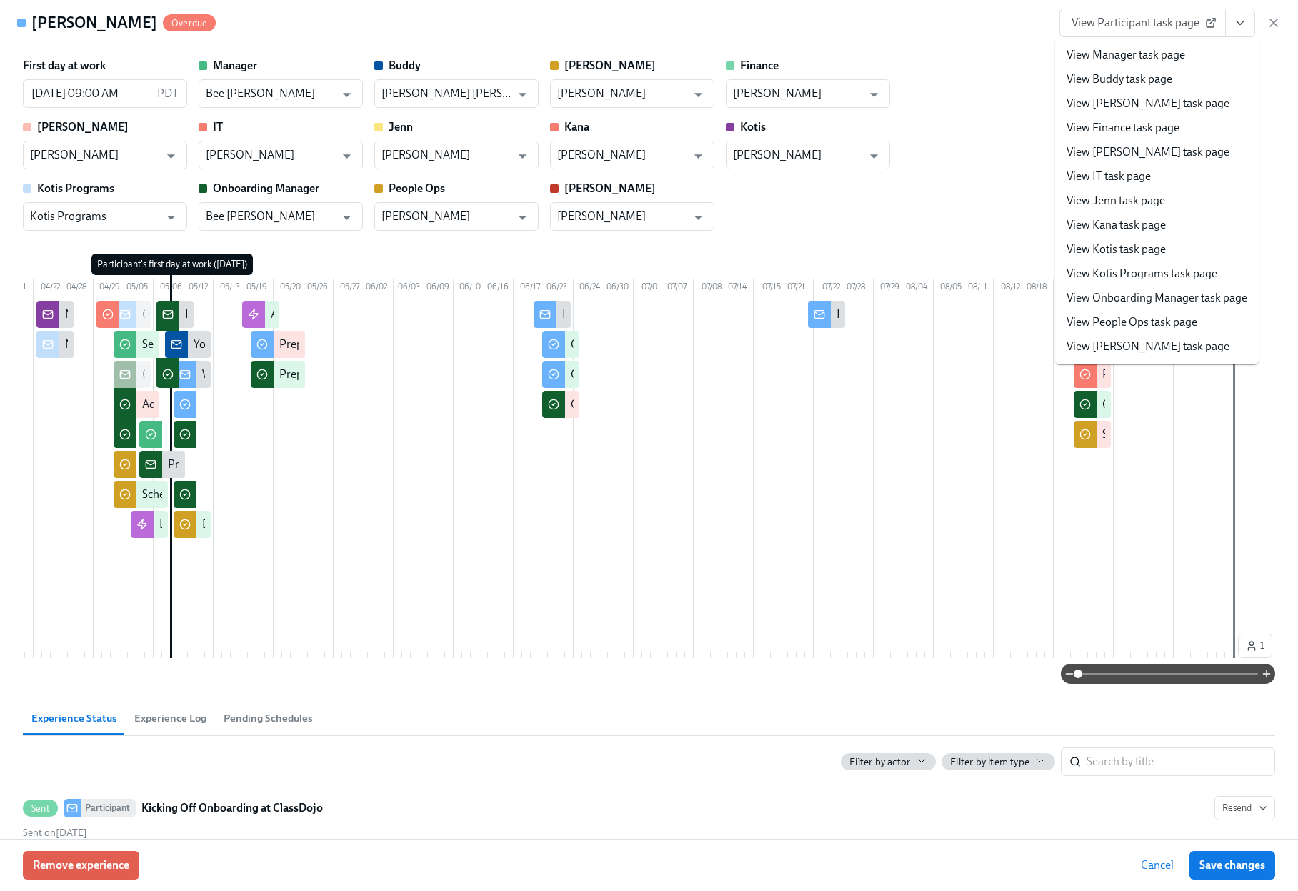
click at [1007, 139] on div "First day at work 05/08/2025 09:00 AM PDT ​ Manager Bee Quesada ​ Buddy John Ca…" at bounding box center [649, 144] width 1252 height 173
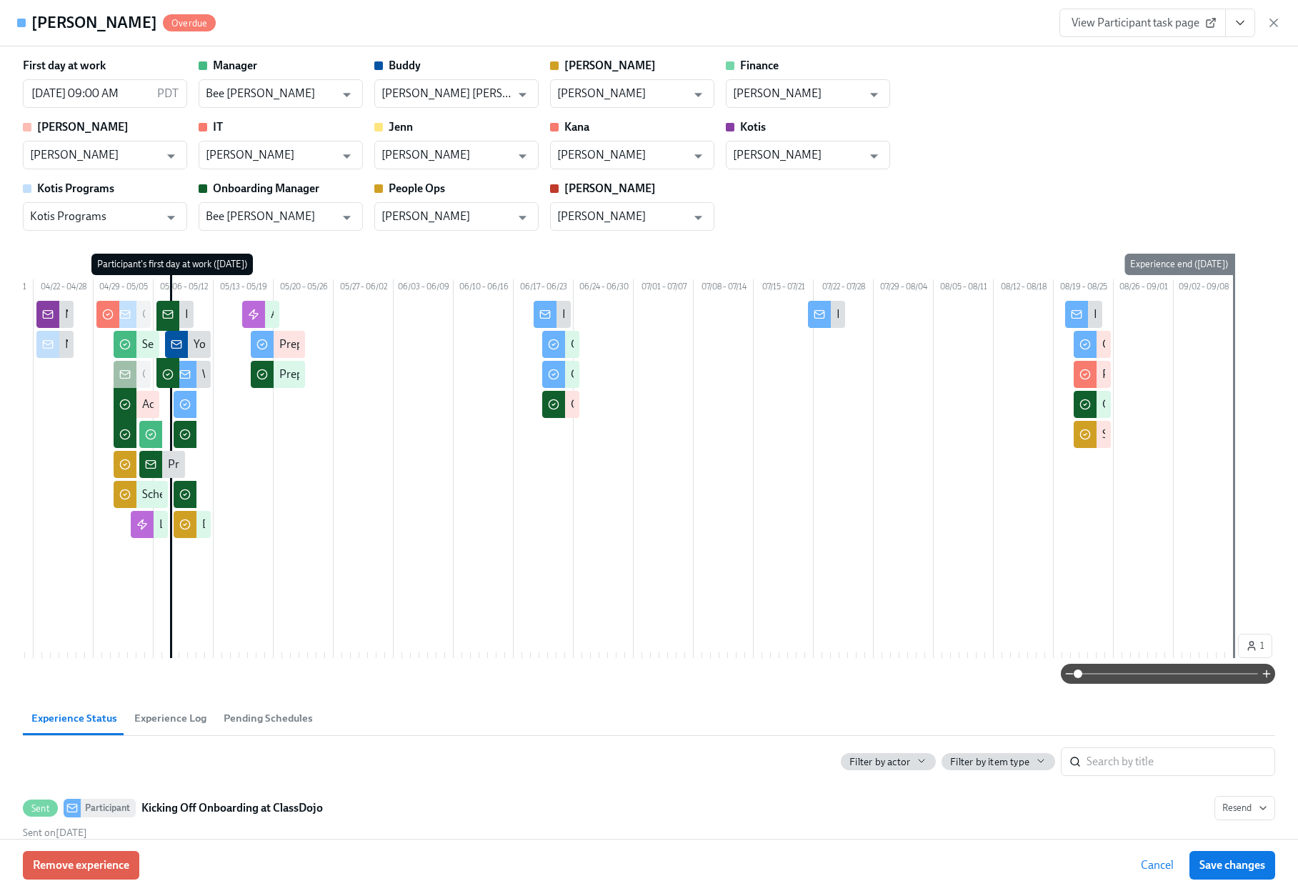
click at [1152, 29] on span "View Participant task page" at bounding box center [1143, 23] width 142 height 14
click at [1276, 21] on icon "button" at bounding box center [1274, 23] width 14 height 14
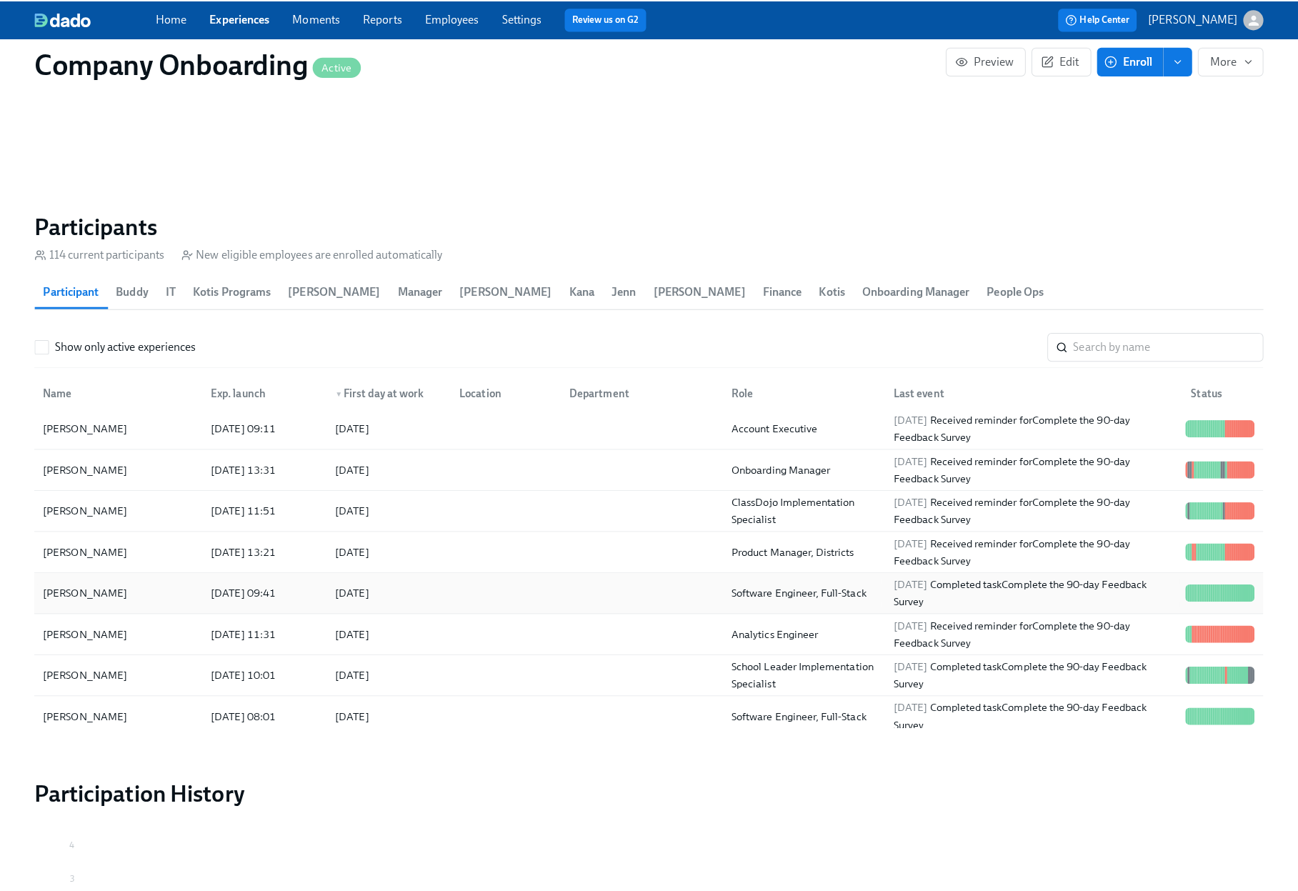
scroll to position [1696, 0]
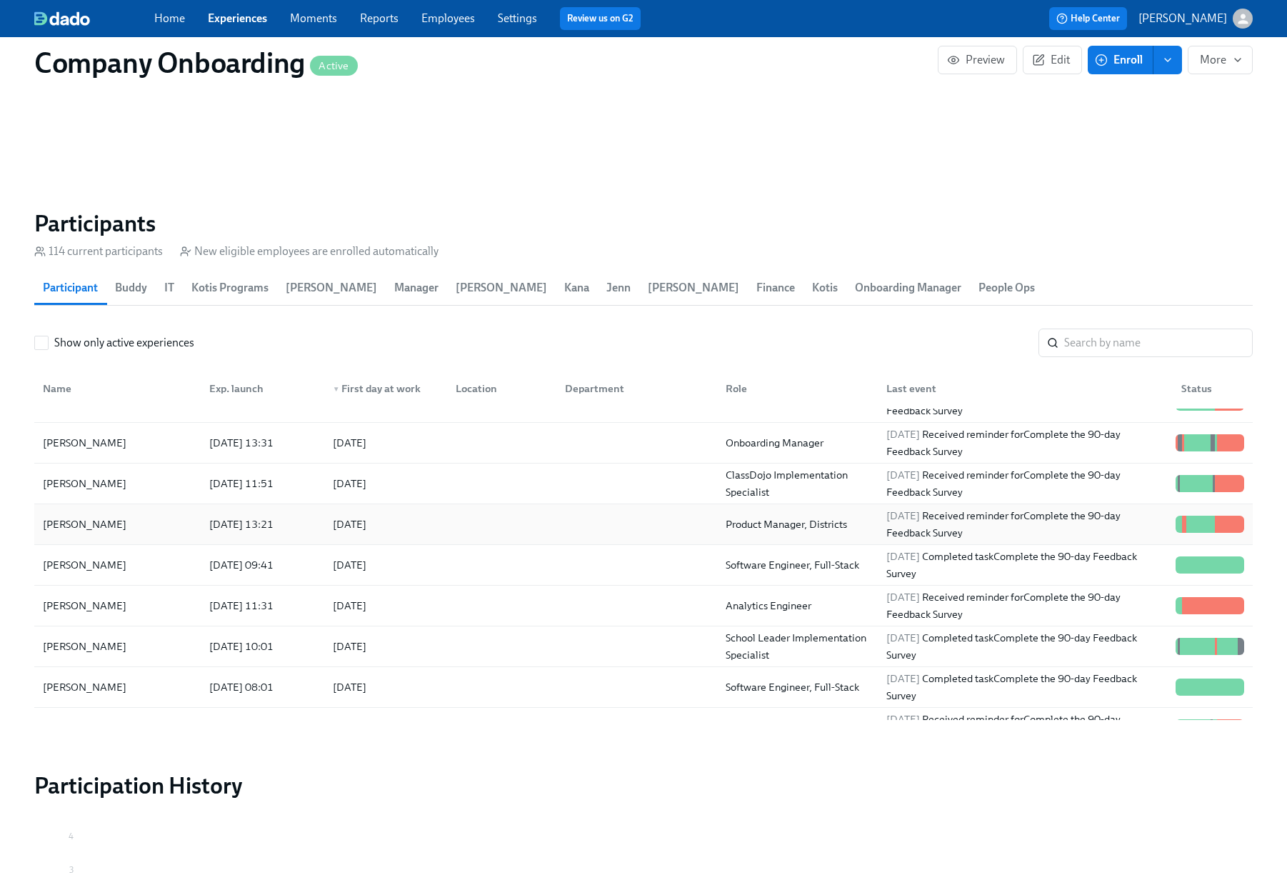
click at [1042, 513] on div "2025/09/01 Received reminder for Complete the 90-day Feedback Survey" at bounding box center [1025, 524] width 289 height 34
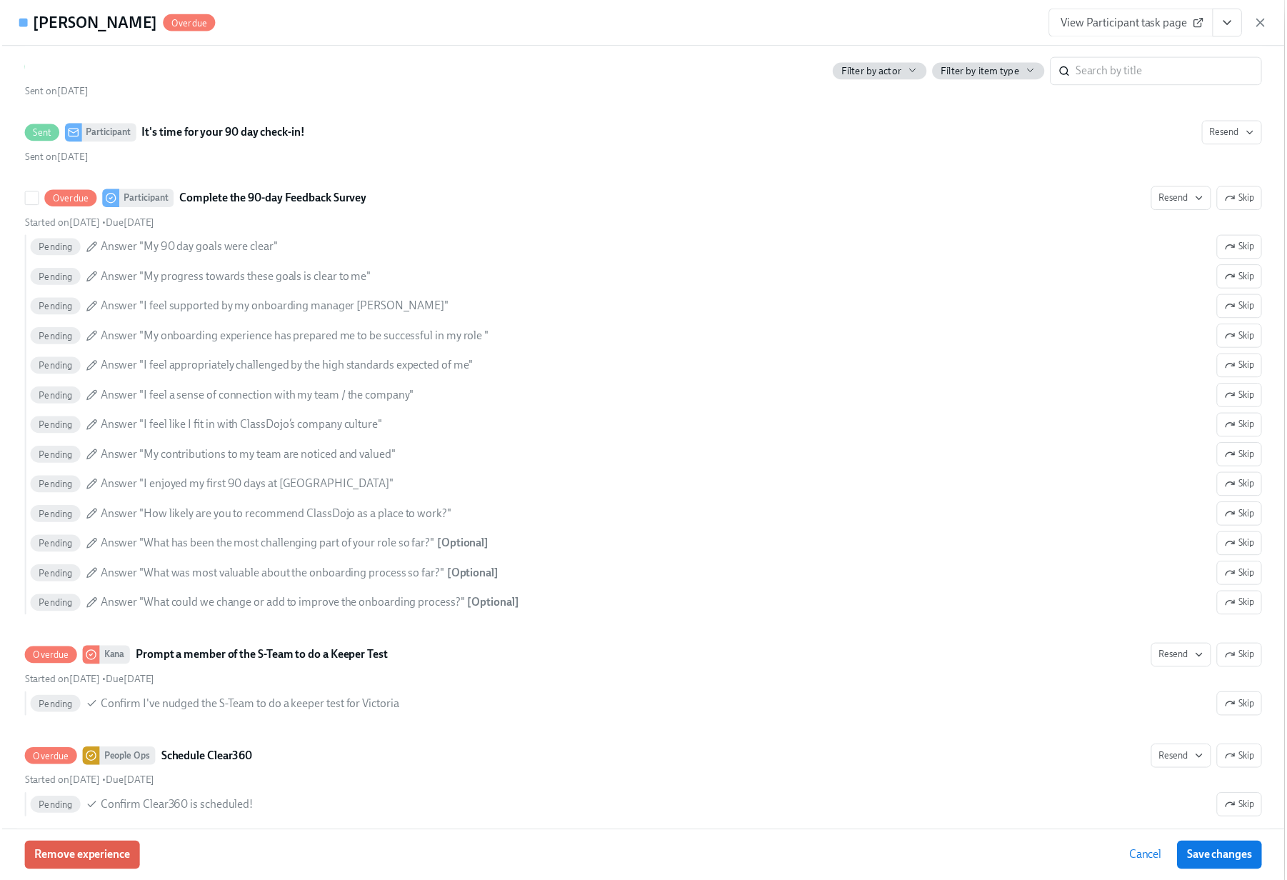
scroll to position [5436, 0]
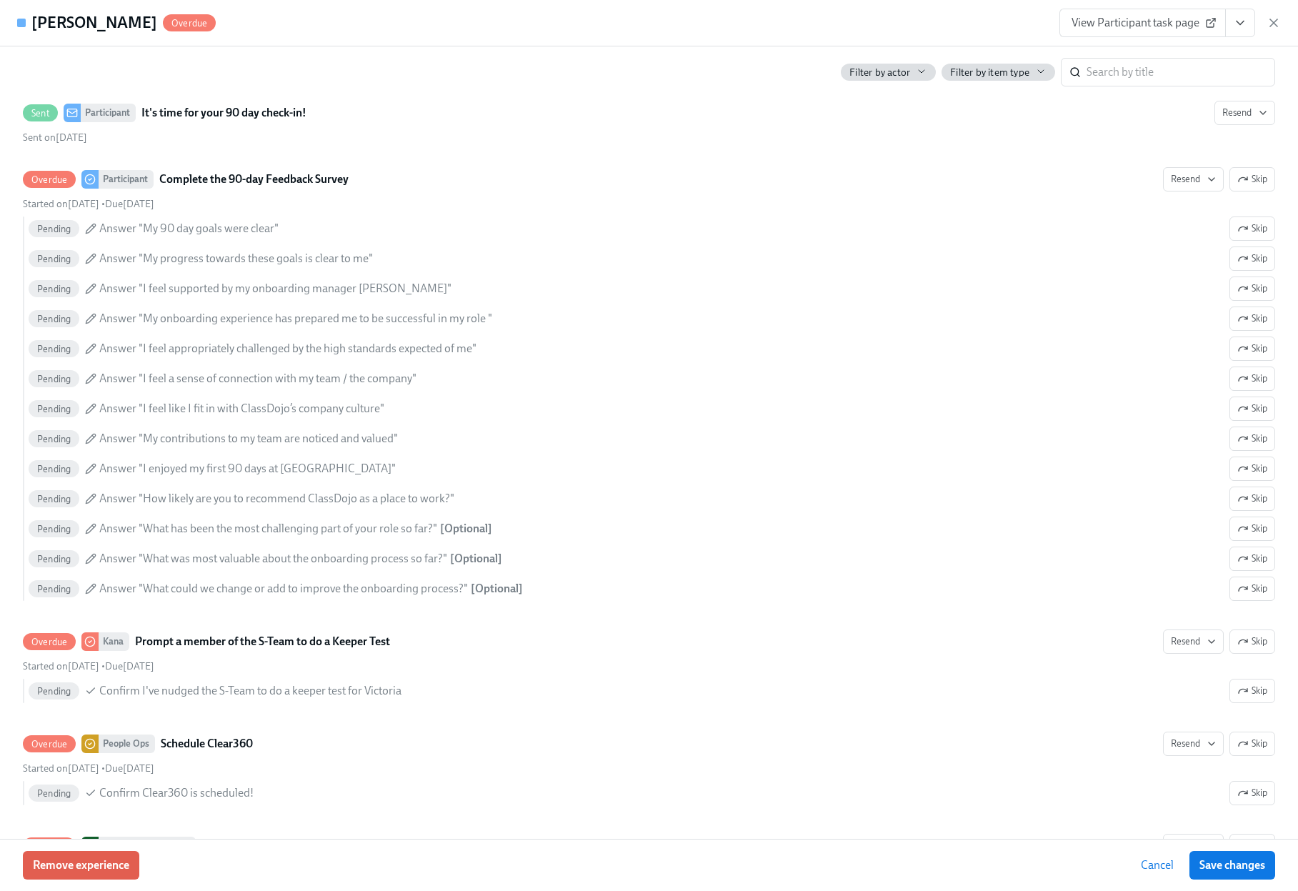
click at [1245, 27] on icon "View task page" at bounding box center [1240, 23] width 14 height 14
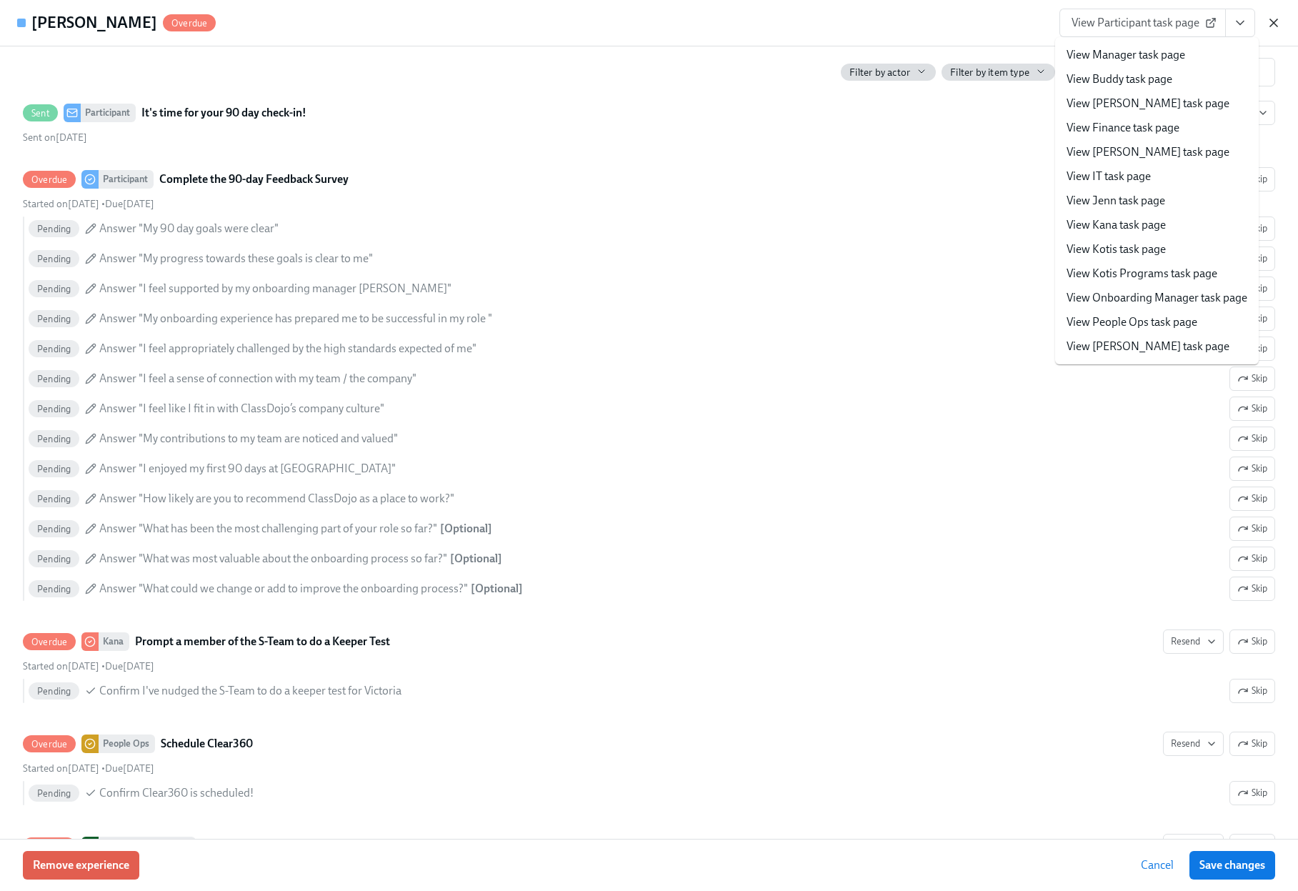
click at [1272, 24] on icon "button" at bounding box center [1273, 22] width 7 height 7
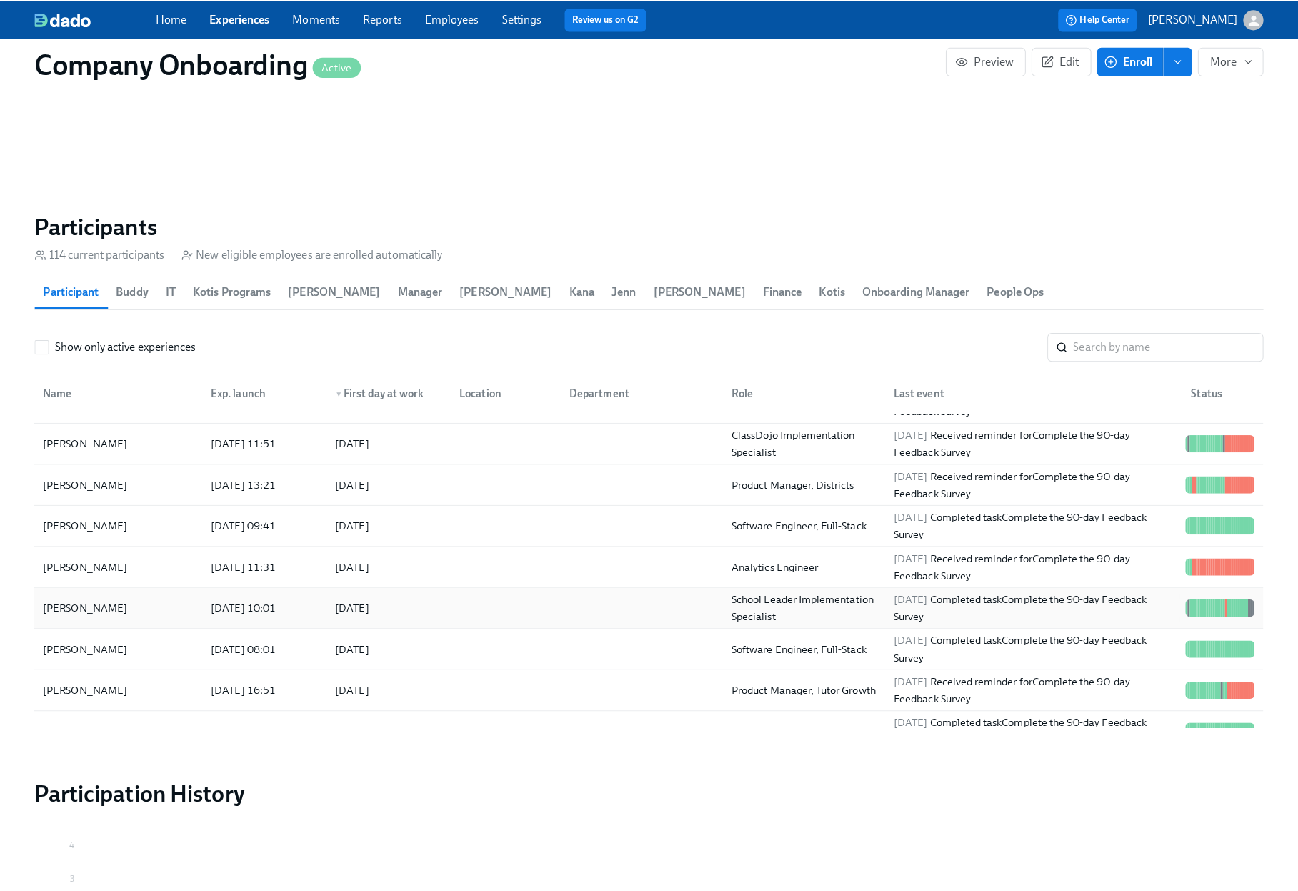
scroll to position [1727, 0]
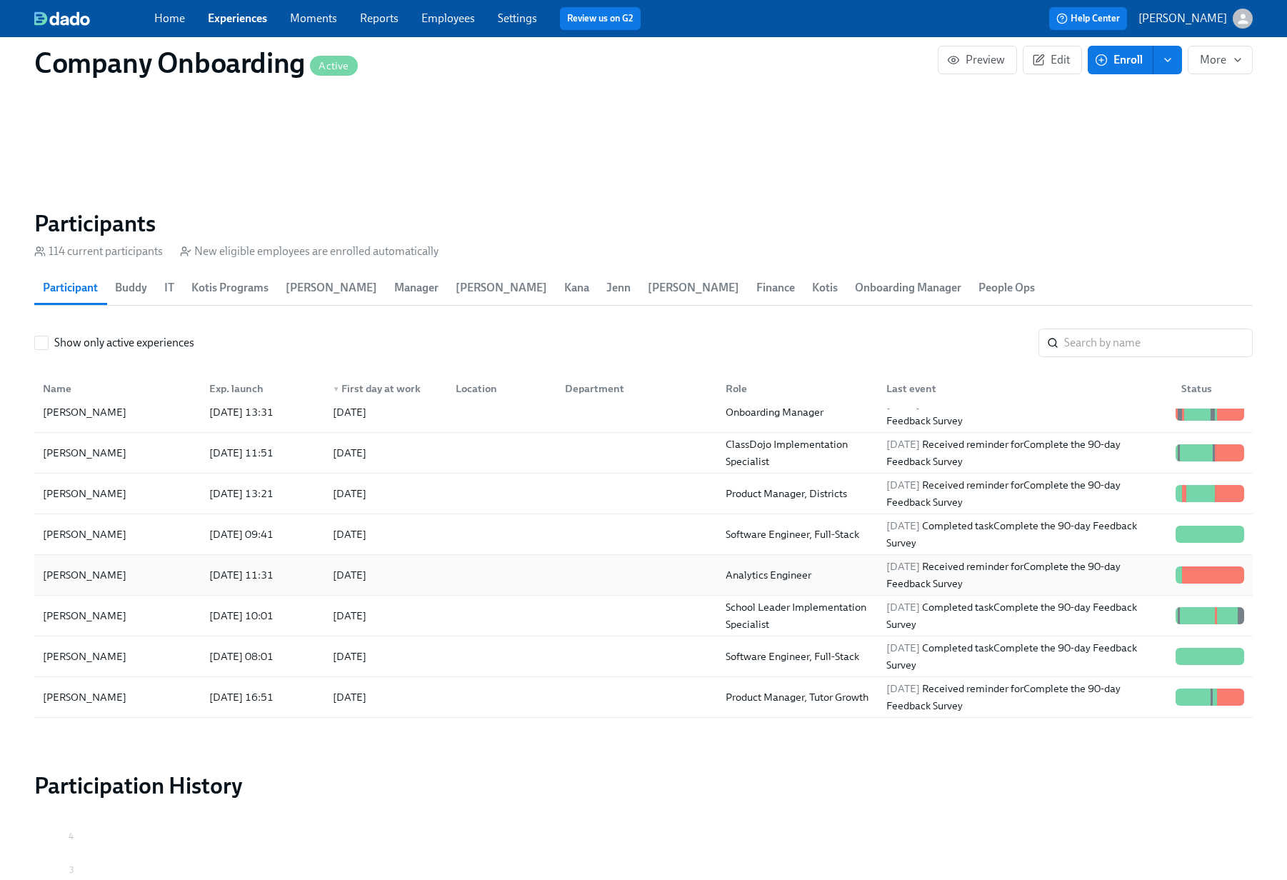
click at [1075, 565] on div "2025/08/13 Received reminder for Complete the 90-day Feedback Survey" at bounding box center [1025, 575] width 289 height 34
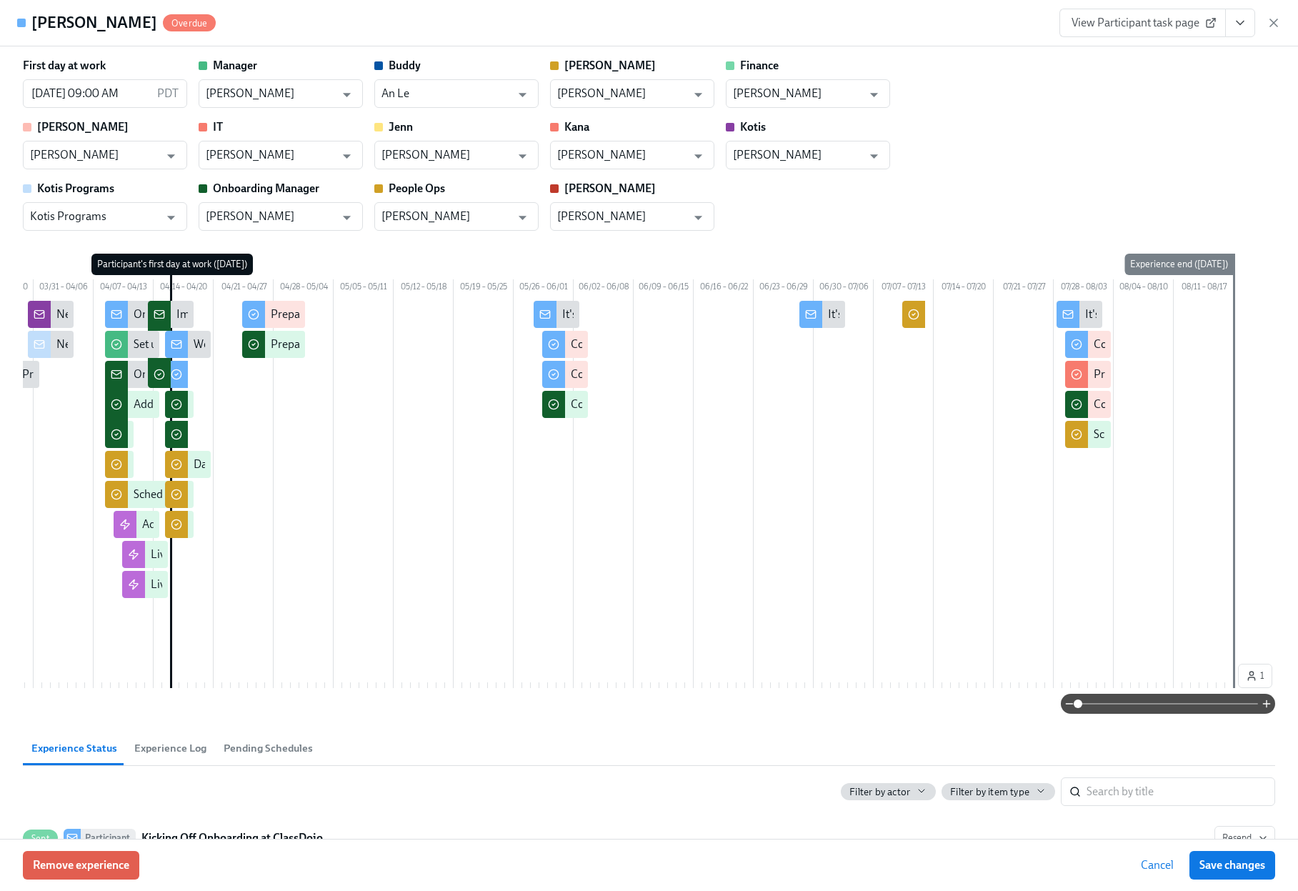
click at [1272, 28] on icon "button" at bounding box center [1274, 23] width 14 height 14
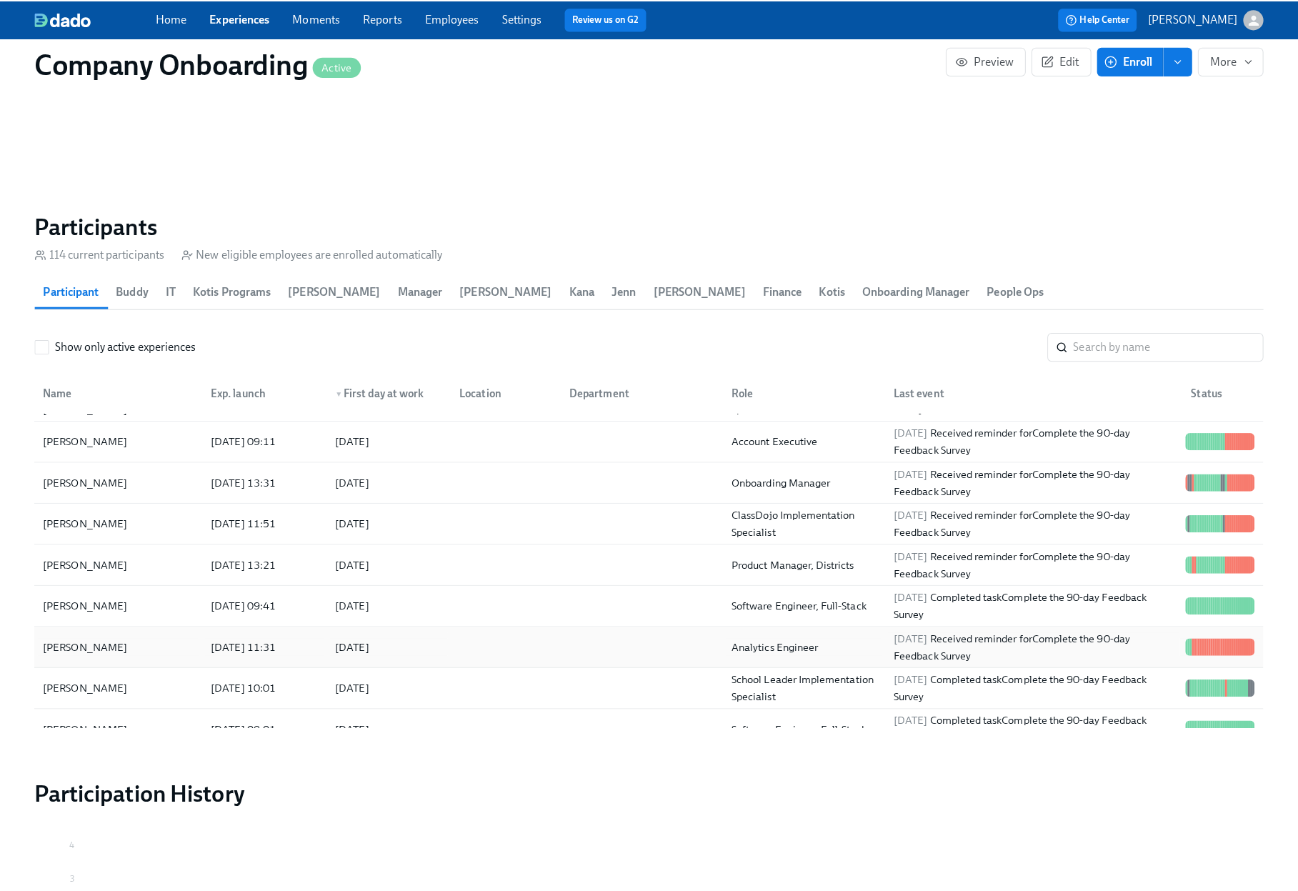
scroll to position [1657, 0]
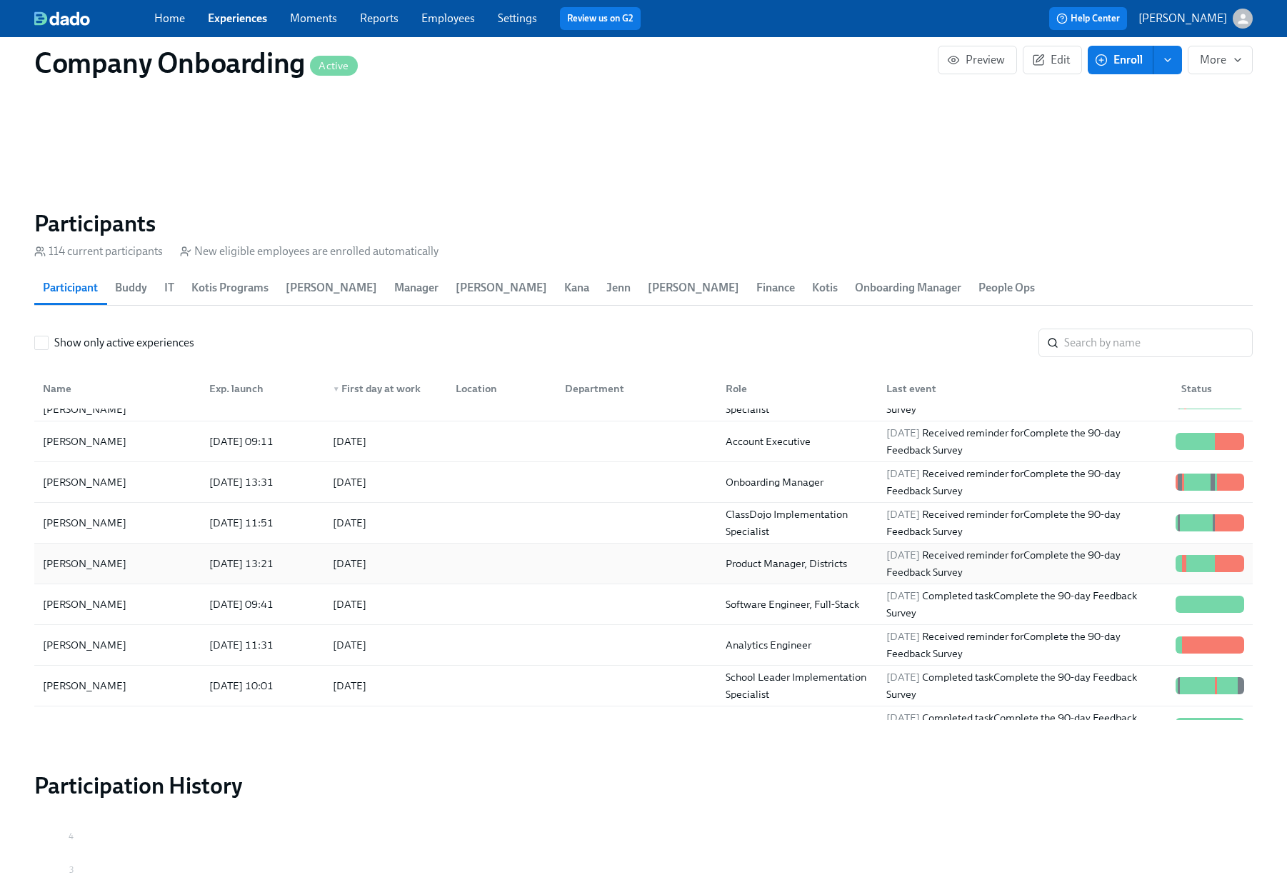
click at [1060, 555] on div "2025/09/01 Received reminder for Complete the 90-day Feedback Survey" at bounding box center [1025, 564] width 289 height 34
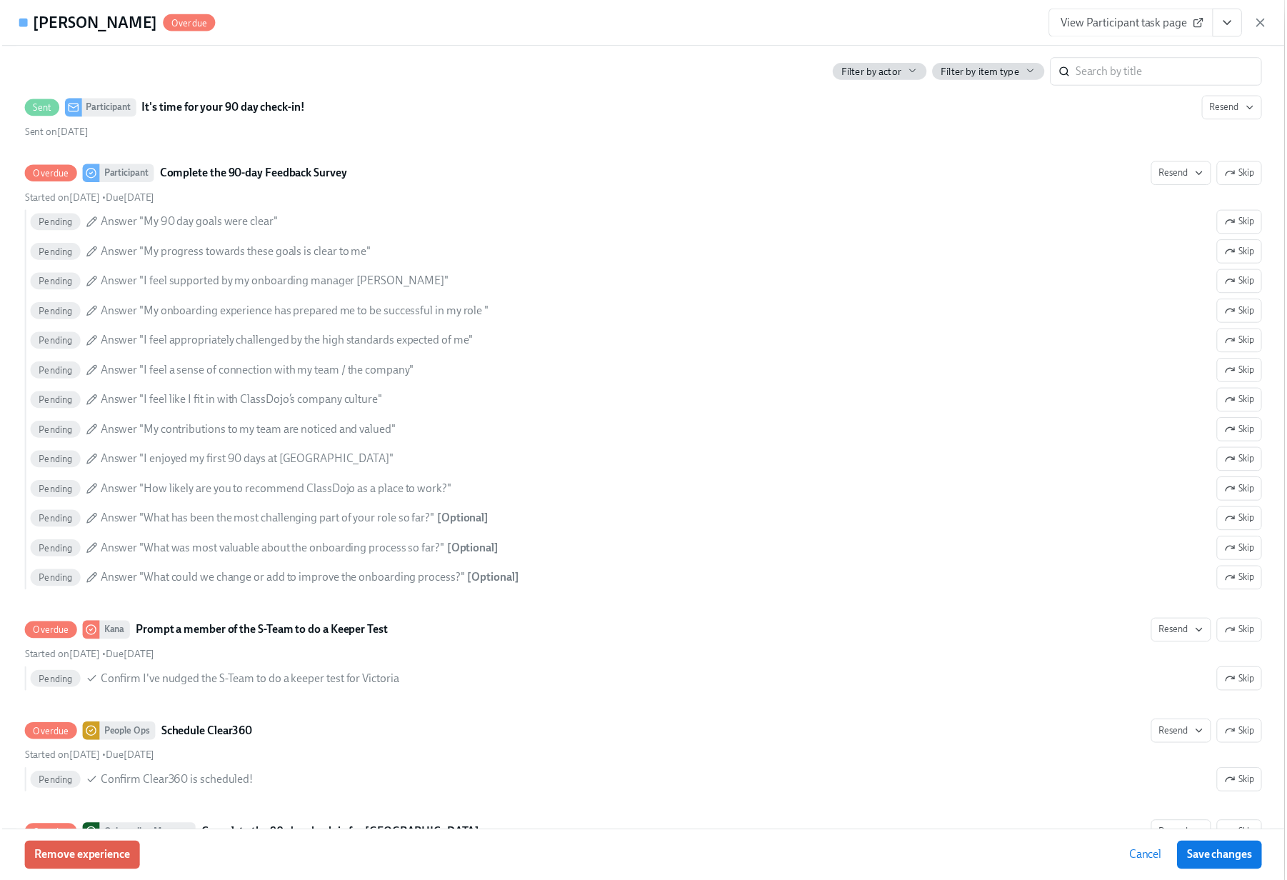
scroll to position [5358, 0]
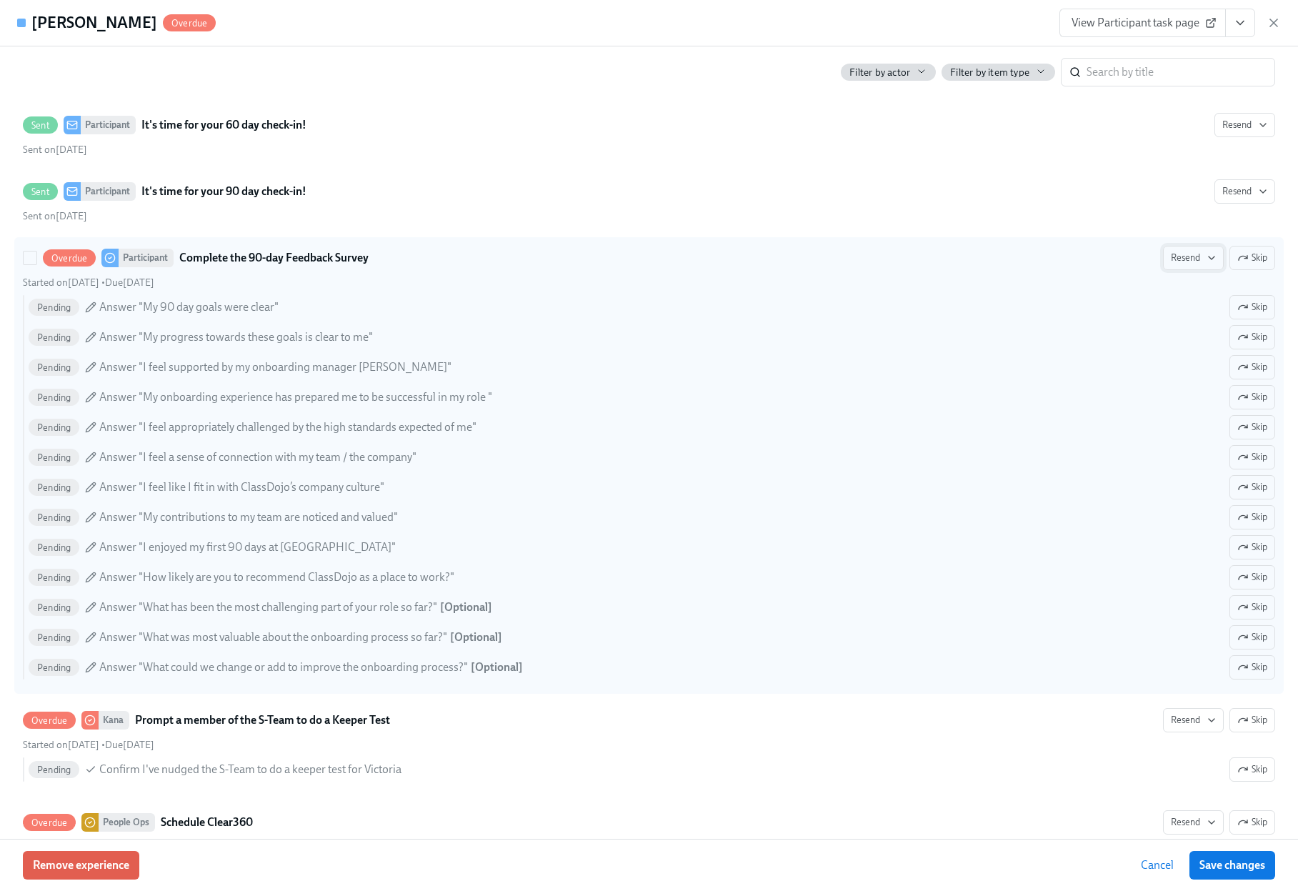
click at [1184, 265] on span "Resend" at bounding box center [1193, 258] width 45 height 14
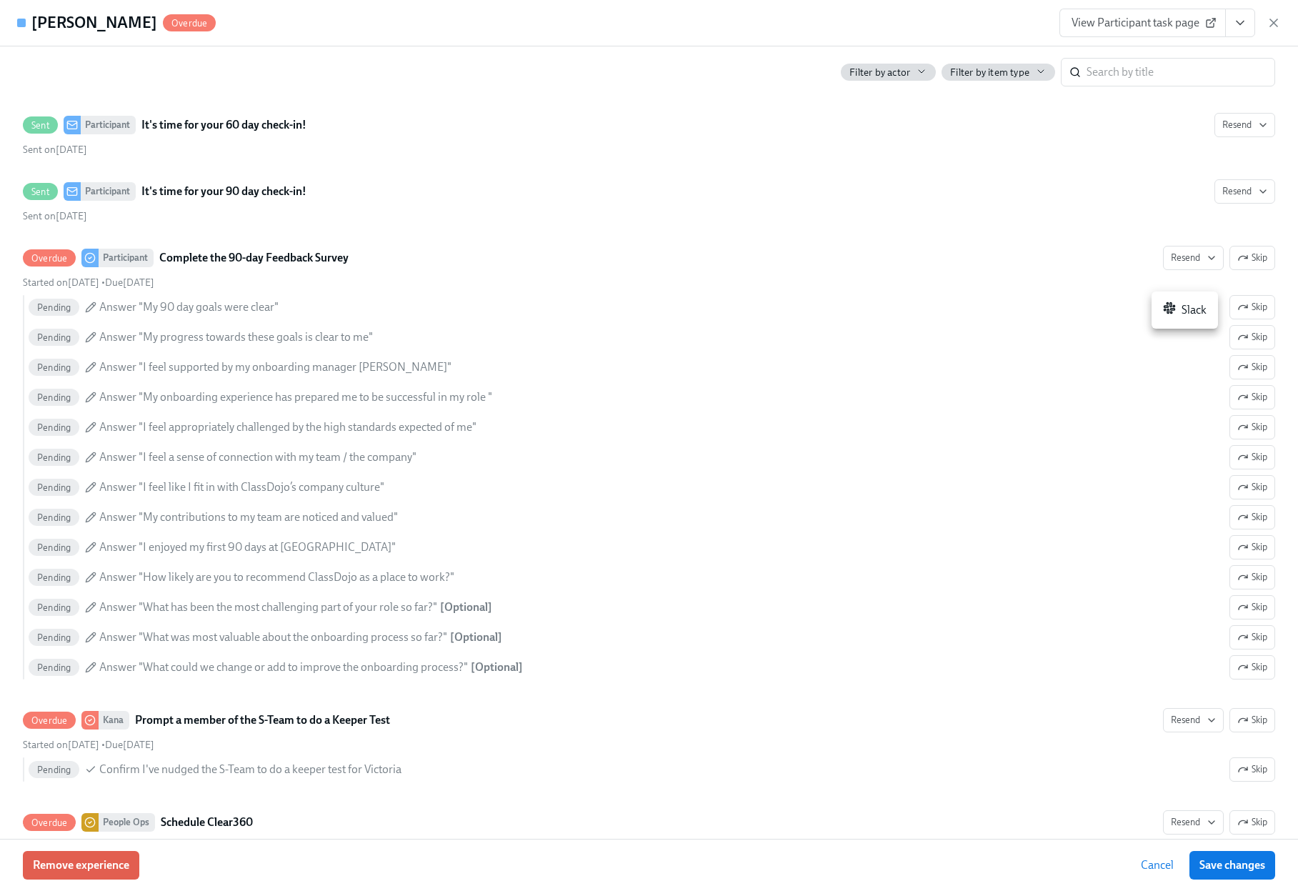
click at [1185, 308] on div "Slack" at bounding box center [1185, 309] width 44 height 17
click at [1275, 23] on icon "button" at bounding box center [1274, 23] width 14 height 14
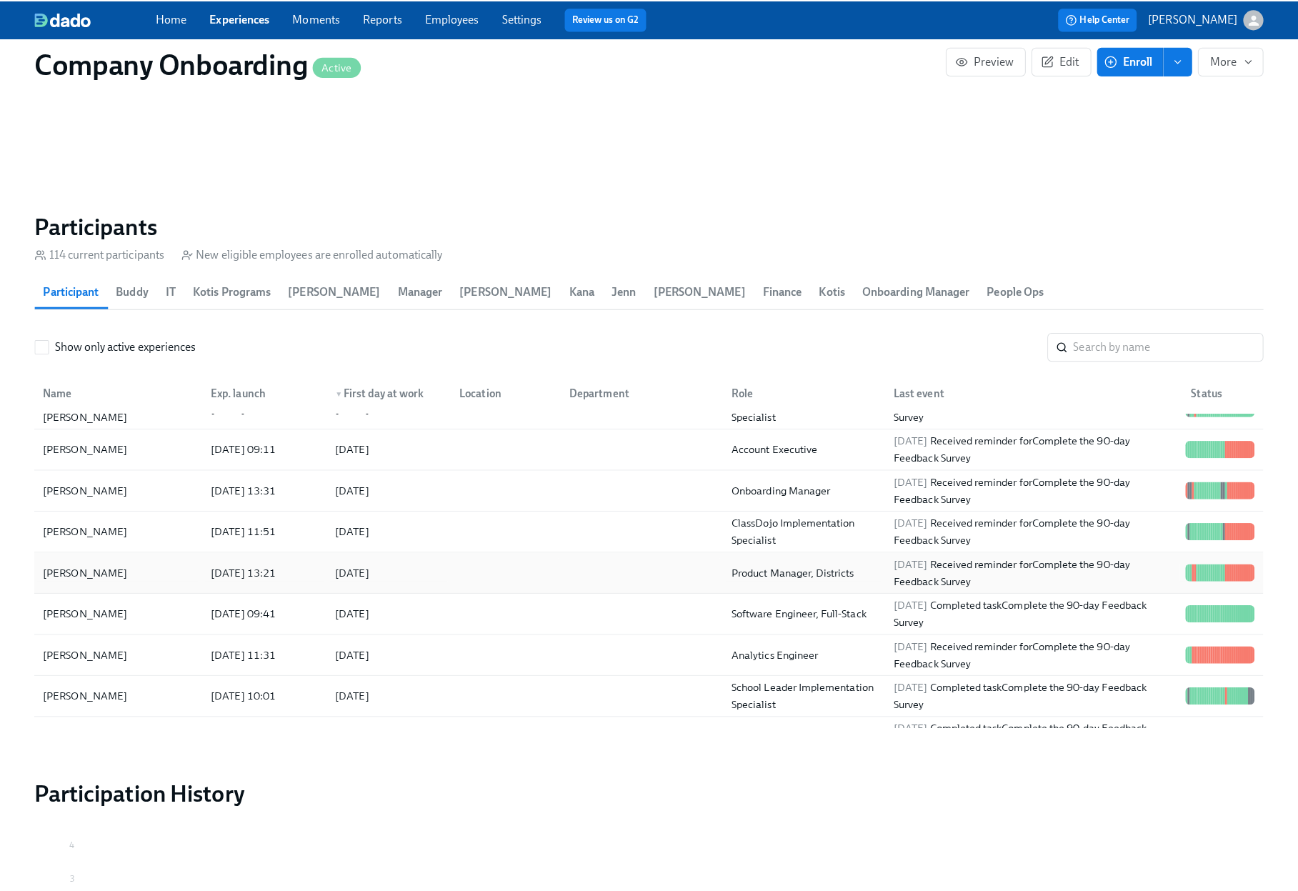
scroll to position [1651, 0]
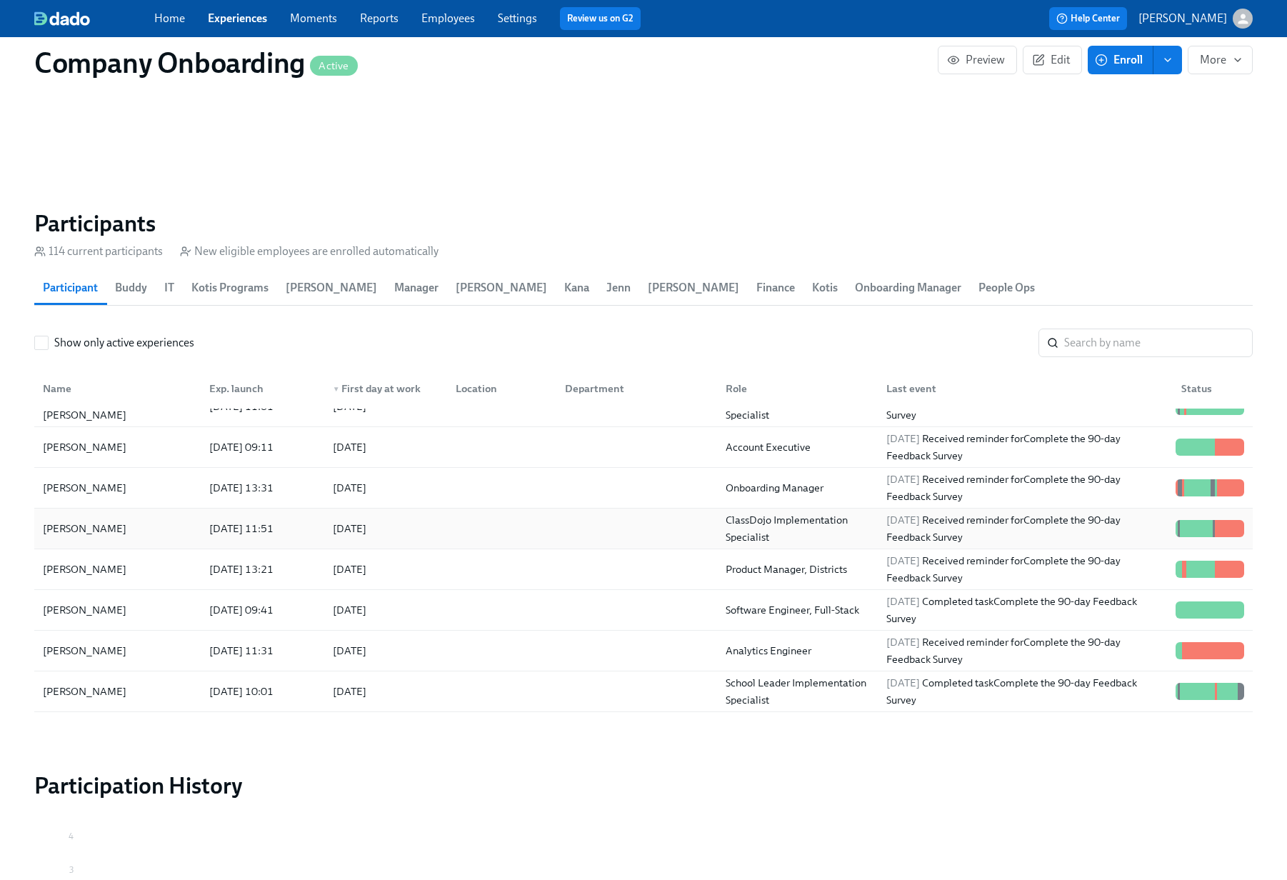
click at [636, 514] on div at bounding box center [634, 528] width 161 height 29
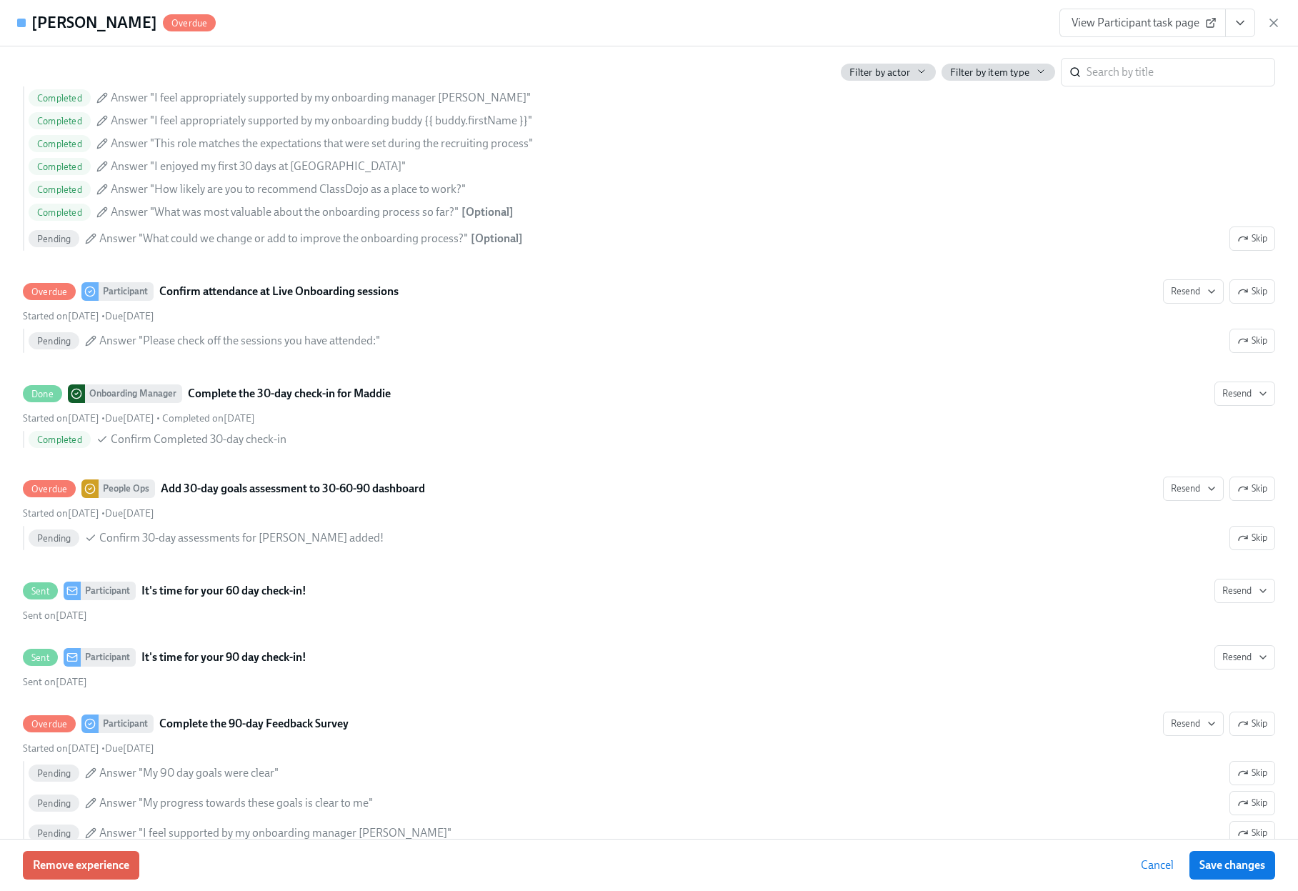
scroll to position [5307, 0]
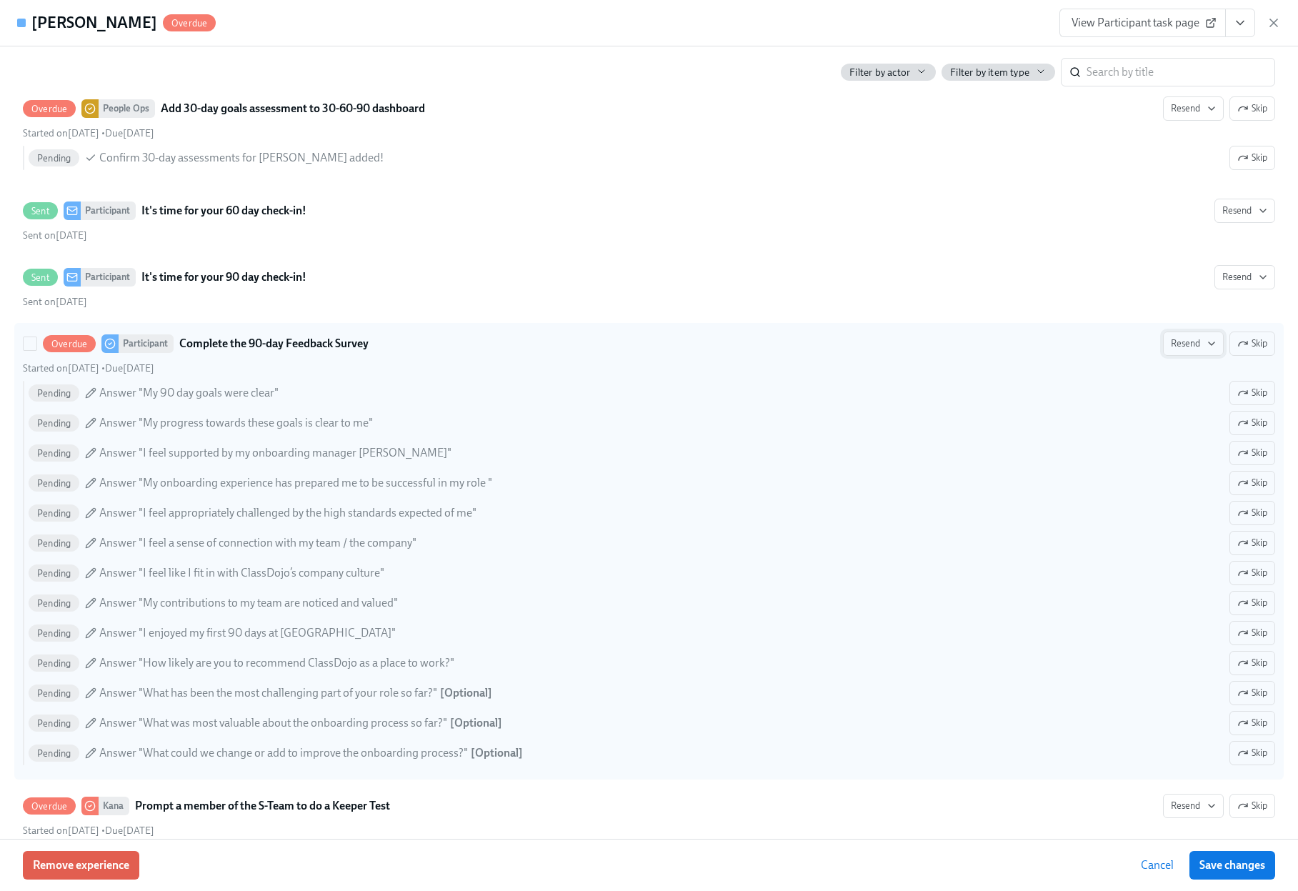
click at [1195, 351] on span "Resend" at bounding box center [1193, 344] width 45 height 14
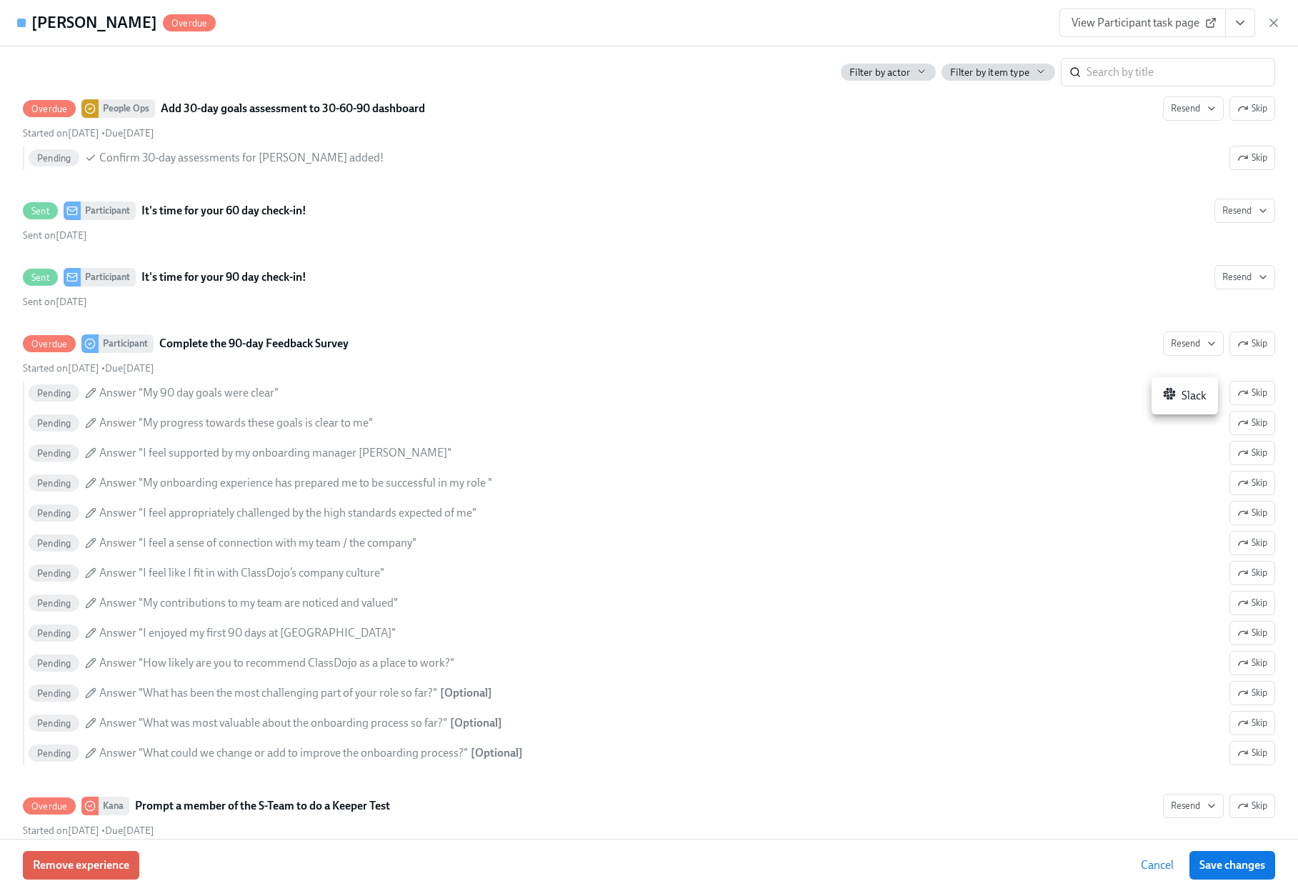
click at [1182, 395] on div "Slack" at bounding box center [1185, 395] width 44 height 17
click at [1271, 21] on icon "button" at bounding box center [1274, 23] width 14 height 14
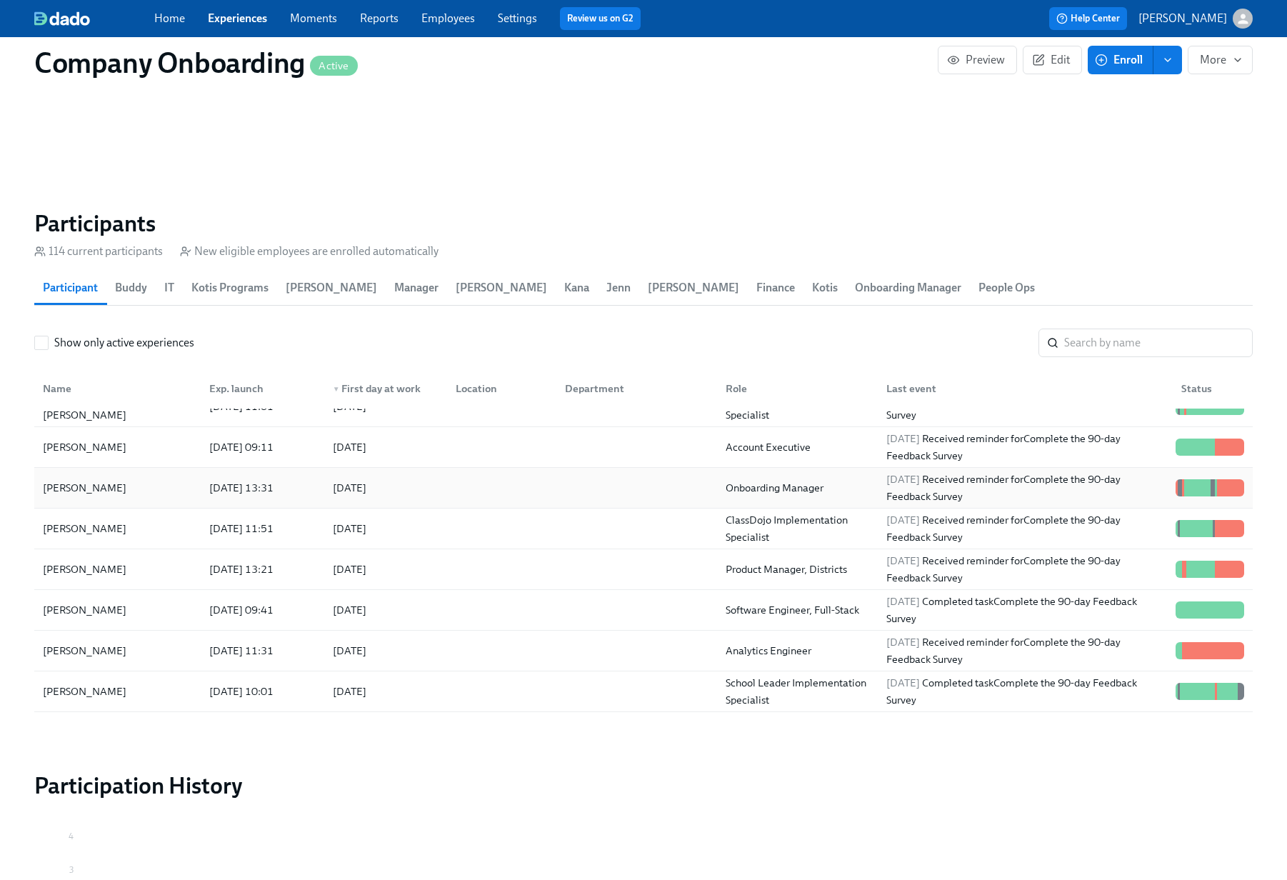
click at [1008, 476] on div "2025/08/25 Received reminder for Complete the 90-day Feedback Survey" at bounding box center [1025, 488] width 289 height 34
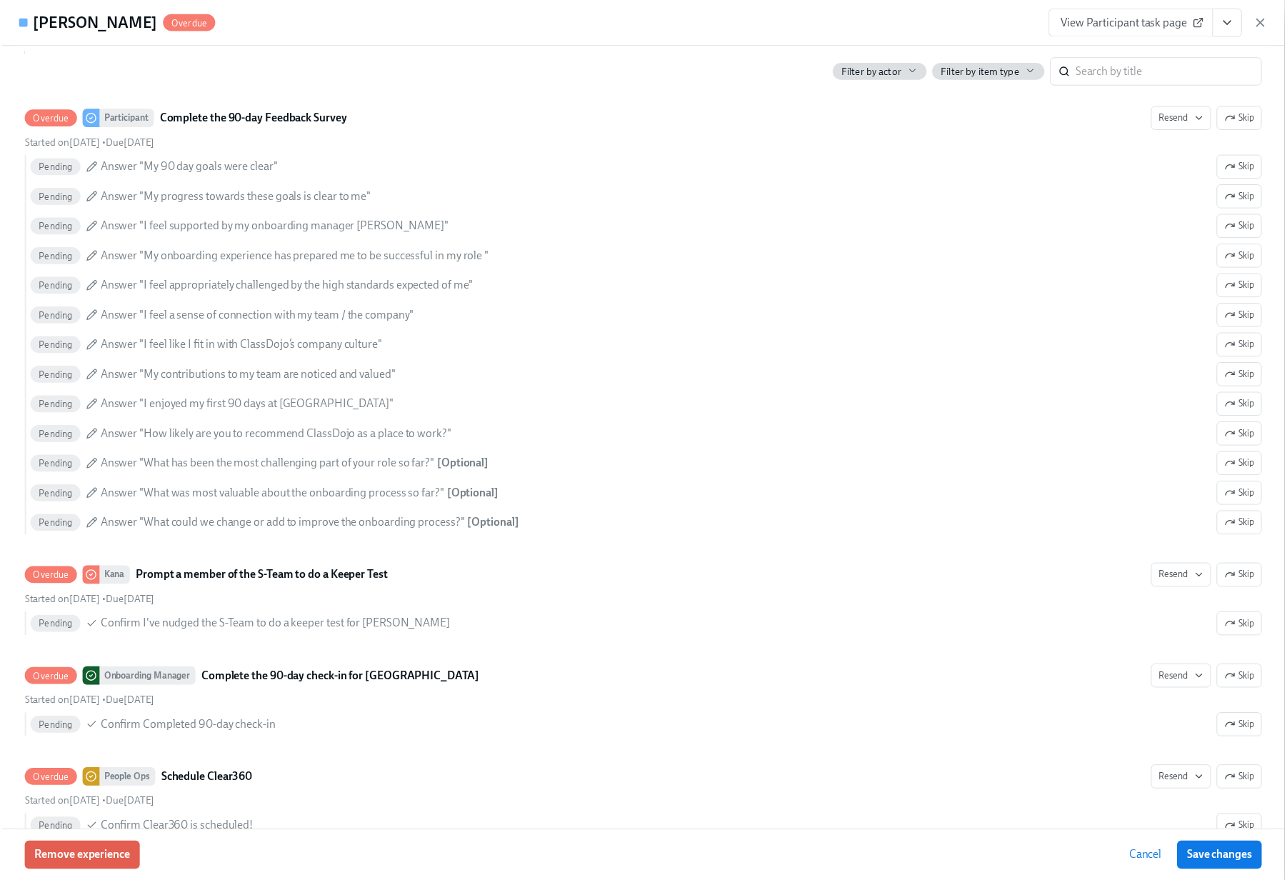
scroll to position [5561, 0]
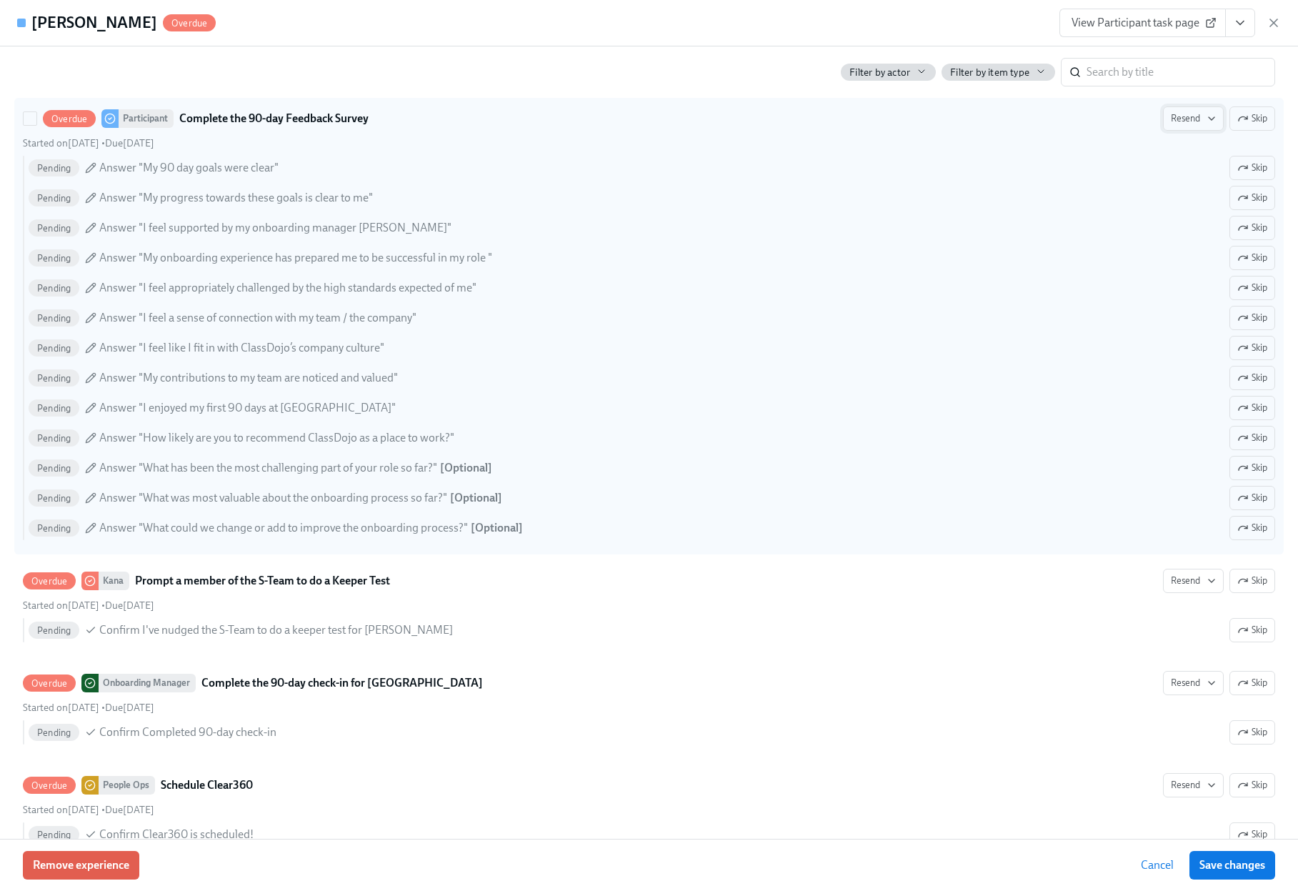
click at [1173, 126] on span "Resend" at bounding box center [1193, 118] width 45 height 14
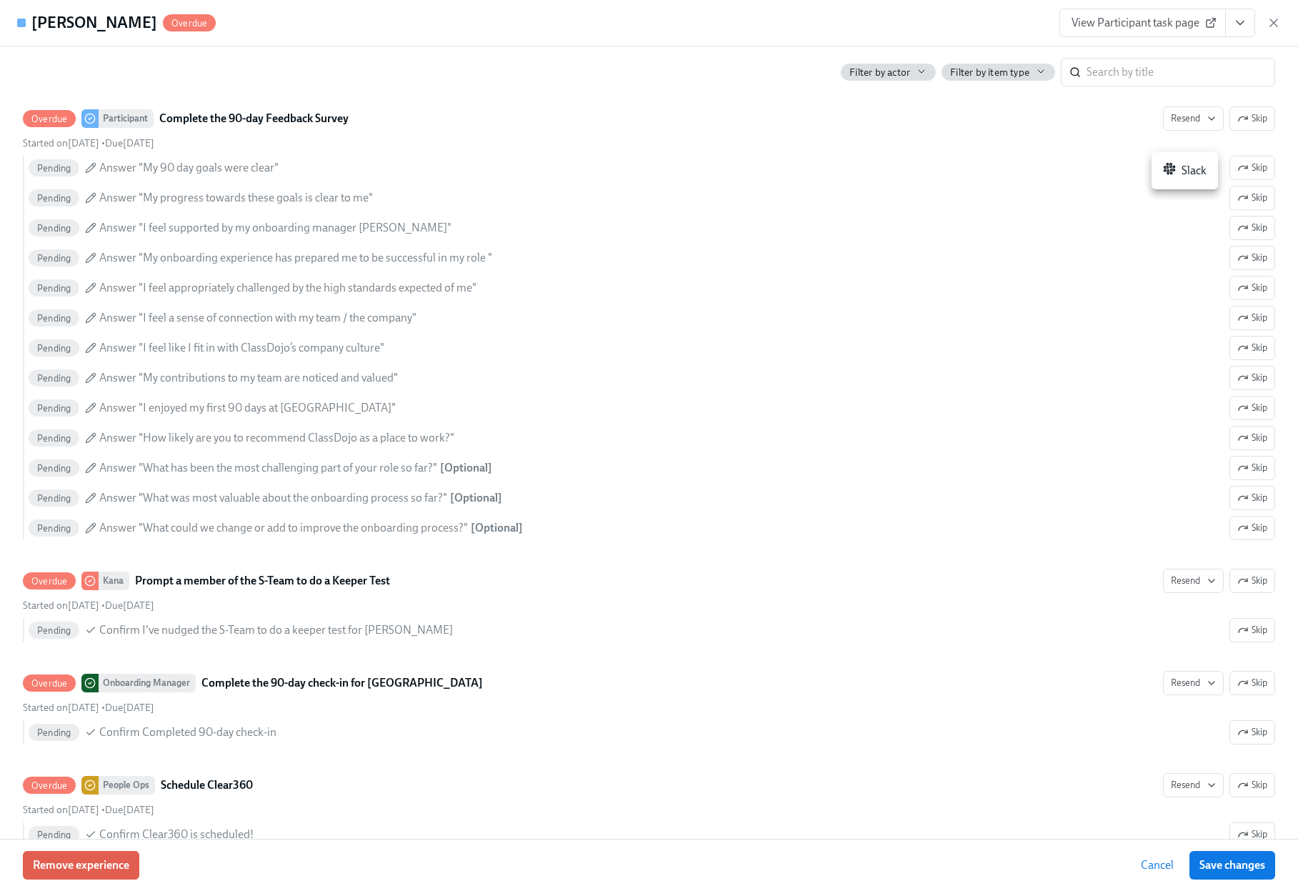
click at [1183, 176] on div "Slack" at bounding box center [1185, 170] width 44 height 17
click at [1272, 19] on icon "button" at bounding box center [1274, 23] width 14 height 14
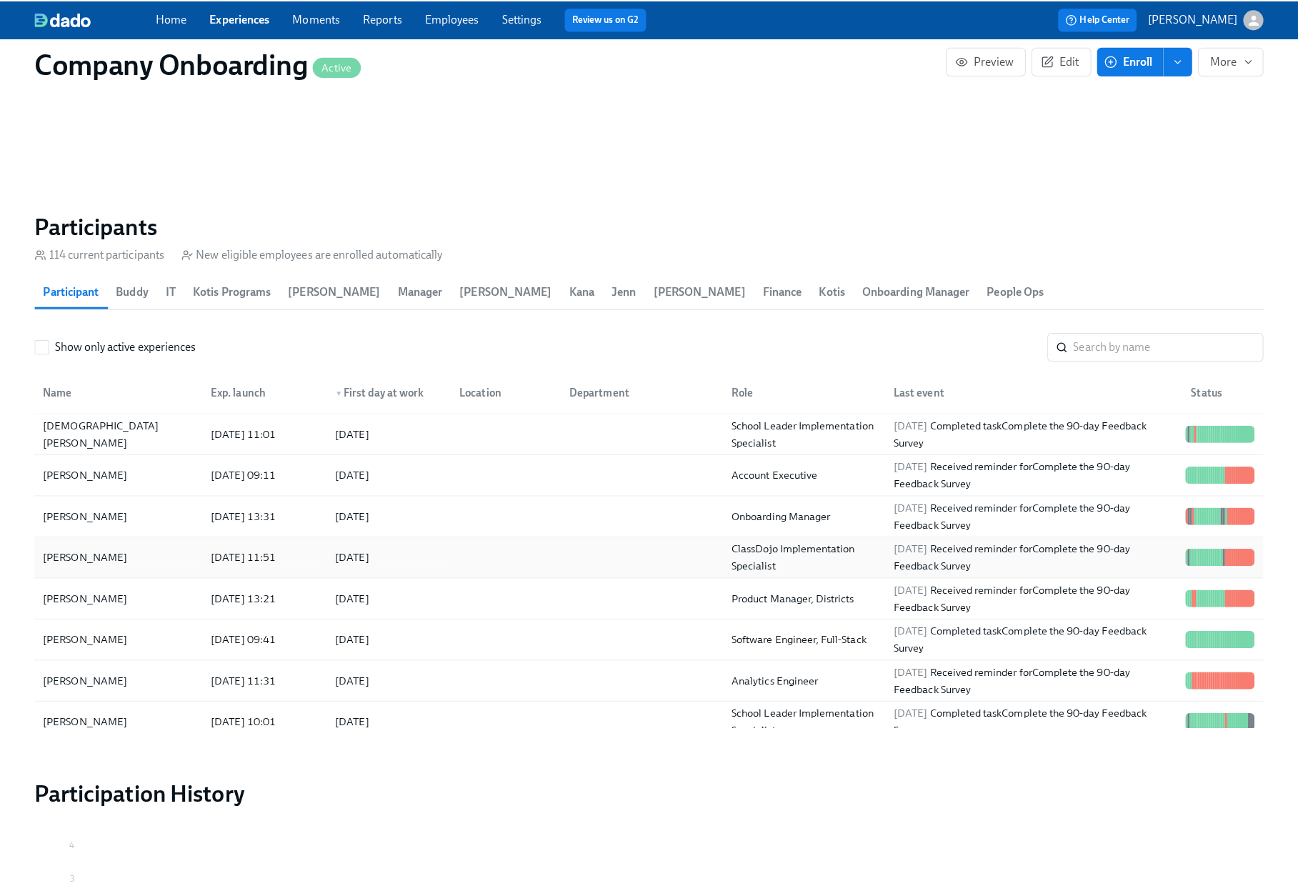
scroll to position [1628, 0]
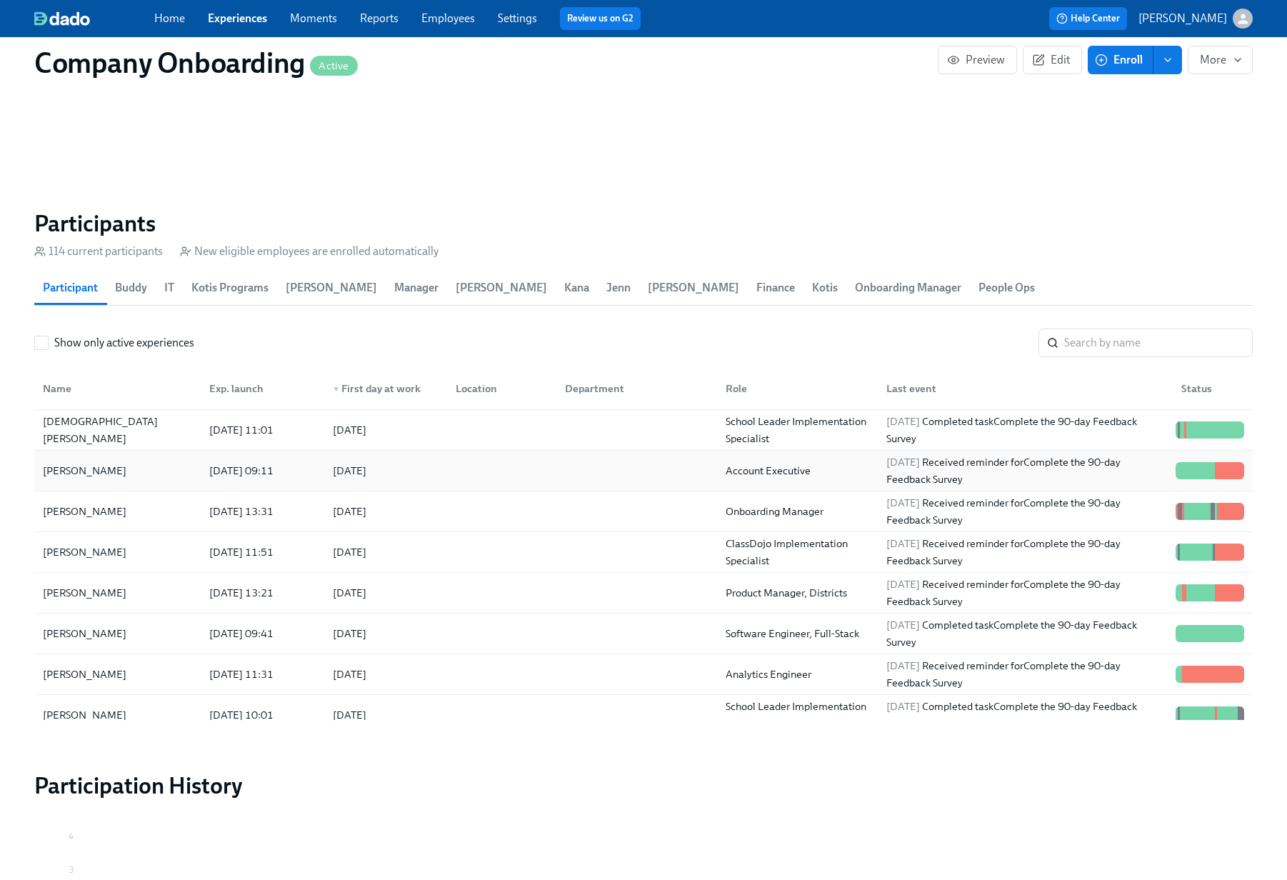
click at [1000, 457] on div "2025/08/29 Received reminder for Complete the 90-day Feedback Survey" at bounding box center [1025, 471] width 289 height 34
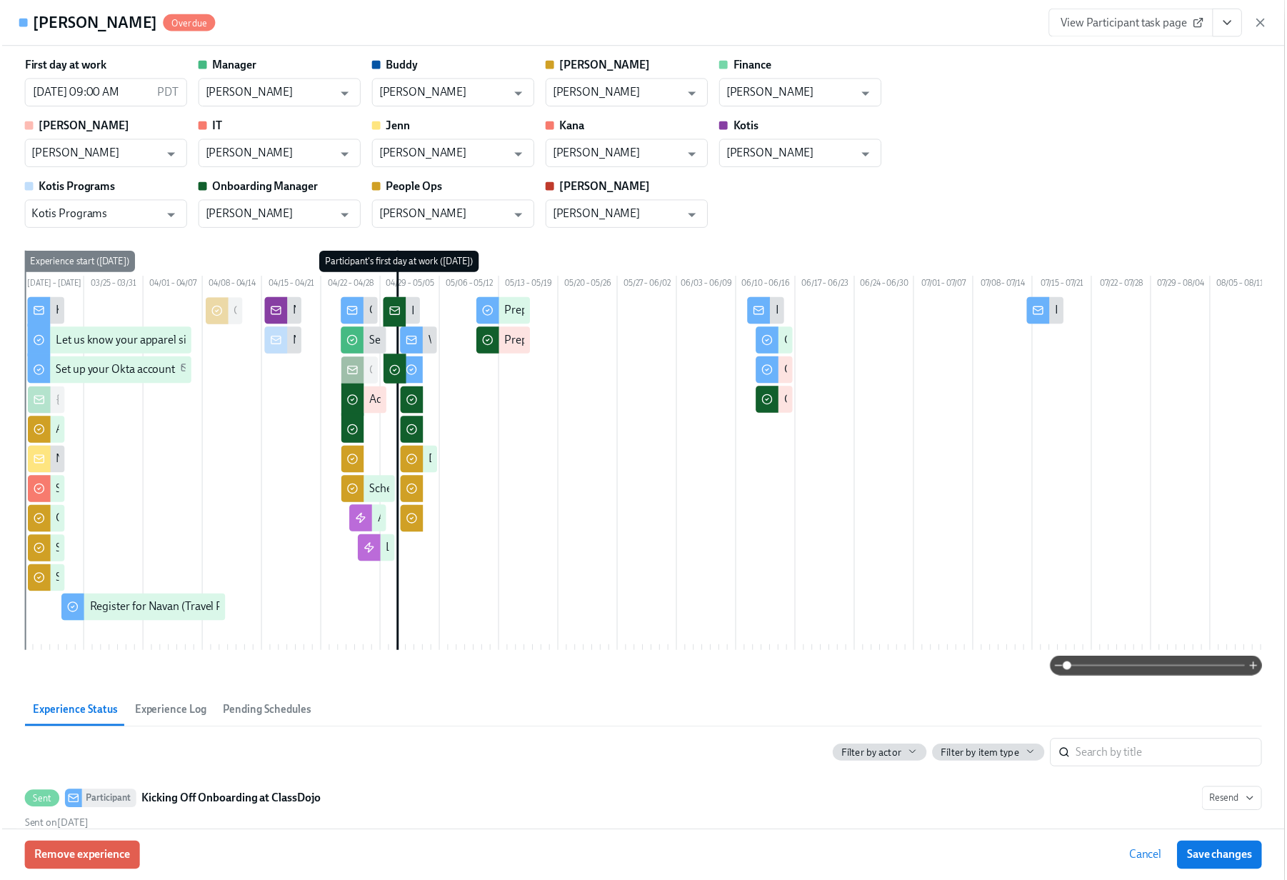
scroll to position [0, 299]
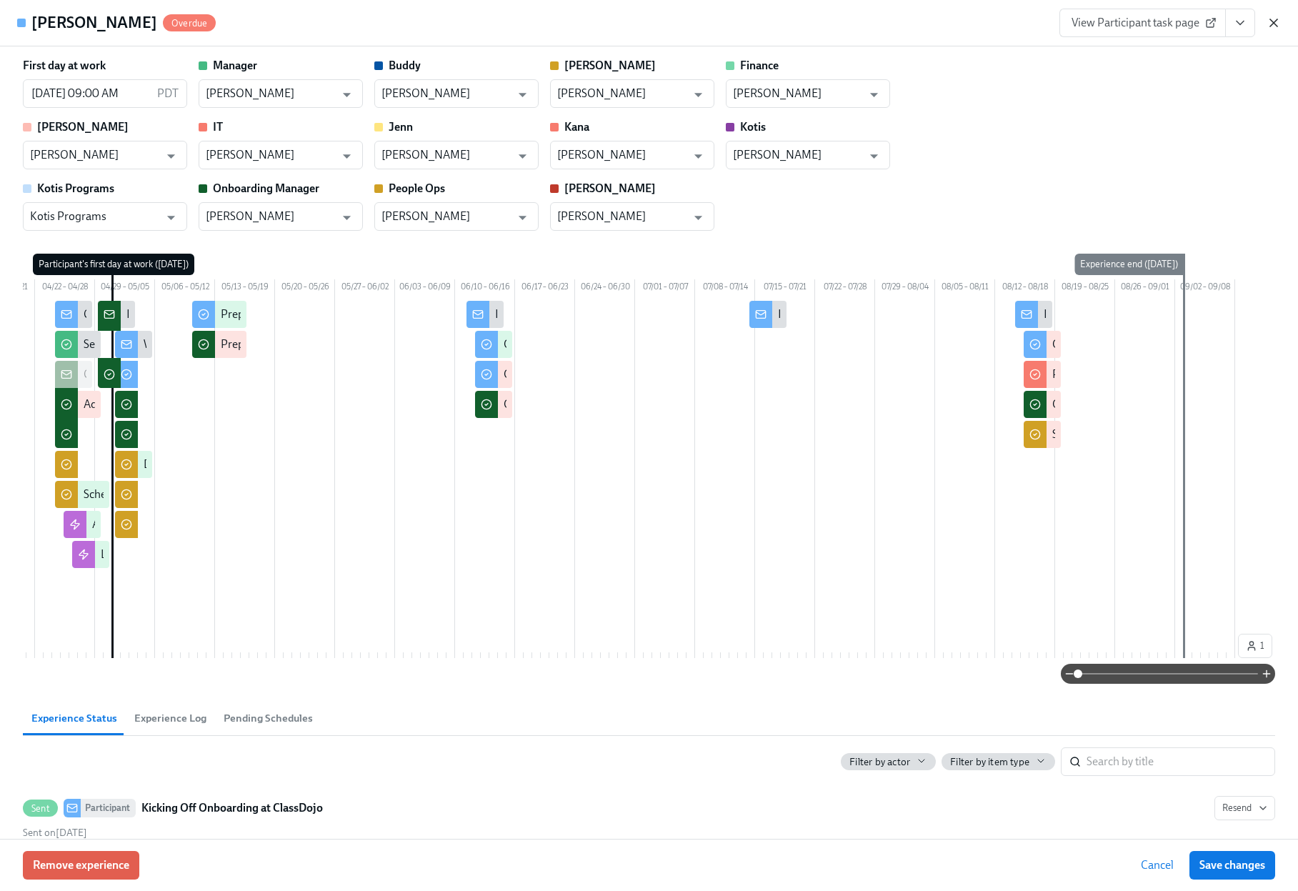
click at [1268, 24] on icon "button" at bounding box center [1274, 23] width 14 height 14
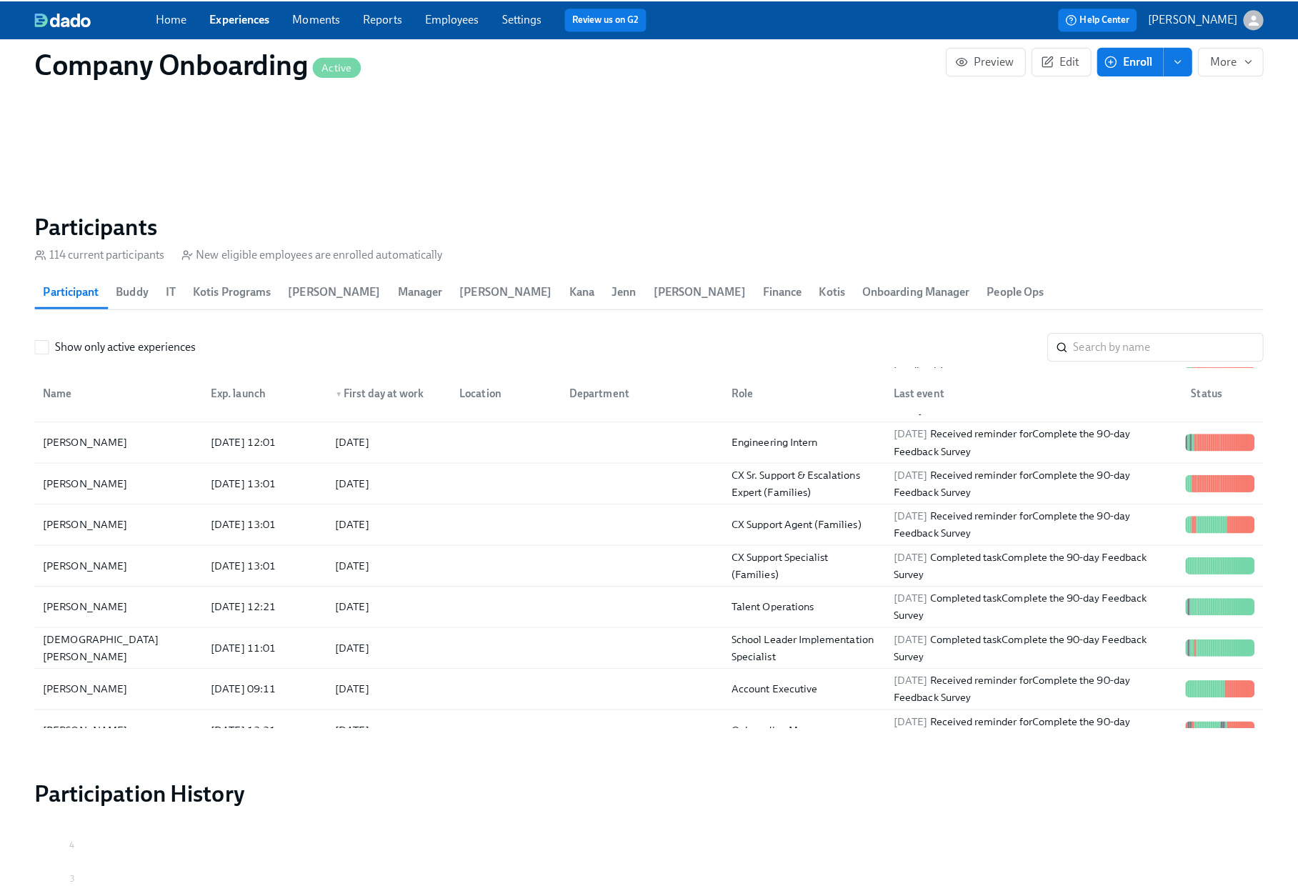
scroll to position [1395, 0]
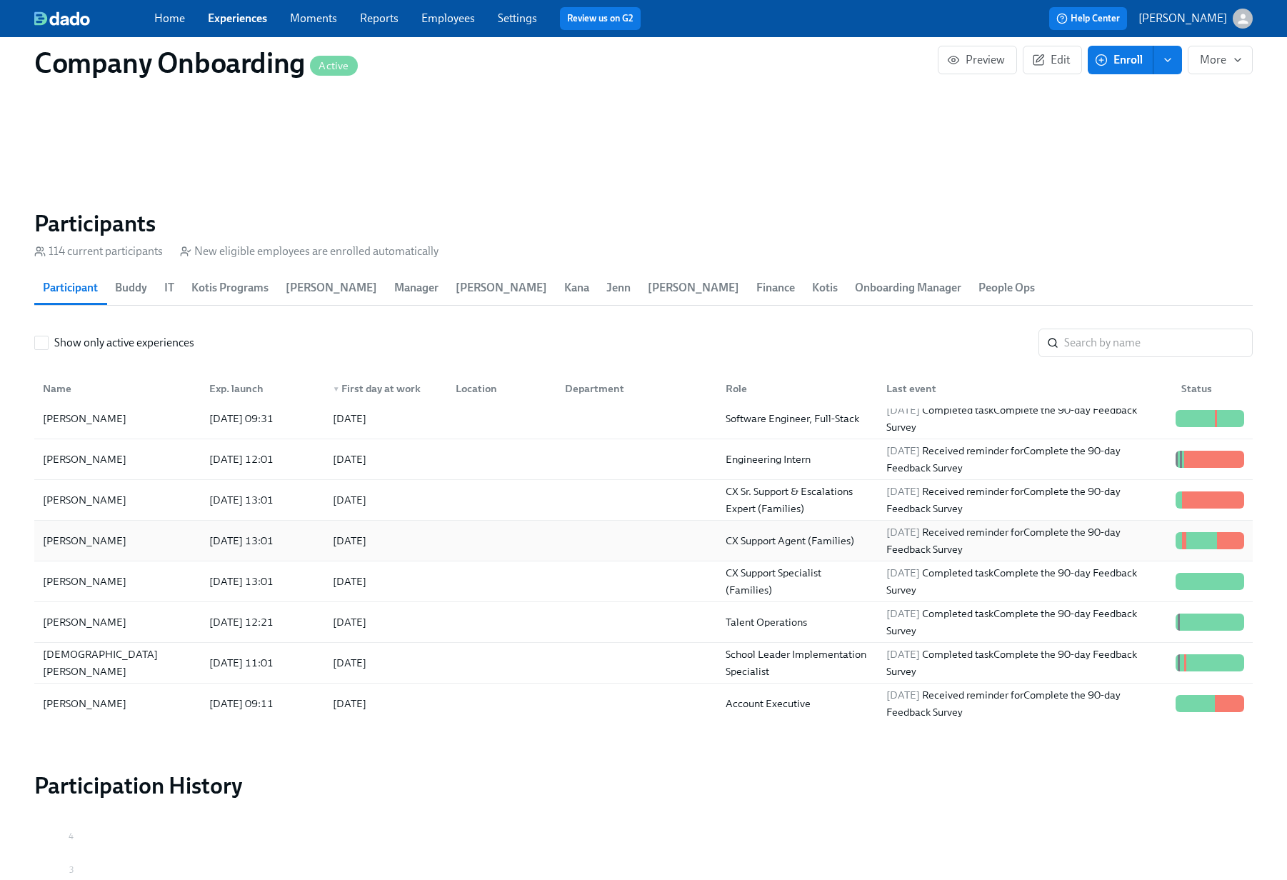
click at [755, 532] on div "CX Support Agent (Families)" at bounding box center [790, 540] width 140 height 17
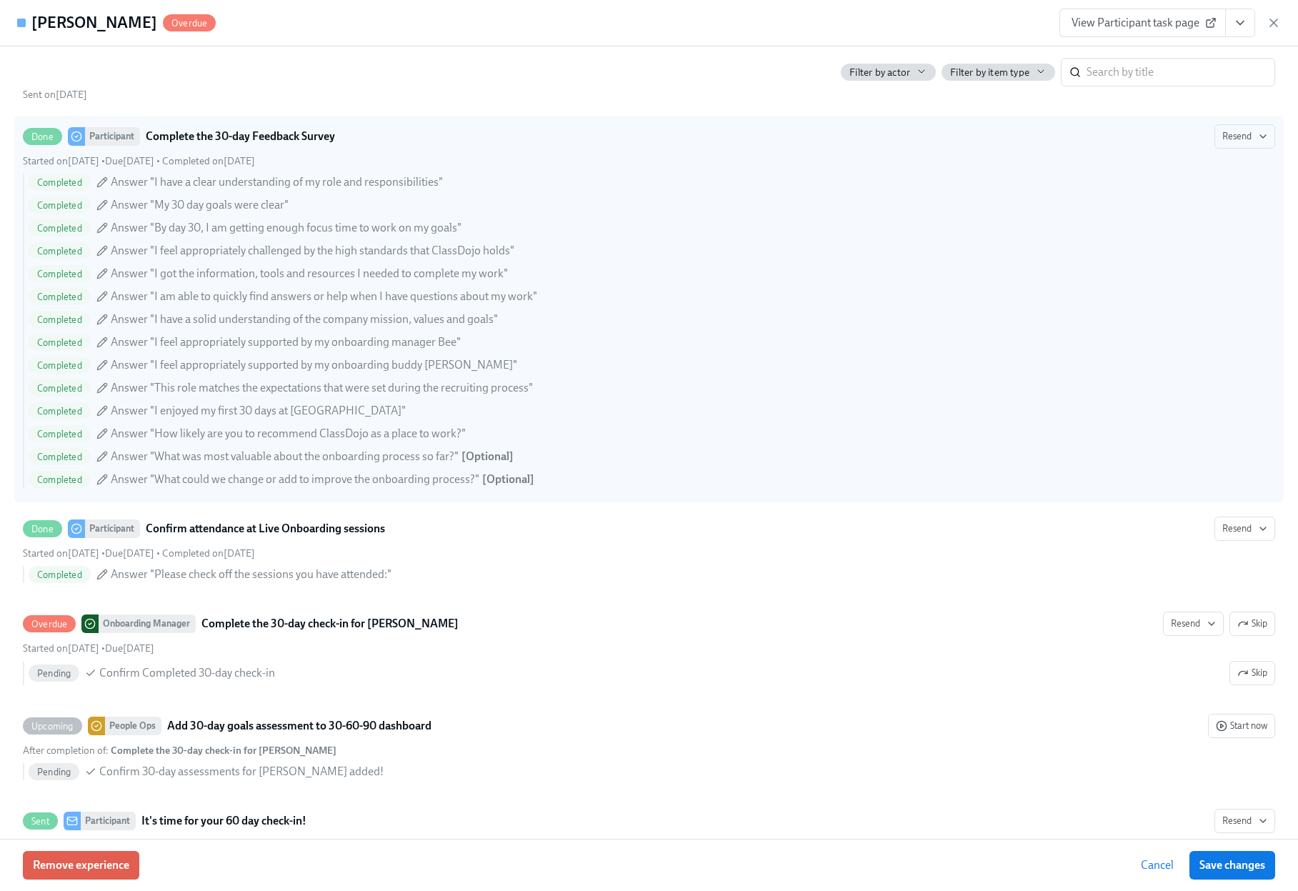
scroll to position [4858, 0]
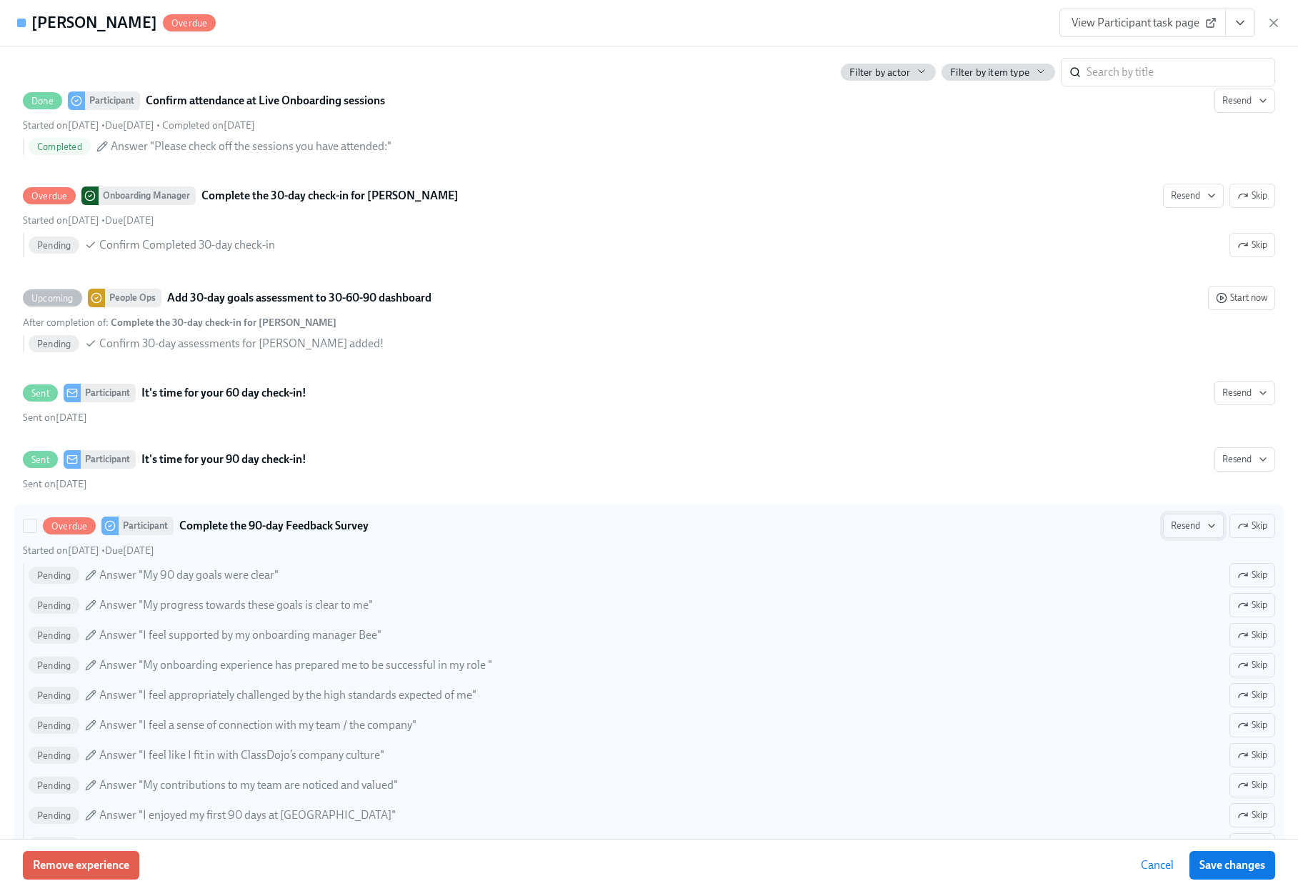
click at [1174, 533] on span "Resend" at bounding box center [1193, 526] width 45 height 14
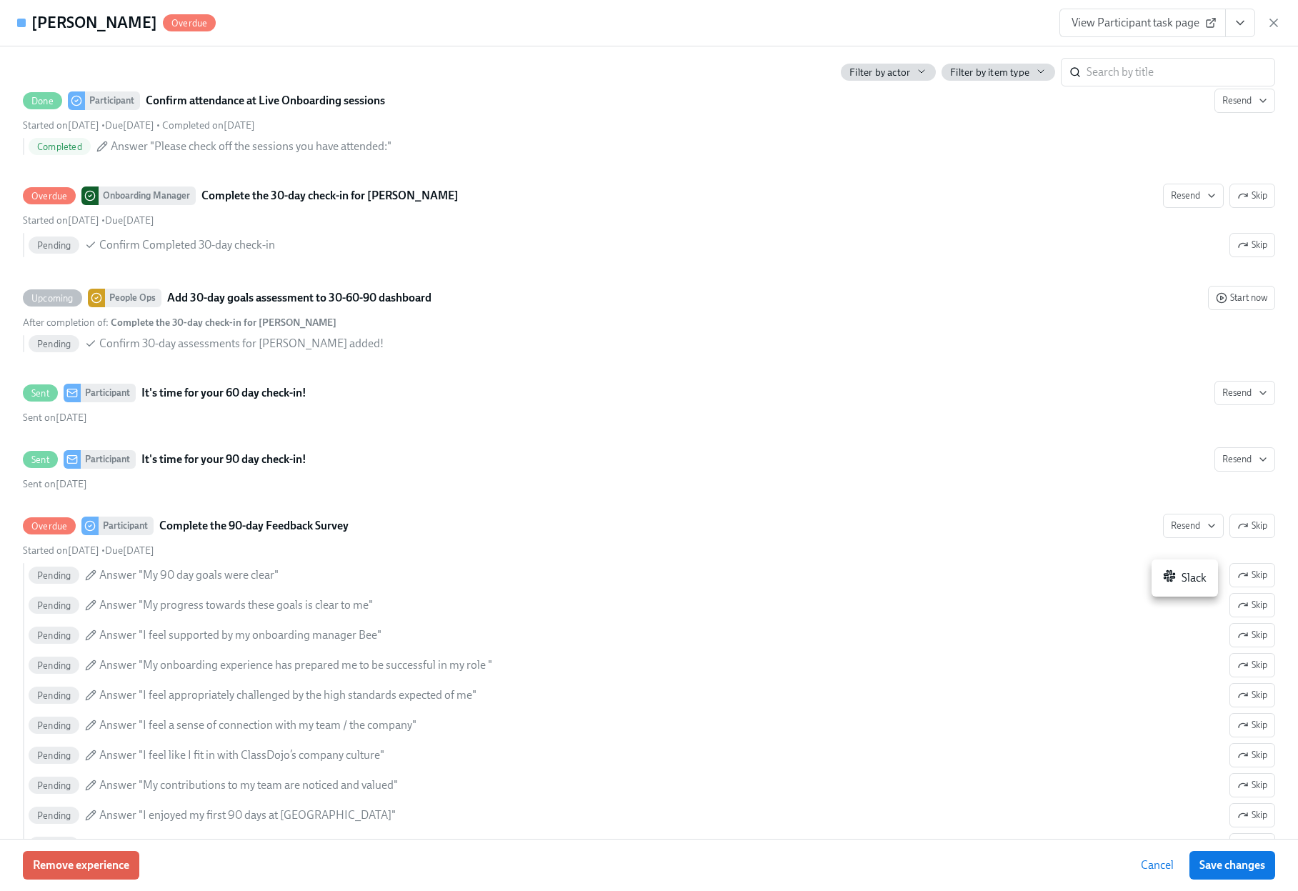
click at [1157, 577] on li "Slack" at bounding box center [1185, 578] width 66 height 26
click at [1272, 23] on icon "button" at bounding box center [1274, 23] width 14 height 14
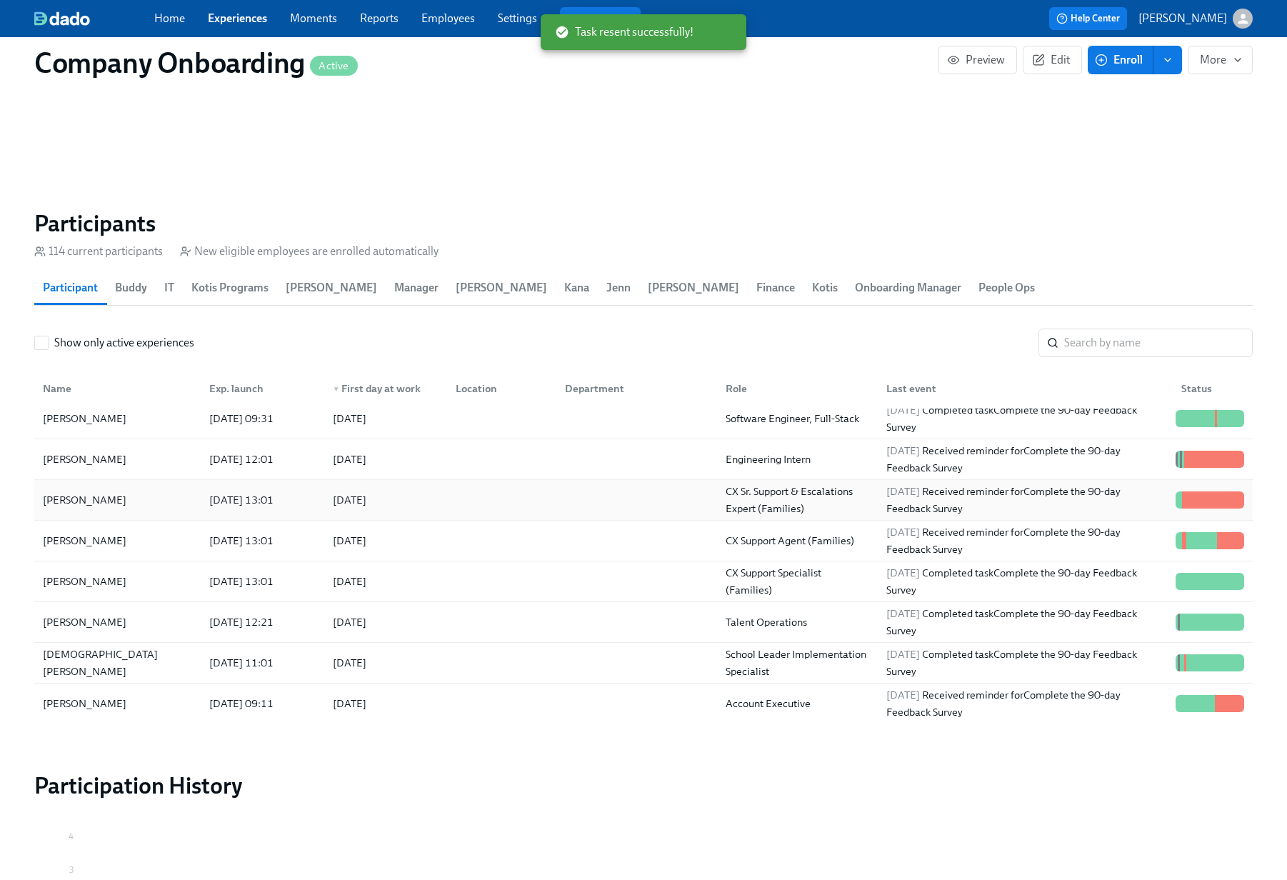
click at [621, 486] on div at bounding box center [634, 500] width 161 height 29
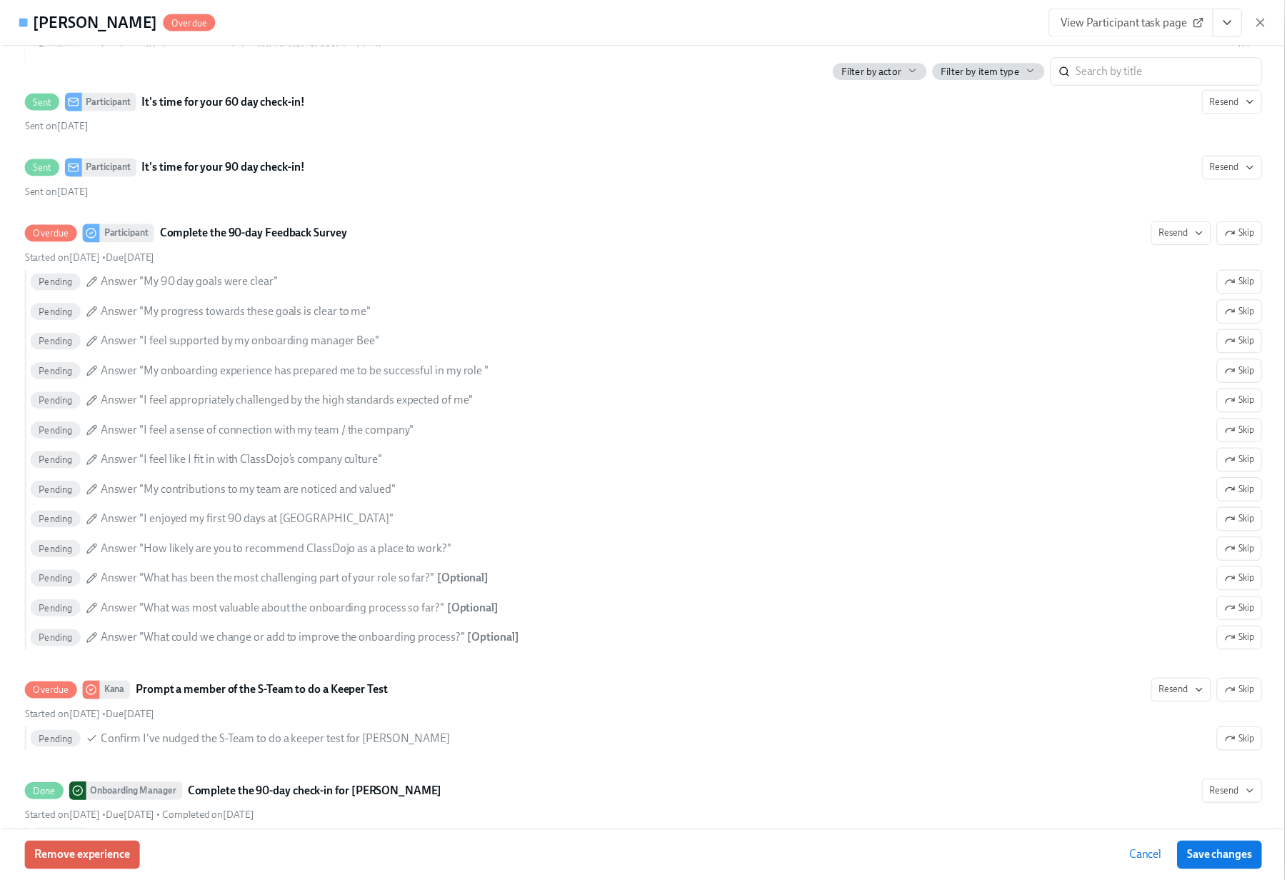
scroll to position [5140, 0]
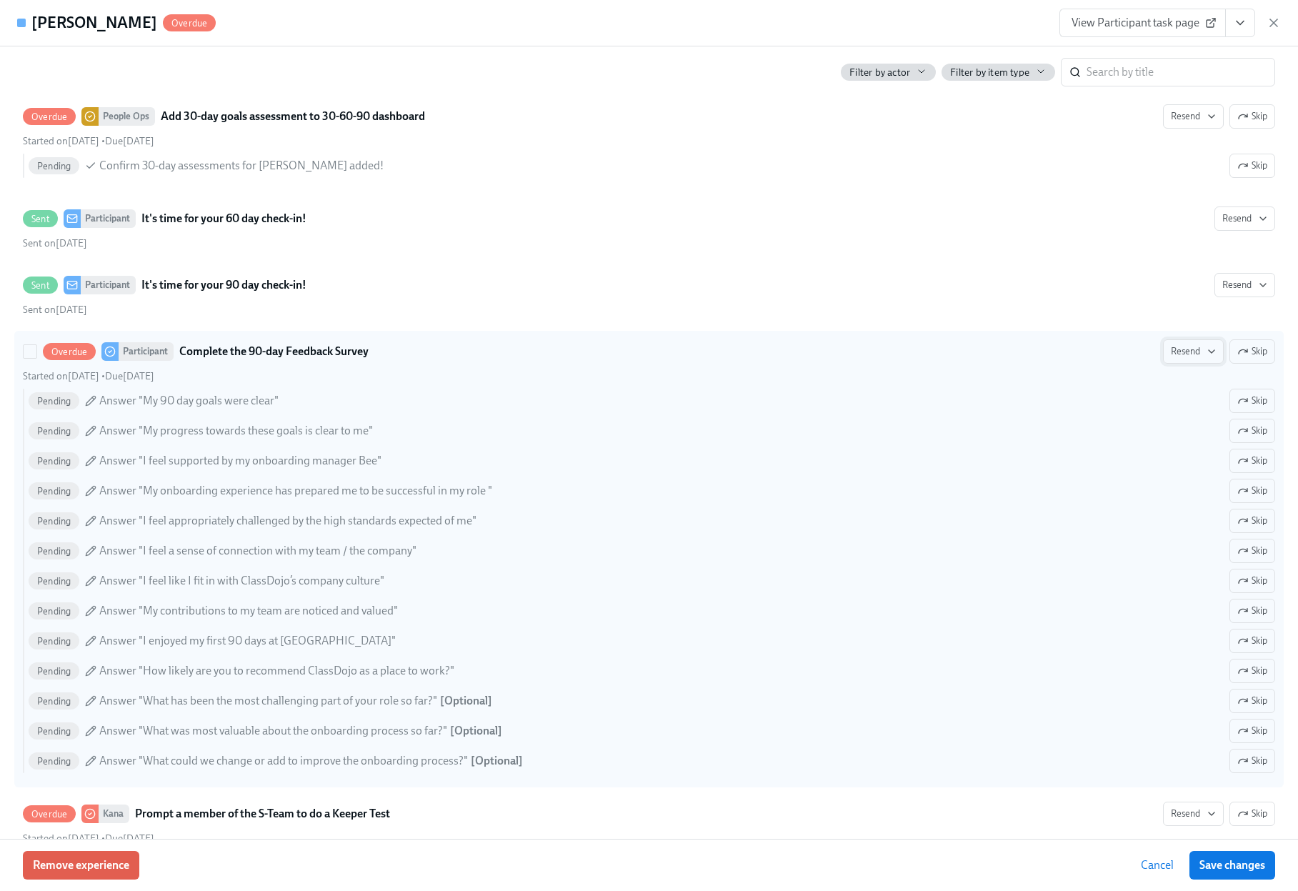
click at [1185, 359] on span "Resend" at bounding box center [1193, 351] width 45 height 14
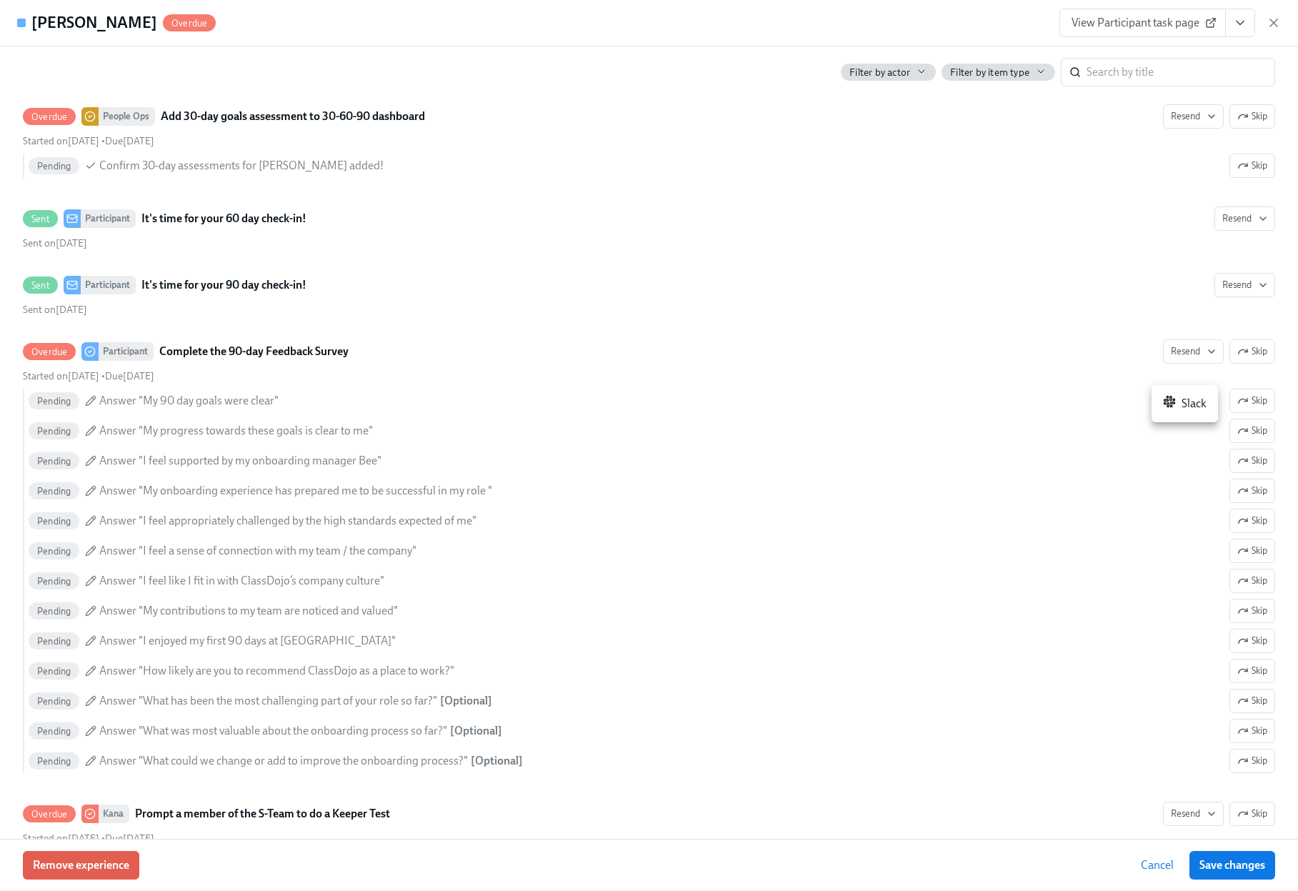
click at [1182, 396] on div "Slack" at bounding box center [1185, 403] width 44 height 17
click at [1267, 27] on icon "button" at bounding box center [1274, 23] width 14 height 14
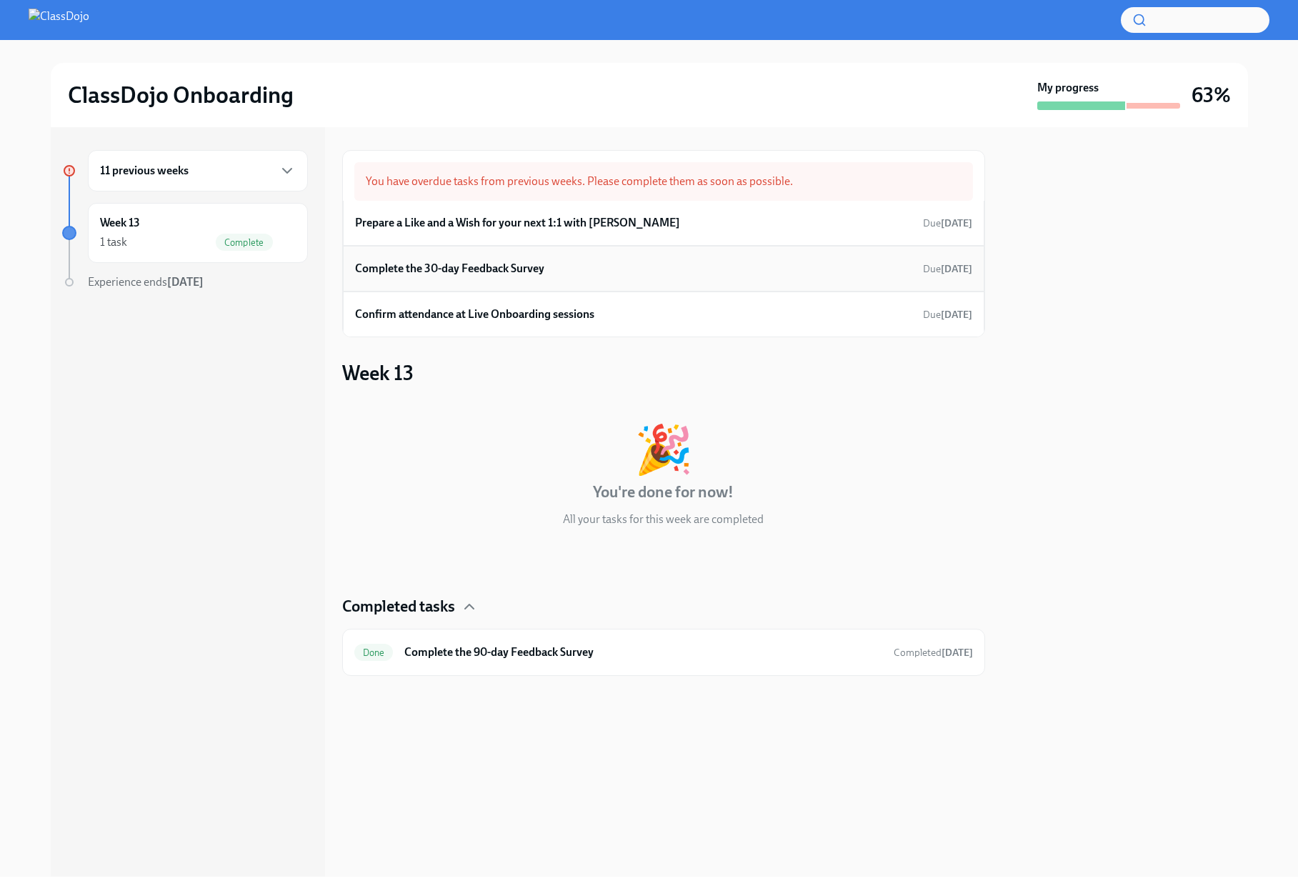
click at [640, 267] on div "Complete the 30-day Feedback Survey Due Jul 7th" at bounding box center [663, 268] width 617 height 21
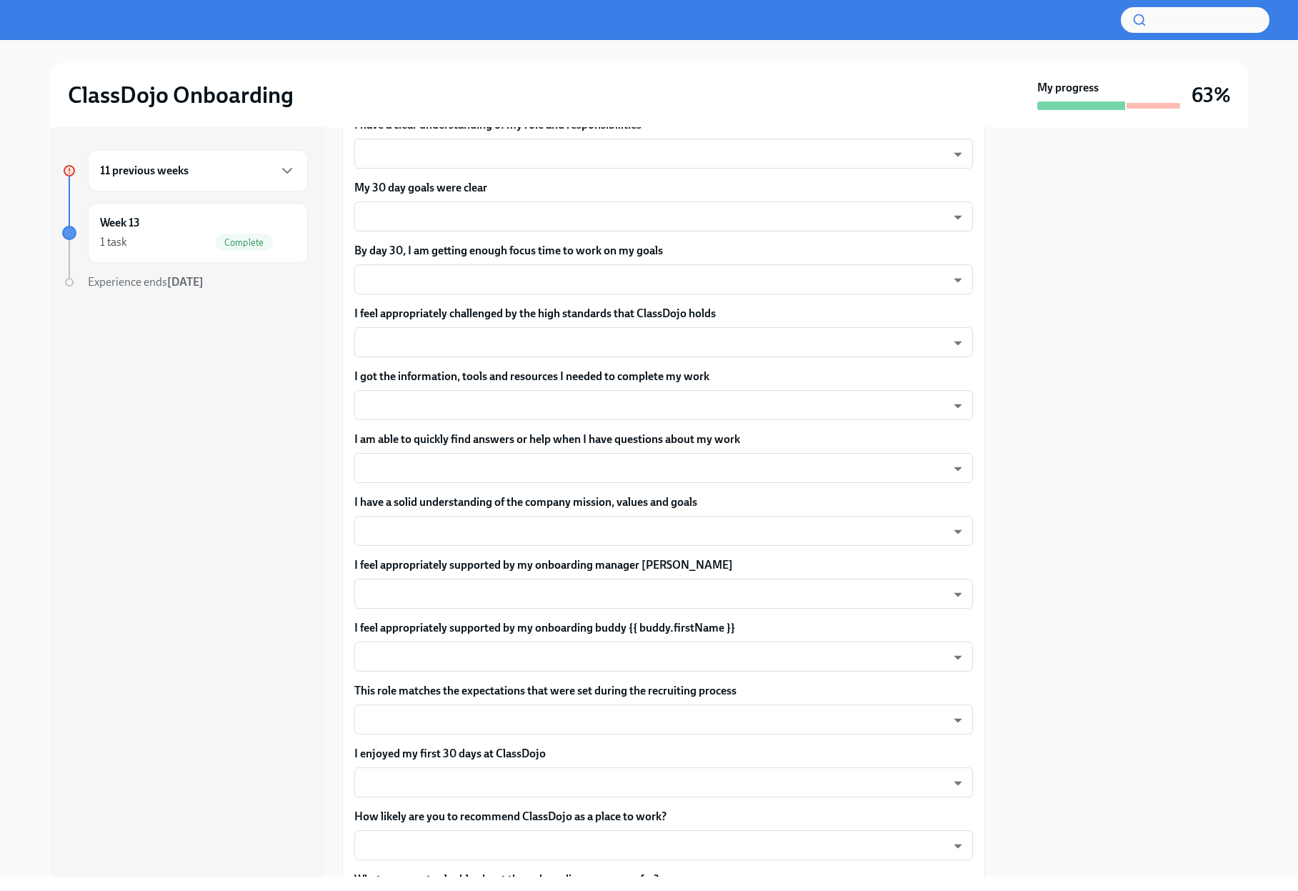
scroll to position [562, 0]
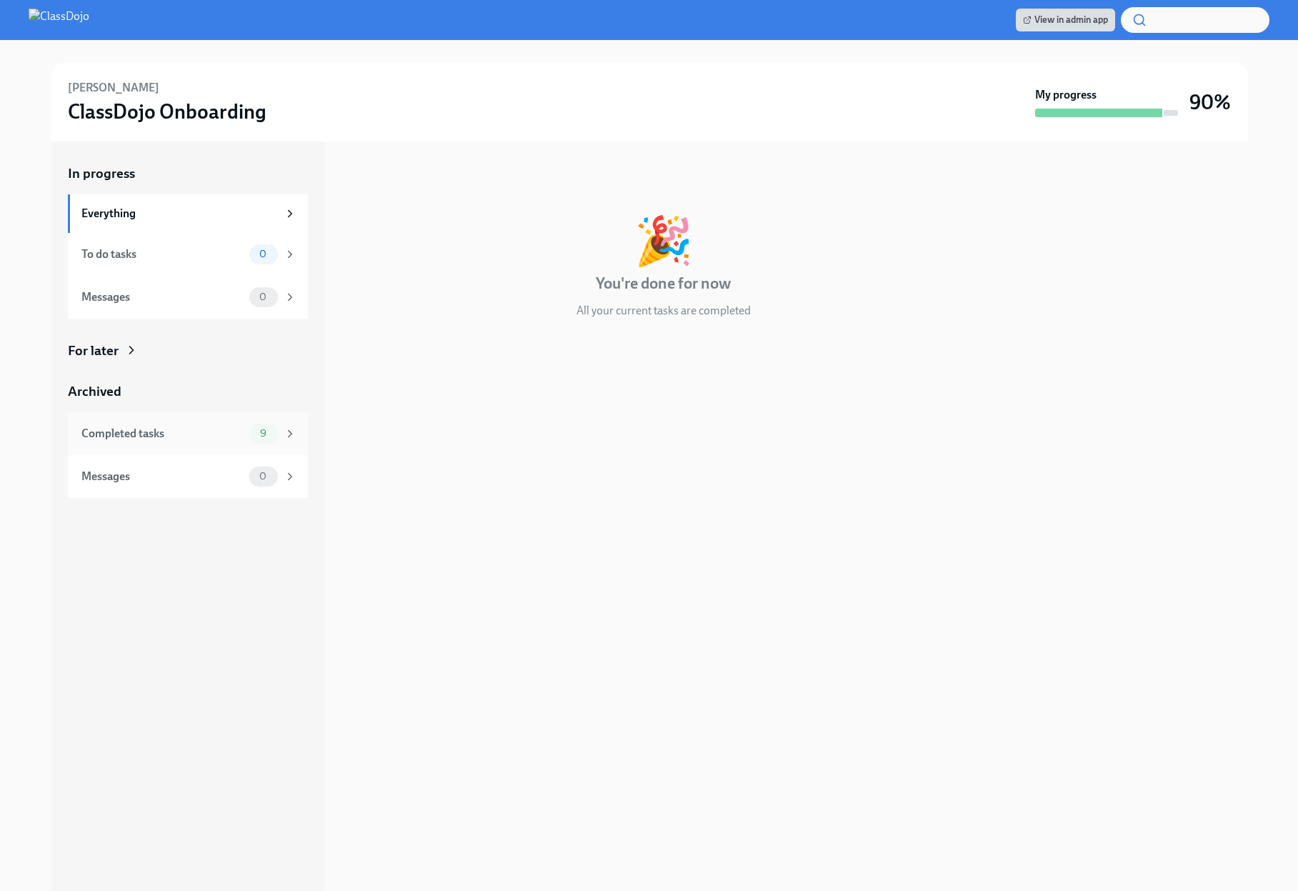
click at [169, 434] on div "Completed tasks" at bounding box center [162, 434] width 162 height 16
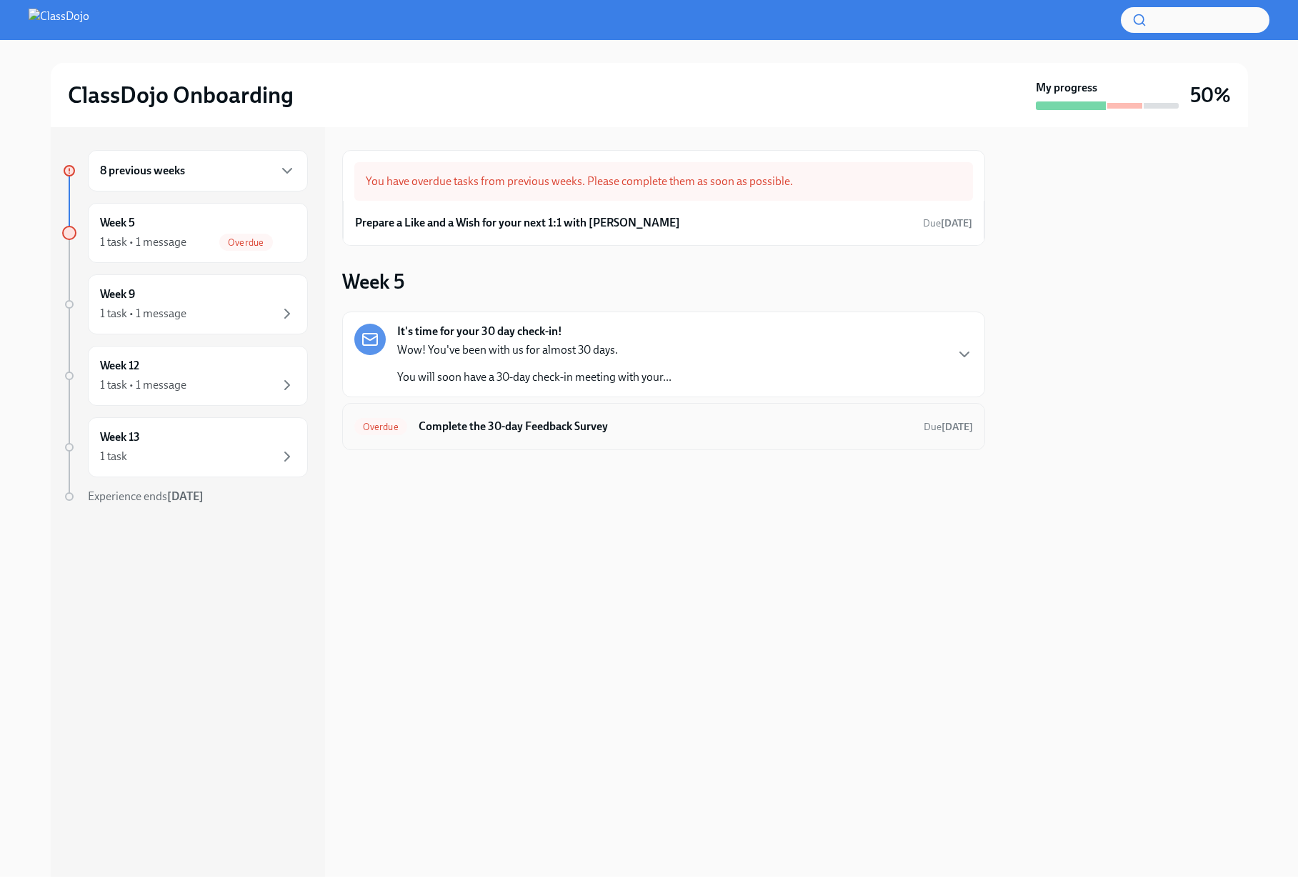
click at [687, 443] on div "Overdue Complete the 30-day Feedback Survey Due [DATE]" at bounding box center [663, 426] width 643 height 47
click at [585, 427] on h6 "Complete the 30-day Feedback Survey" at bounding box center [666, 427] width 494 height 16
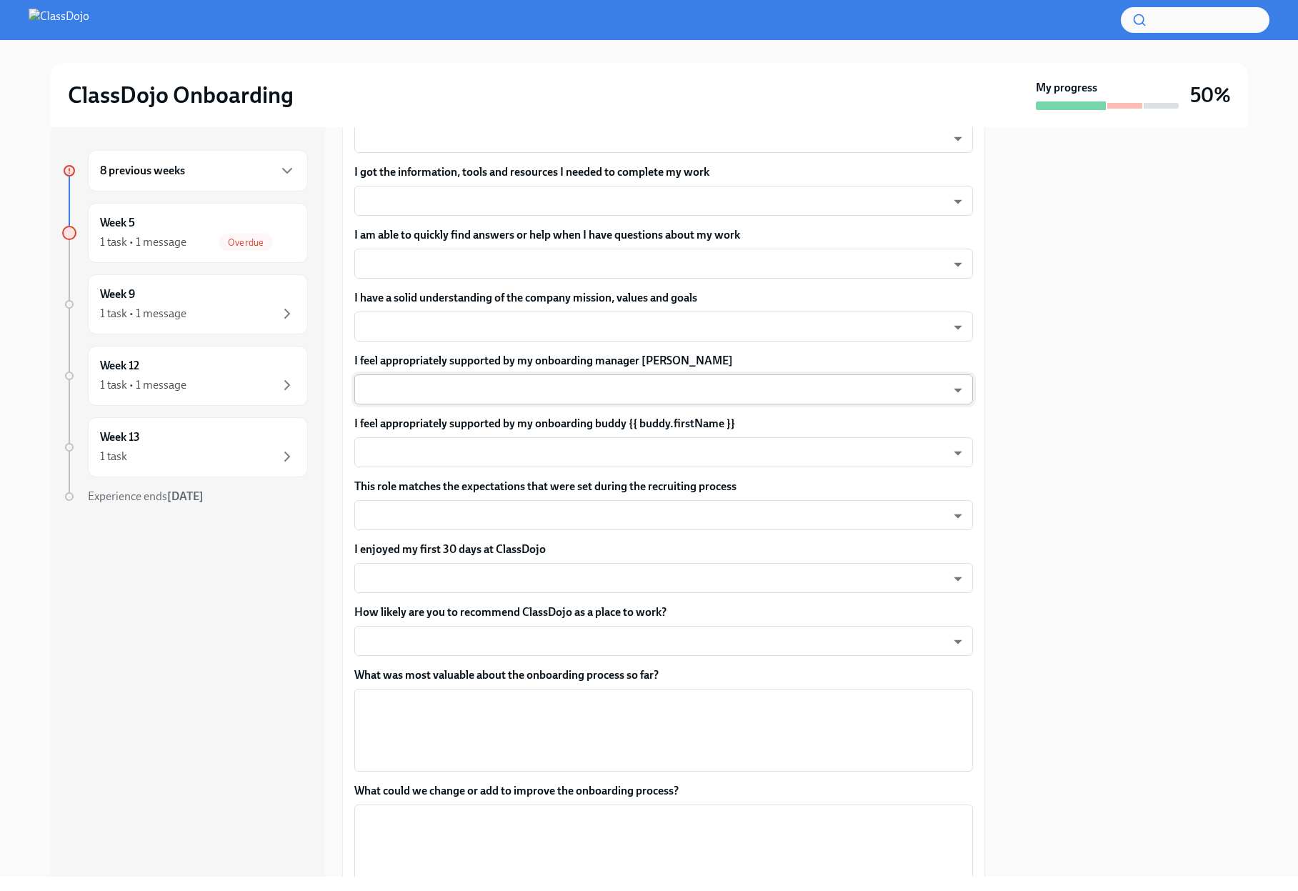
scroll to position [517, 0]
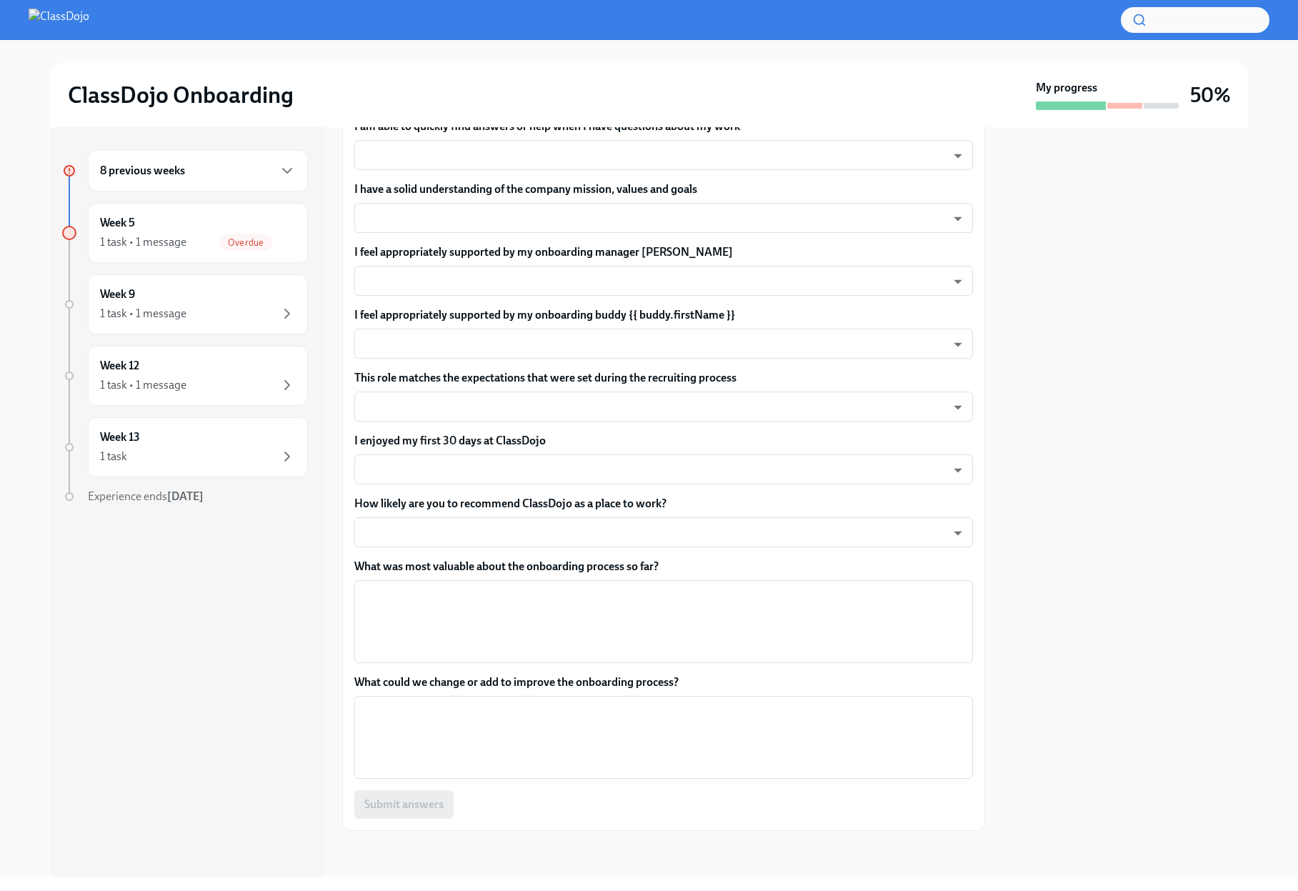
click at [1131, 432] on div at bounding box center [1125, 501] width 246 height 749
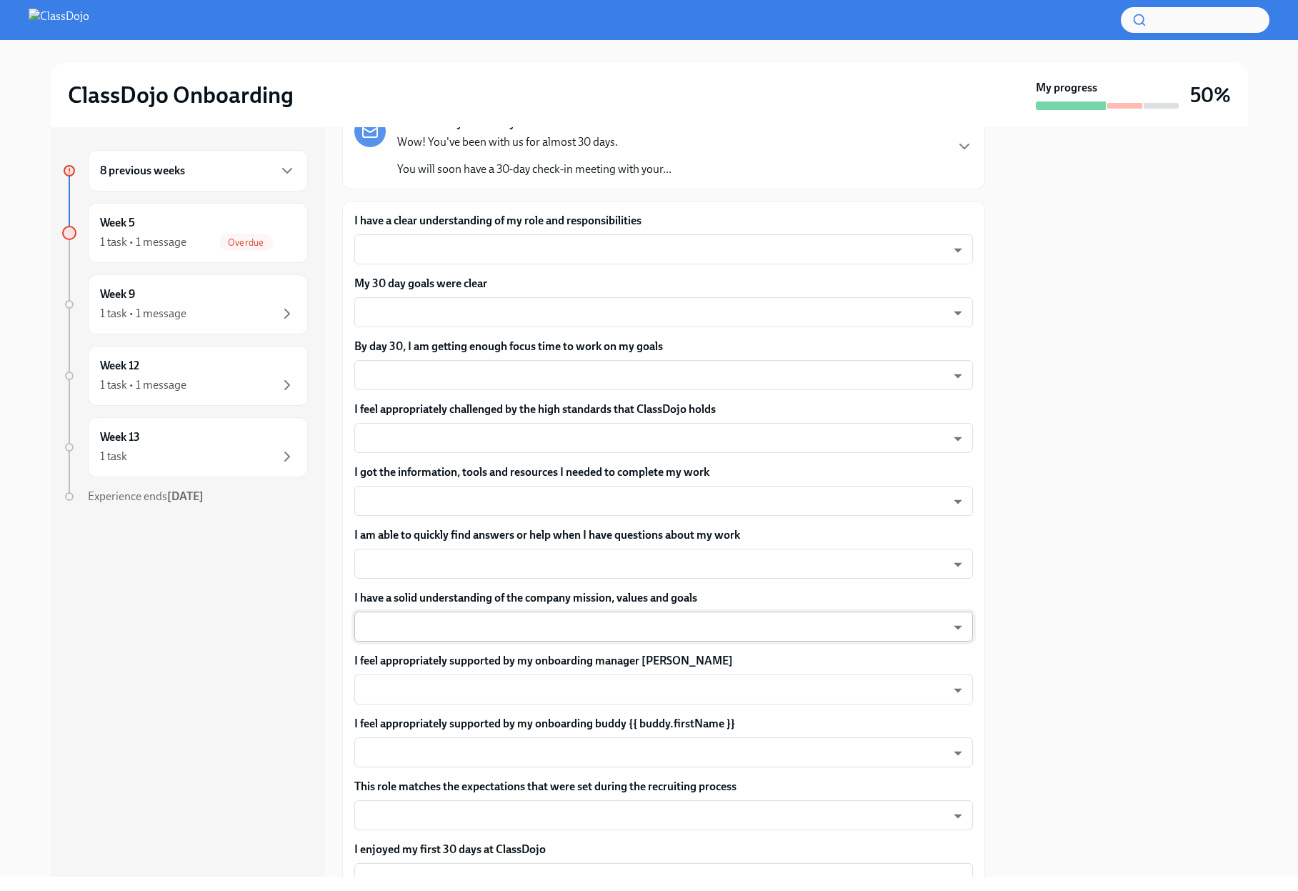
scroll to position [0, 0]
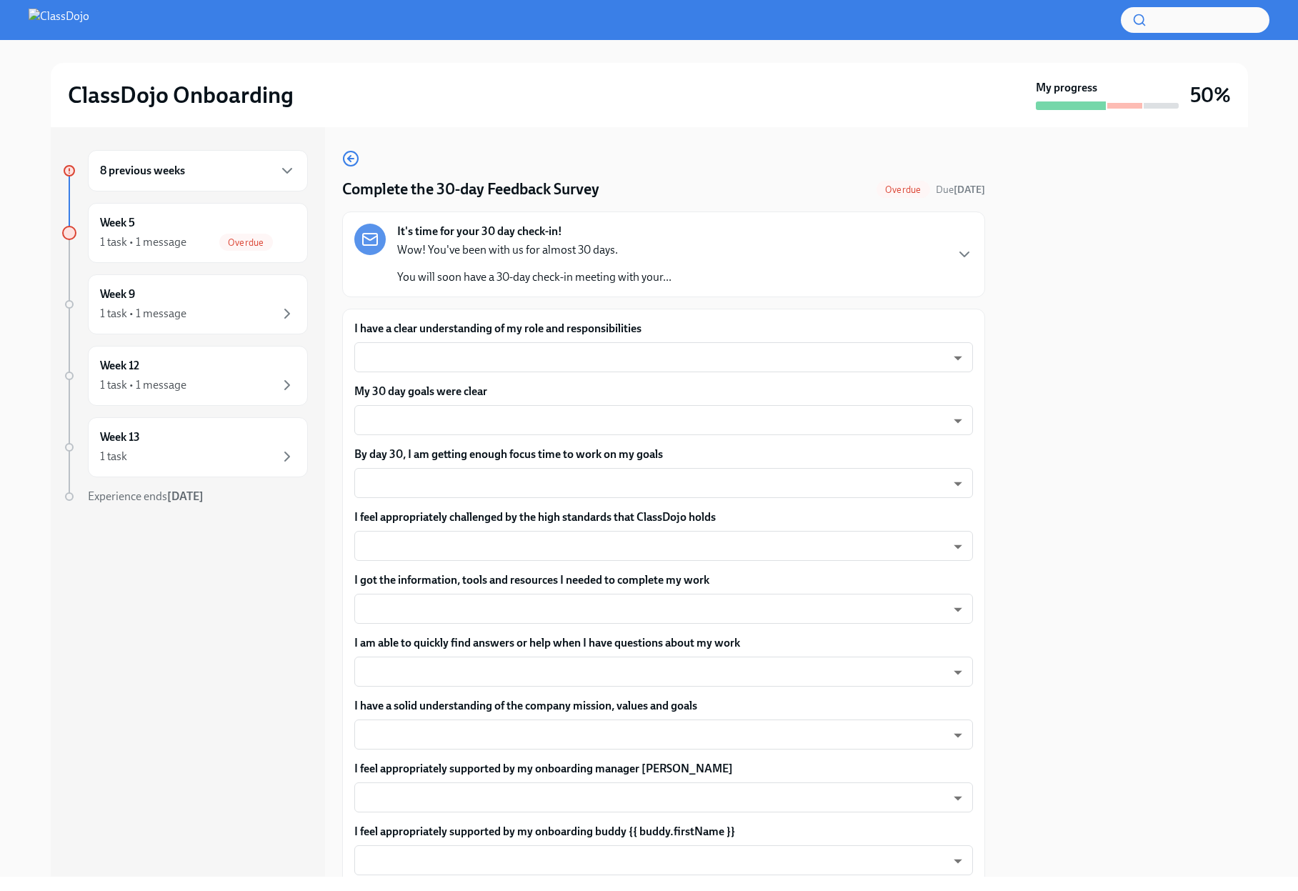
click at [860, 272] on div "It's time for your 30 day check-in! Wow! You've been with us for almost 30 days…" at bounding box center [663, 254] width 619 height 61
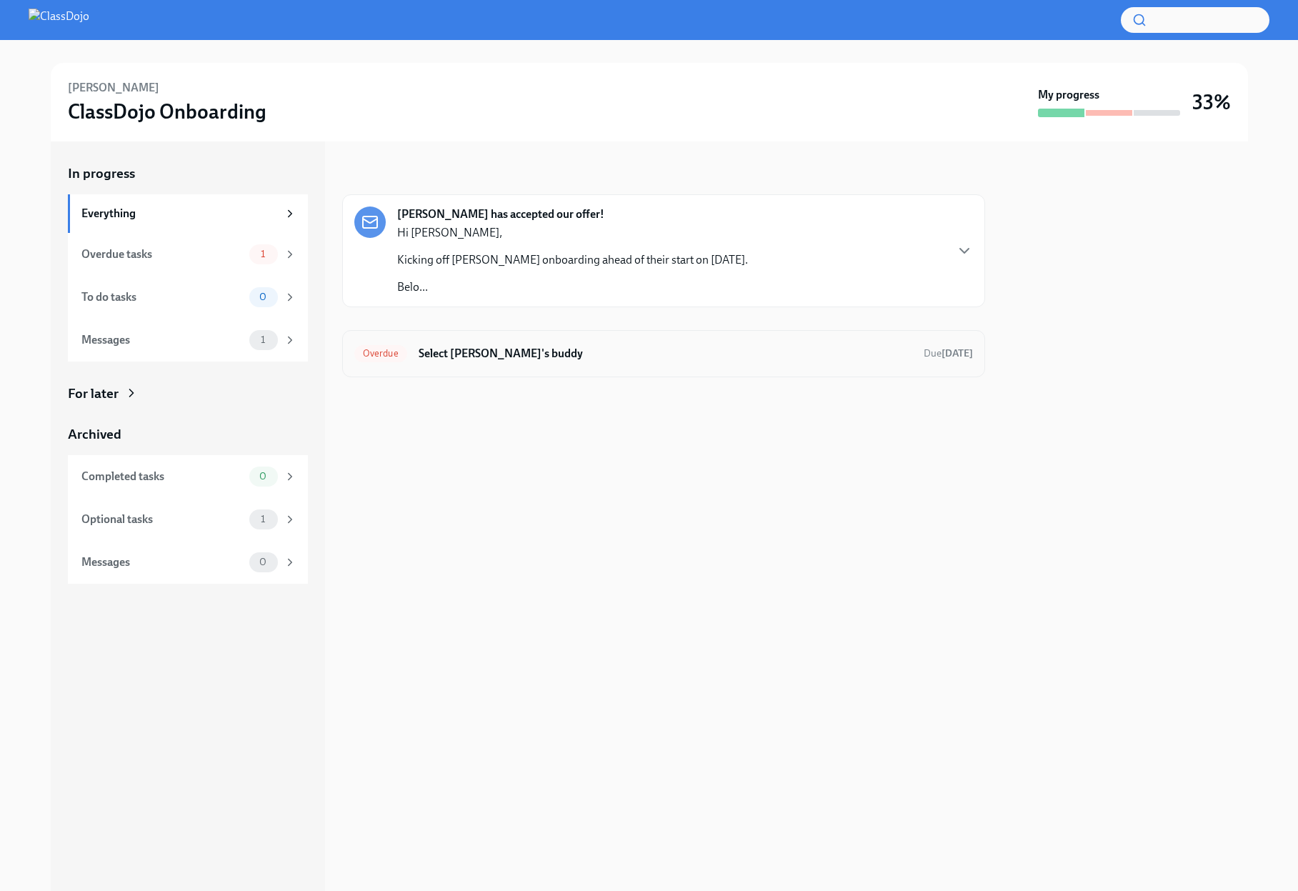
click at [569, 367] on div "Overdue Select Angela's buddy Due 3 days ago" at bounding box center [663, 353] width 643 height 47
click at [542, 364] on div "Overdue Select Angela's buddy Due 3 days ago" at bounding box center [663, 353] width 619 height 23
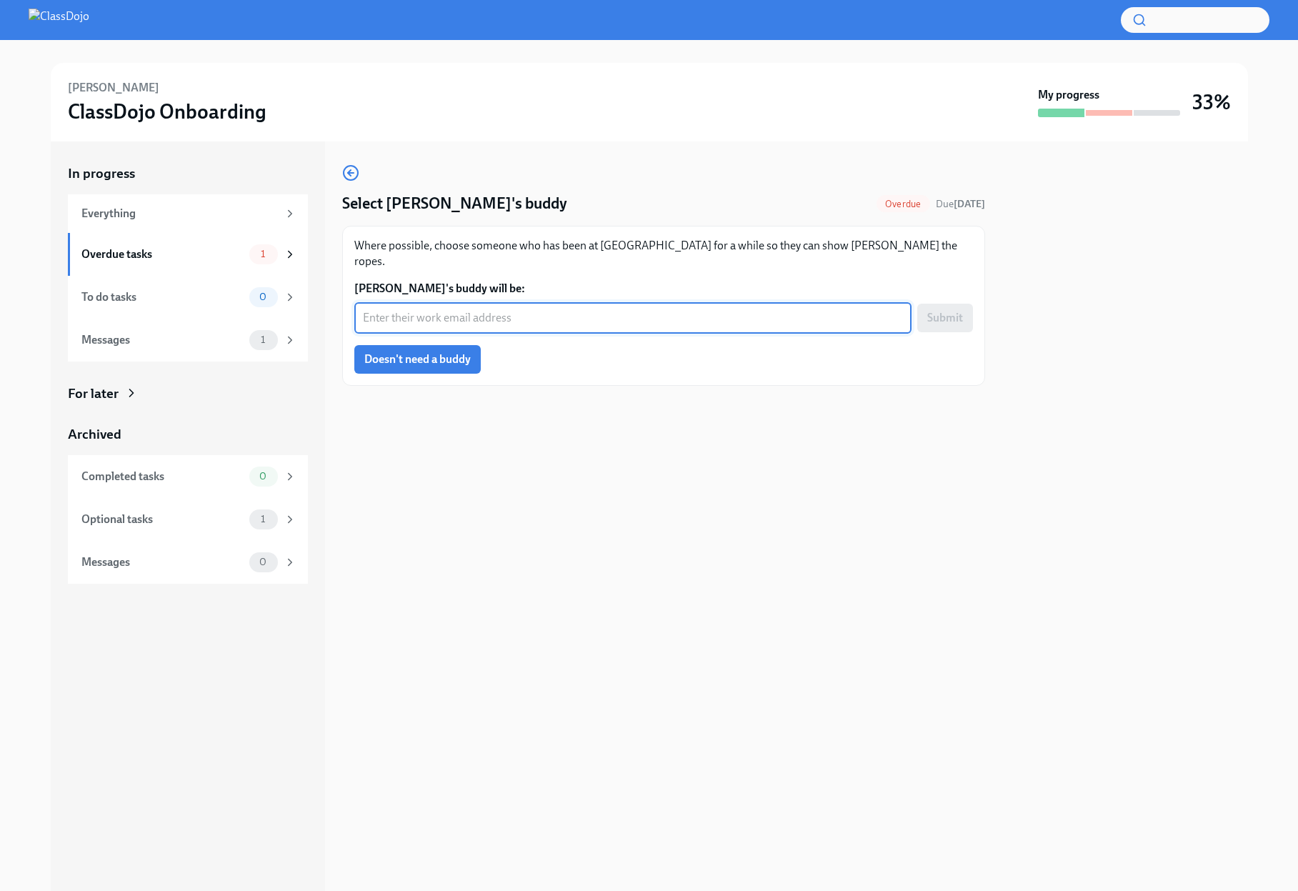
click at [486, 309] on textarea "Angela's buddy will be:" at bounding box center [633, 317] width 540 height 17
click at [472, 309] on textarea "Angela's buddy will be:" at bounding box center [633, 317] width 540 height 17
paste textarea "hilary.colton@classdojo.com"
type textarea "hilary.colton@classdojo.com"
click at [929, 311] on span "Submit" at bounding box center [945, 318] width 36 height 14
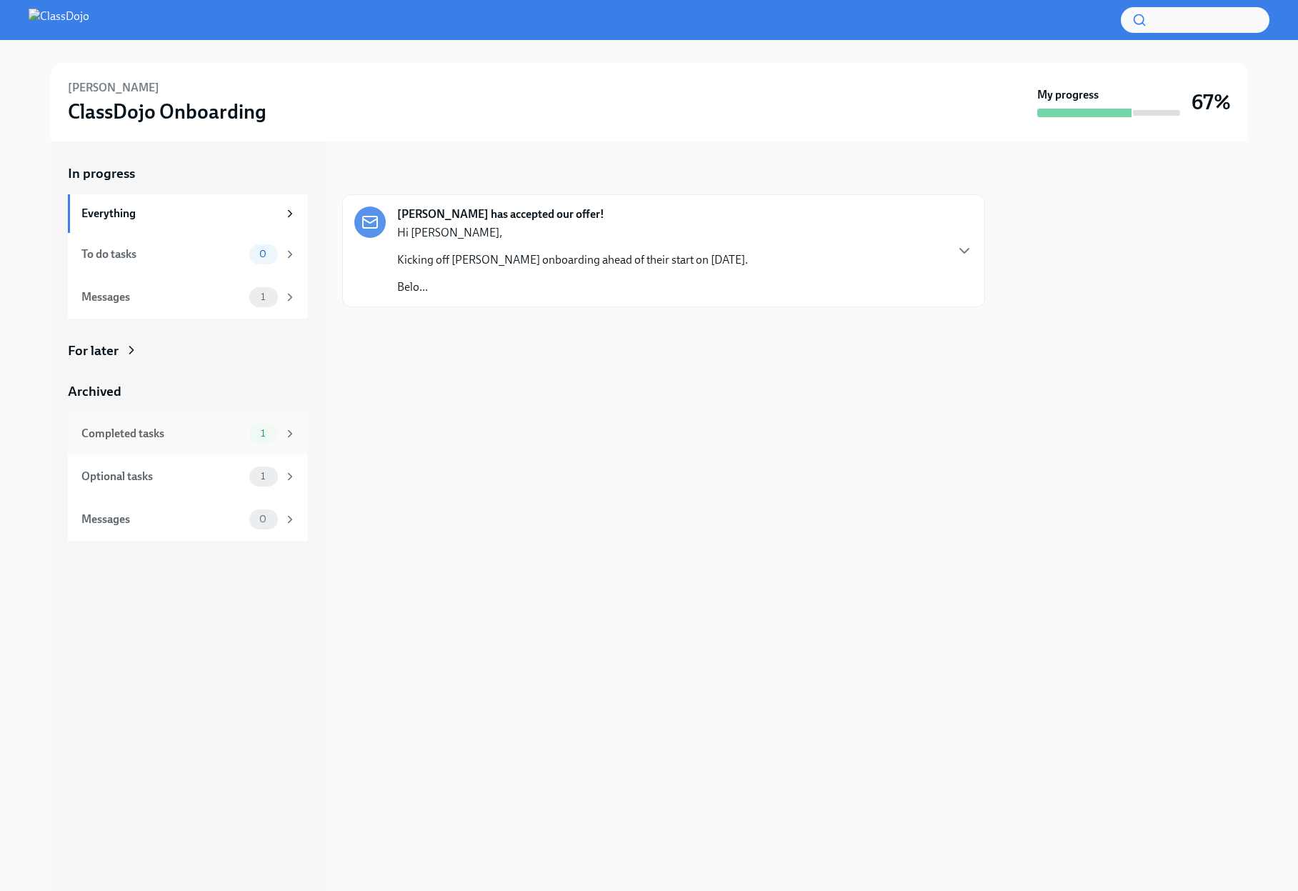
click at [201, 437] on div "Completed tasks" at bounding box center [162, 434] width 162 height 16
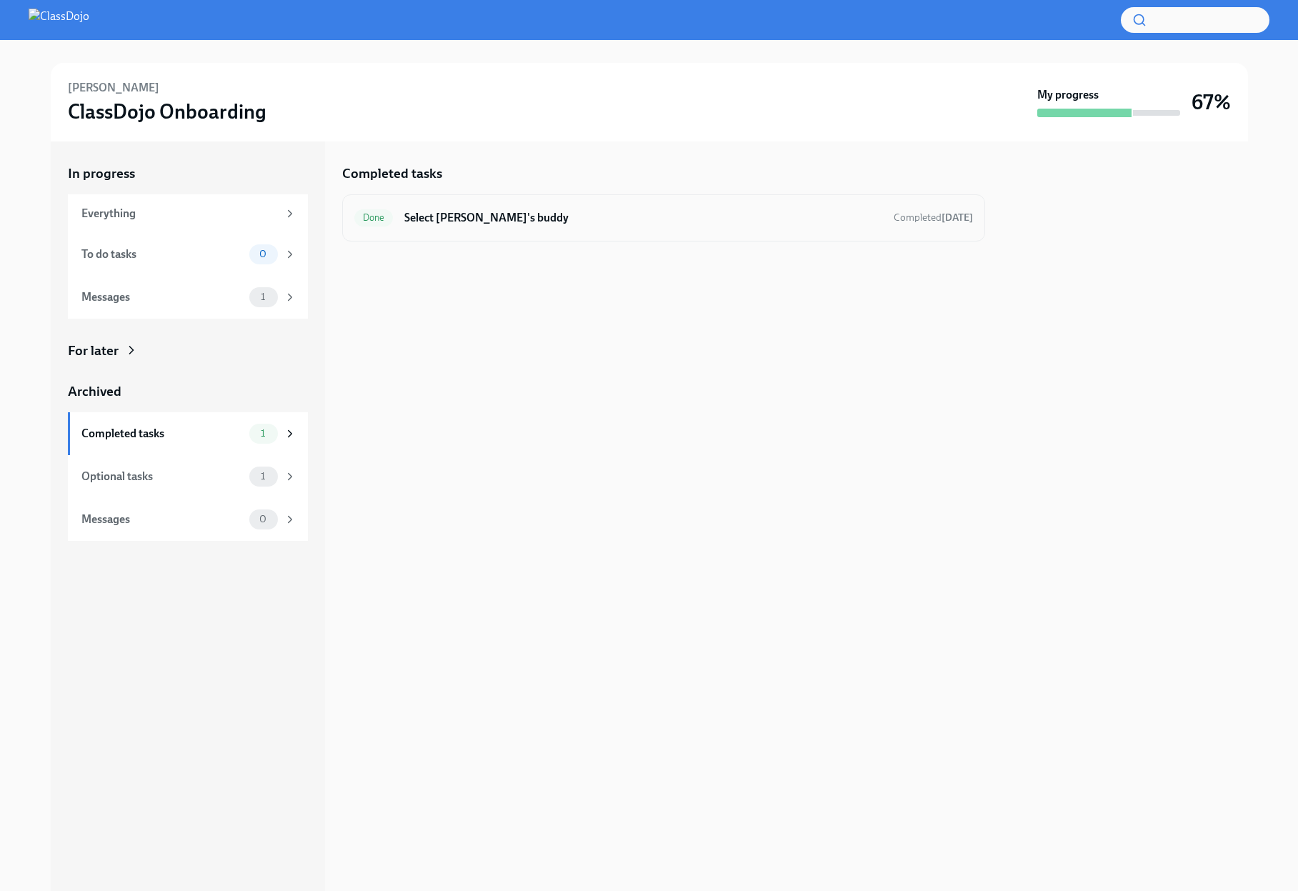
click at [802, 213] on h6 "Select [PERSON_NAME]'s buddy" at bounding box center [642, 218] width 477 height 16
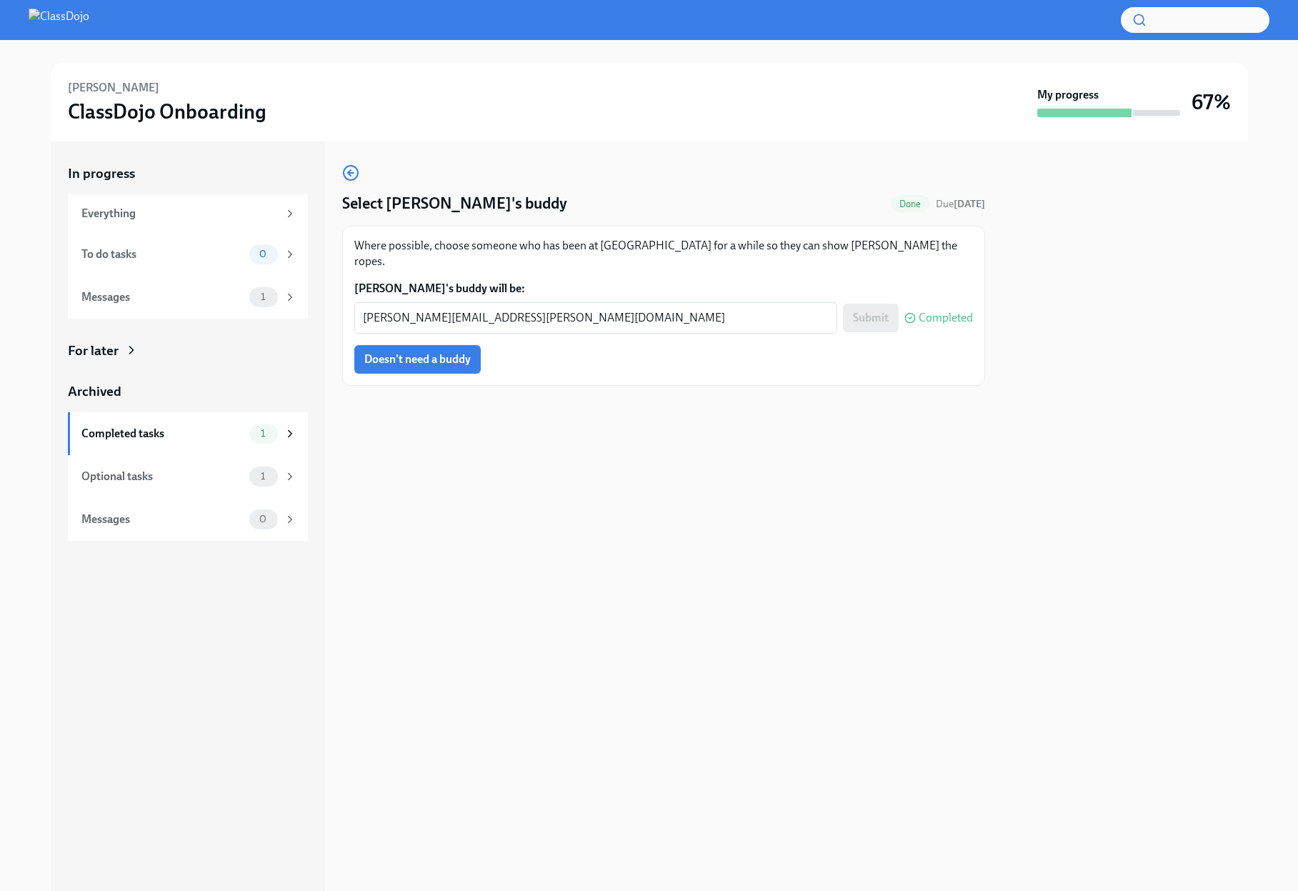
click at [914, 524] on div "Select [PERSON_NAME]'s buddy Done Due [DATE] Where possible, choose someone who…" at bounding box center [663, 515] width 643 height 749
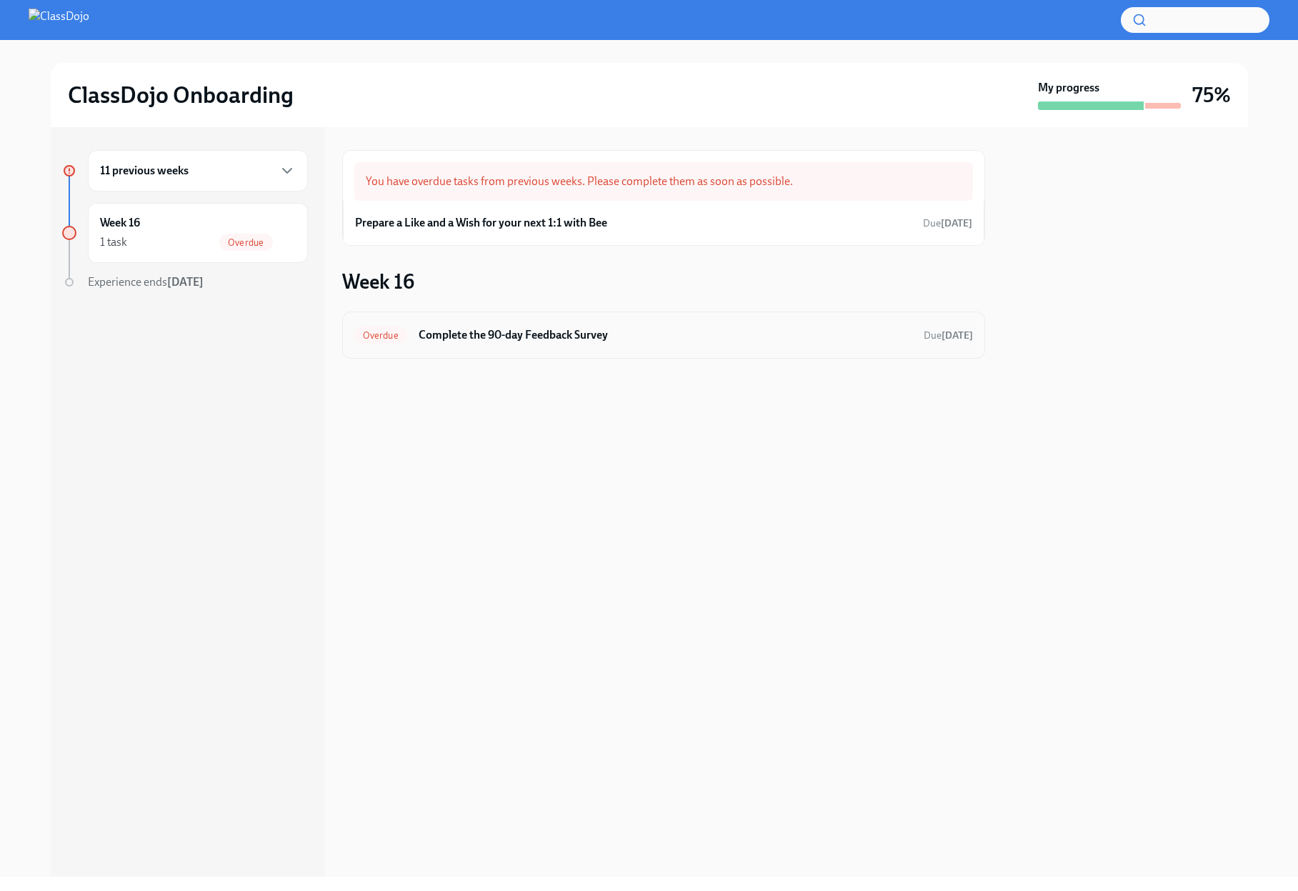
click at [665, 327] on h6 "Complete the 90-day Feedback Survey" at bounding box center [666, 335] width 494 height 16
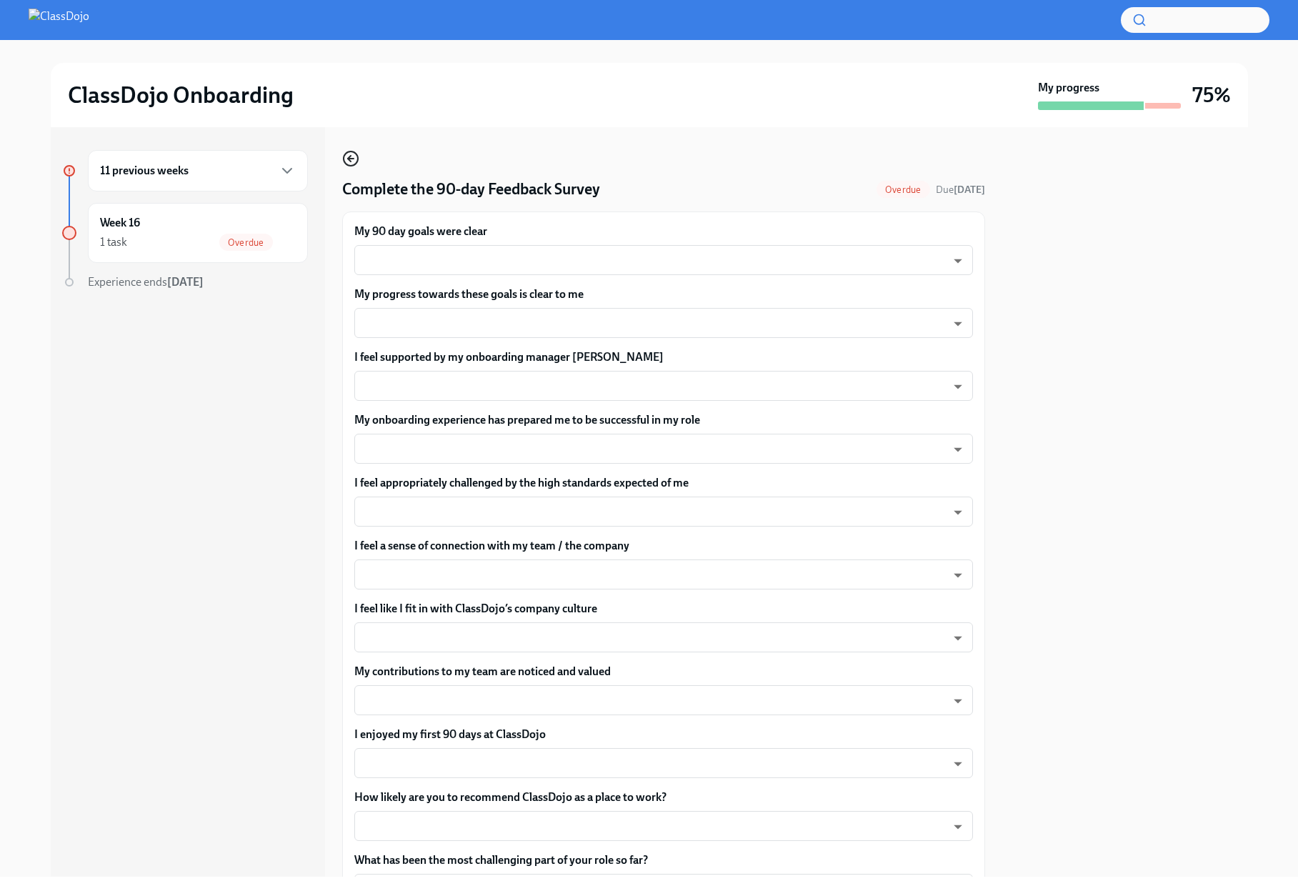
click at [355, 156] on icon "button" at bounding box center [350, 158] width 17 height 17
